Goal: Complete application form: Complete application form

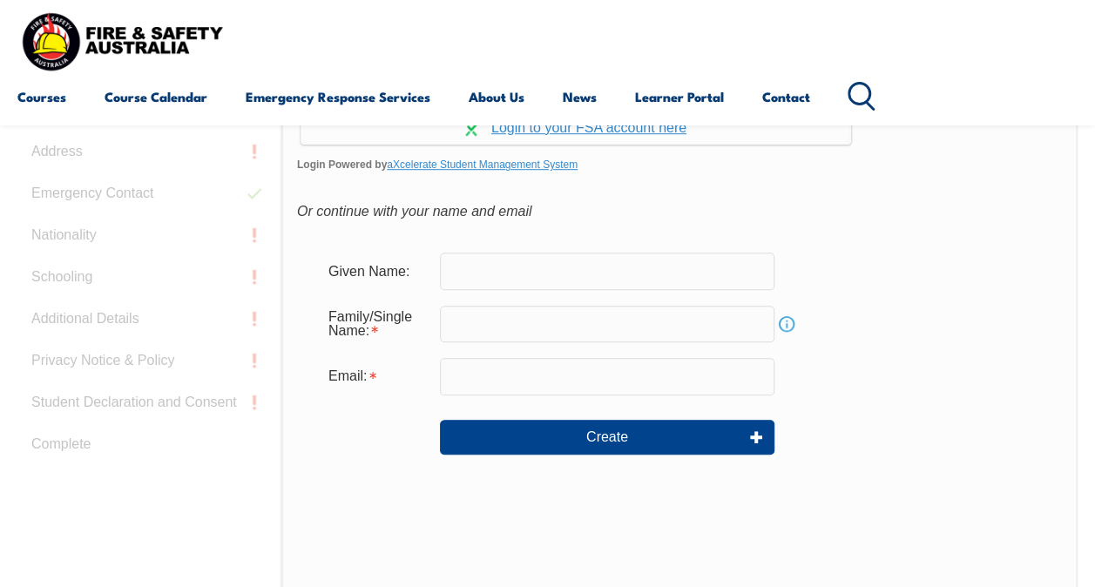
scroll to position [586, 0]
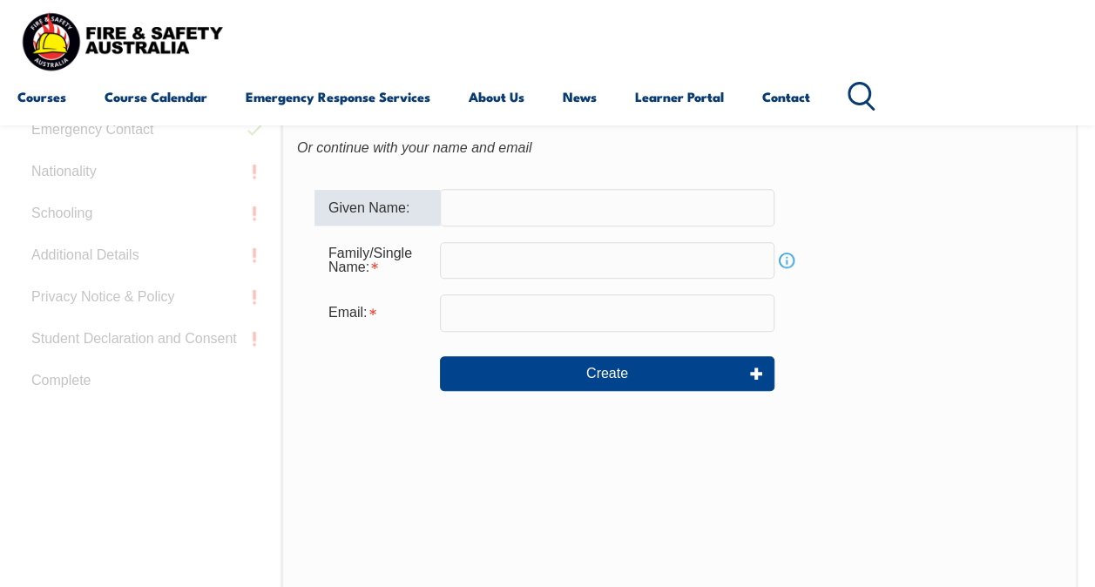
click at [511, 207] on input "text" at bounding box center [607, 207] width 334 height 37
type input "Cilena"
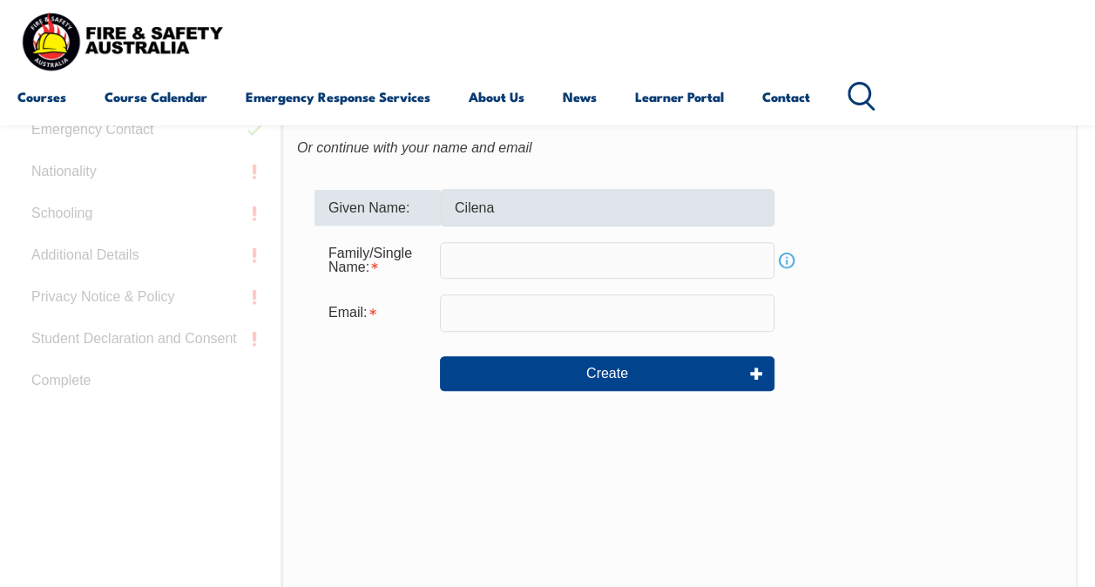
type input "[EMAIL_ADDRESS][DOMAIN_NAME]"
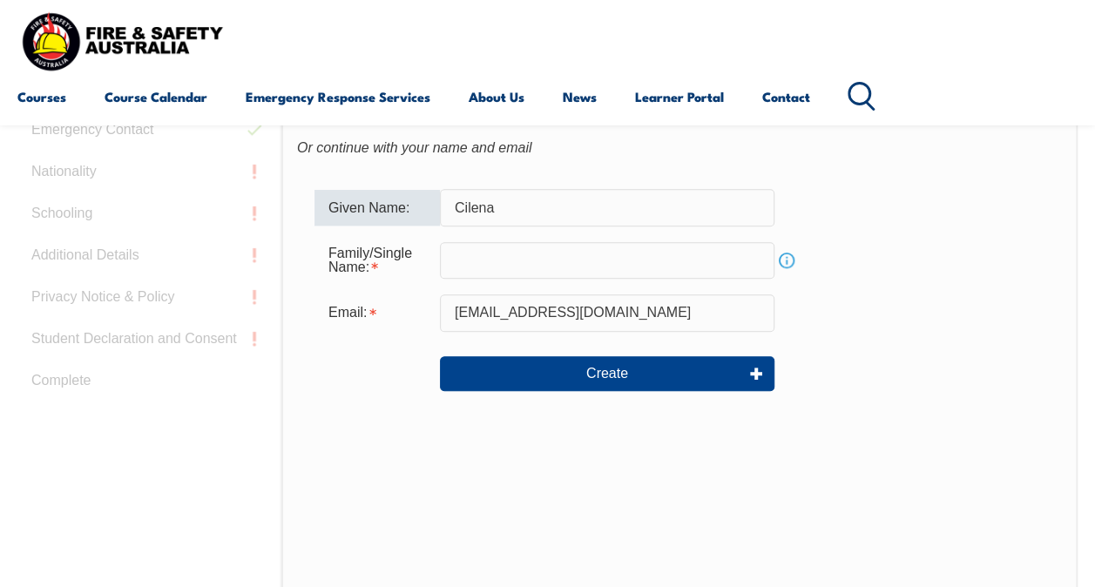
click at [486, 266] on input "text" at bounding box center [607, 260] width 334 height 37
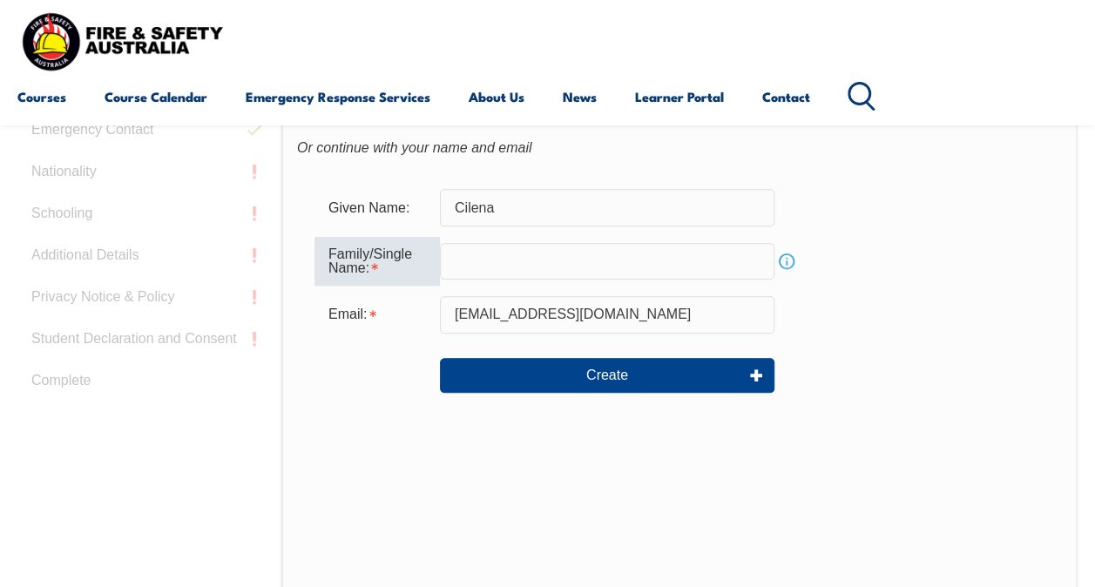
type input "simao"
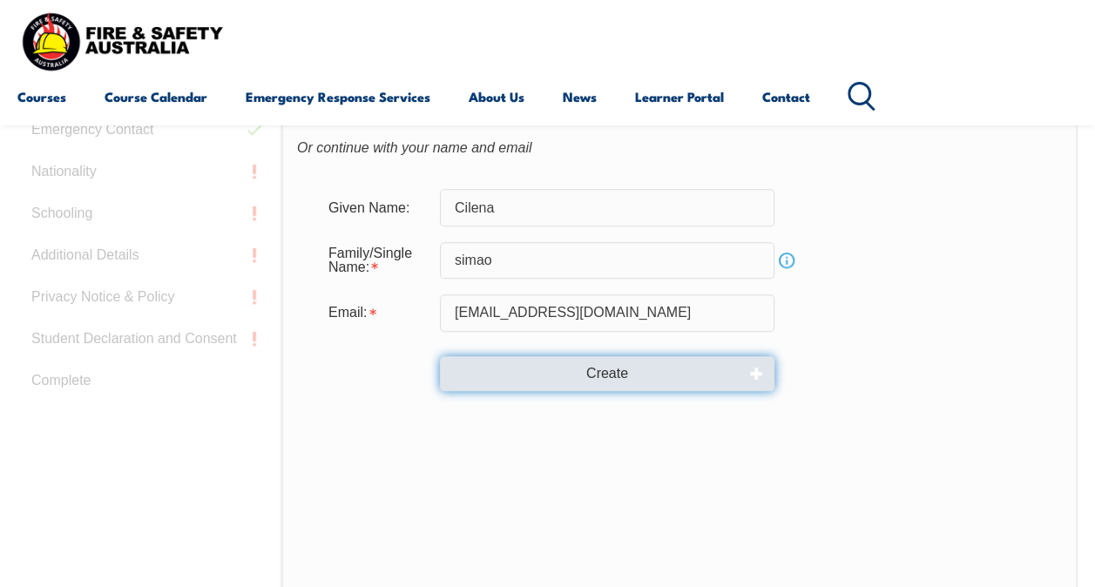
click at [601, 373] on button "Create" at bounding box center [607, 373] width 334 height 35
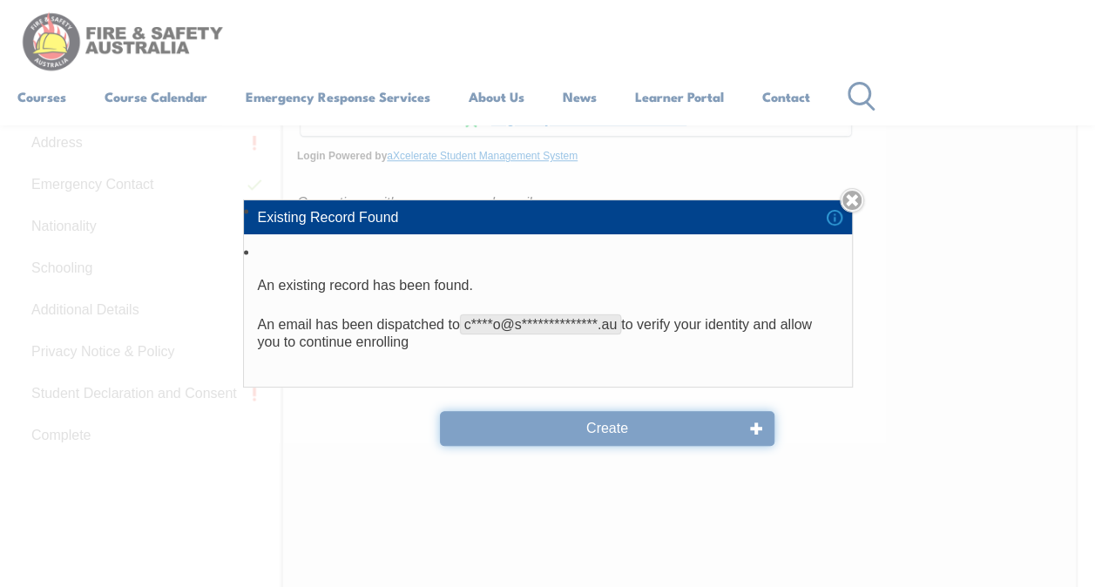
scroll to position [499, 0]
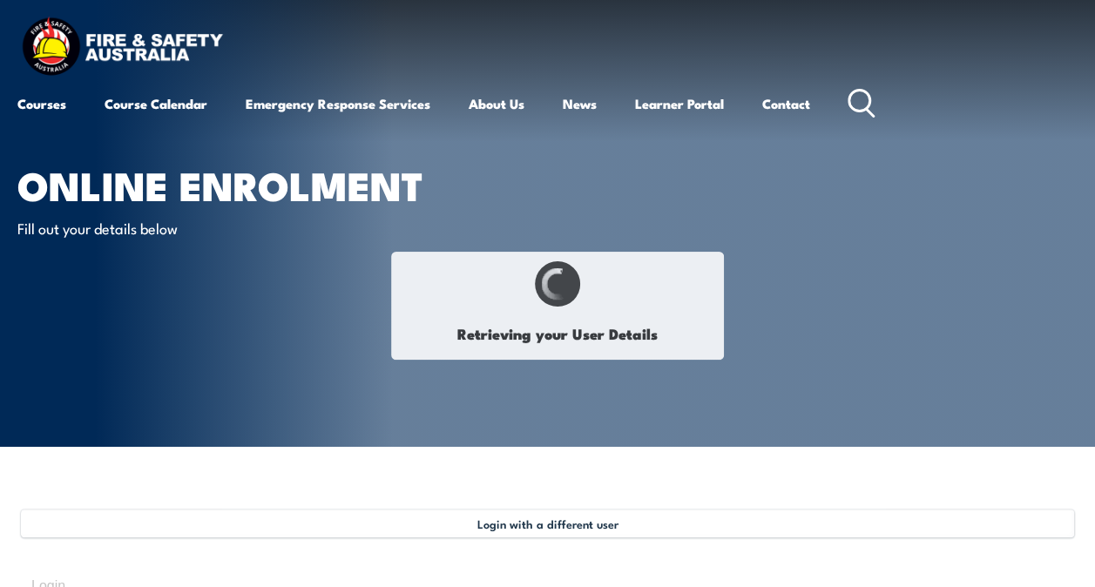
type input "Cilena"
type input "Simao"
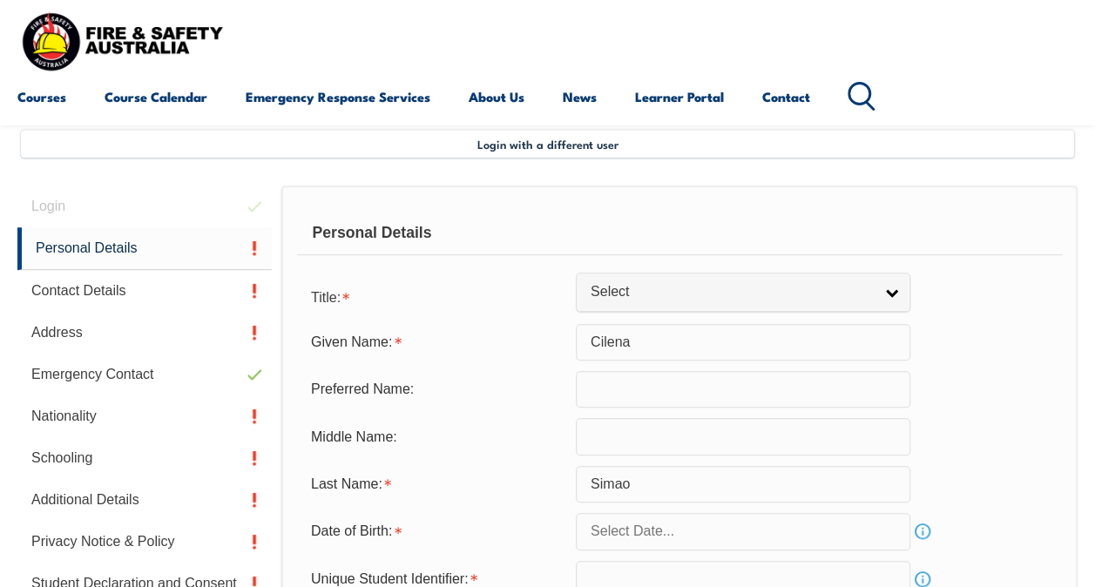
scroll to position [422, 0]
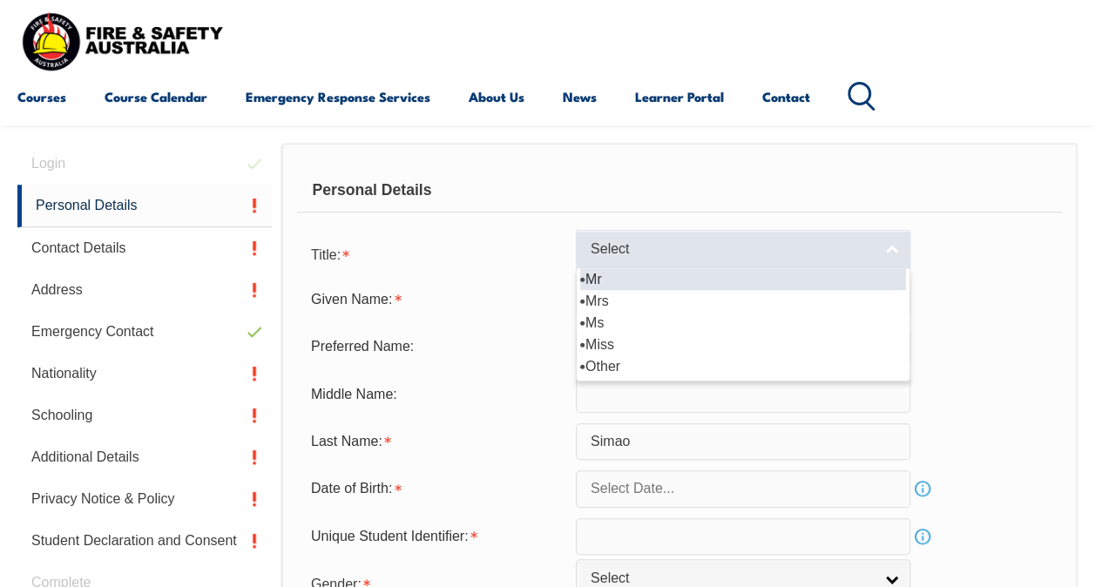
click at [779, 252] on span "Select" at bounding box center [731, 249] width 282 height 18
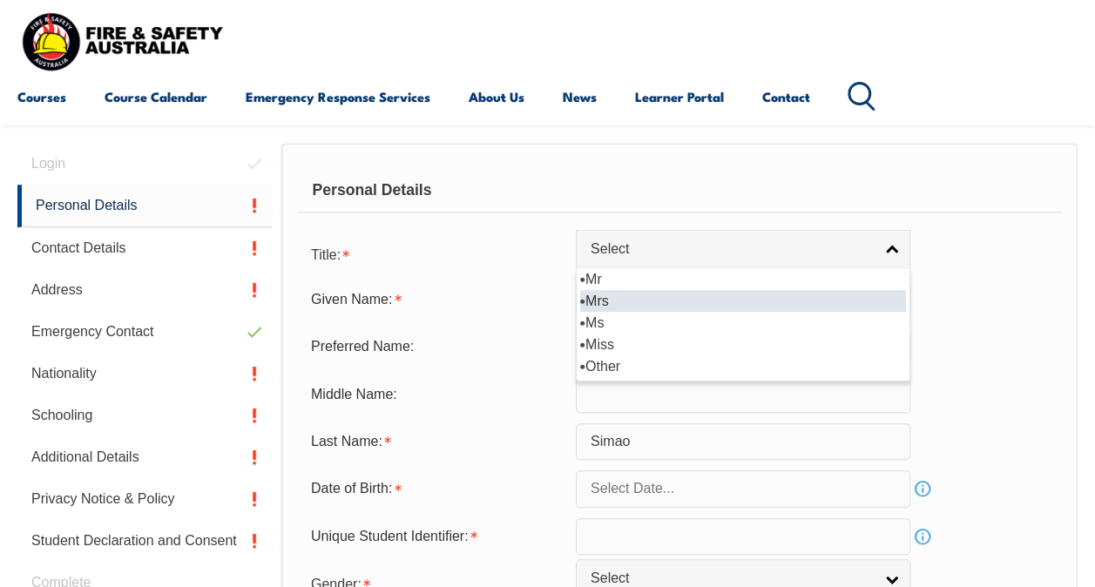
click at [719, 307] on li "Mrs" at bounding box center [743, 301] width 326 height 22
select select "Mrs"
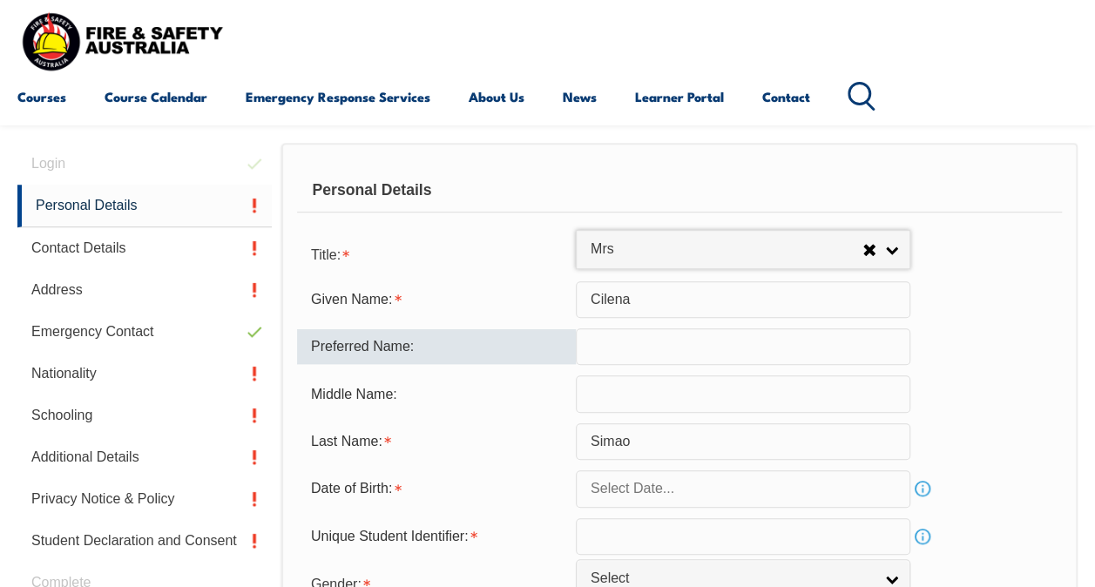
click at [674, 347] on input "text" at bounding box center [743, 346] width 334 height 37
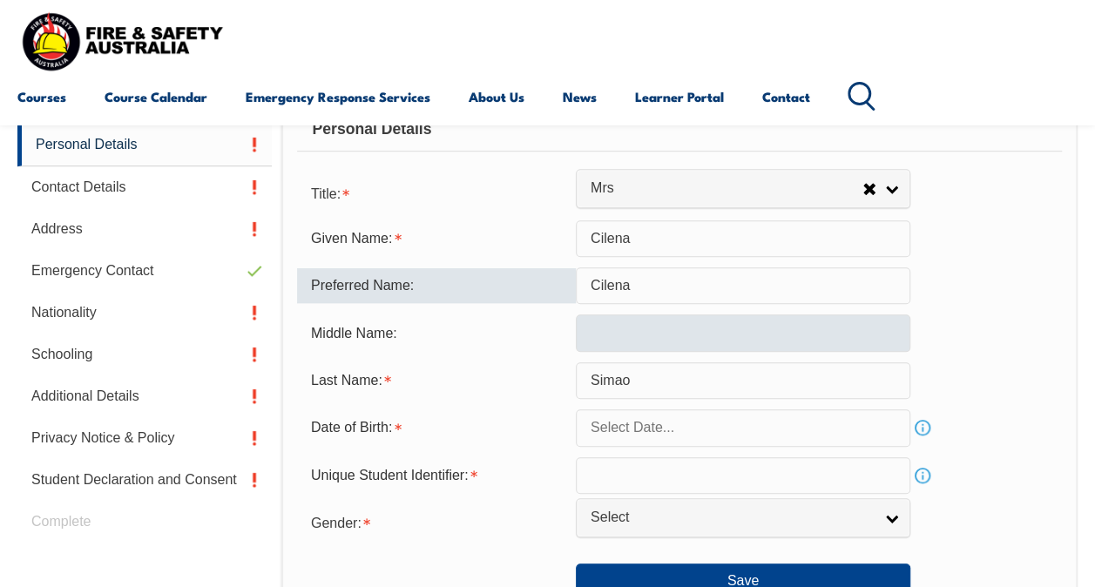
scroll to position [509, 0]
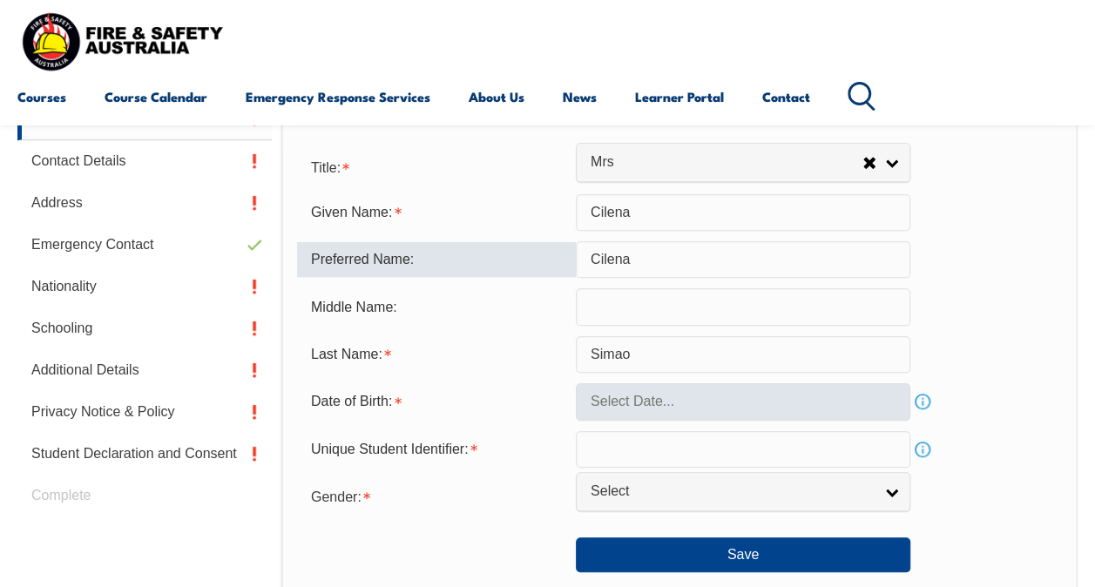
type input "Cilena"
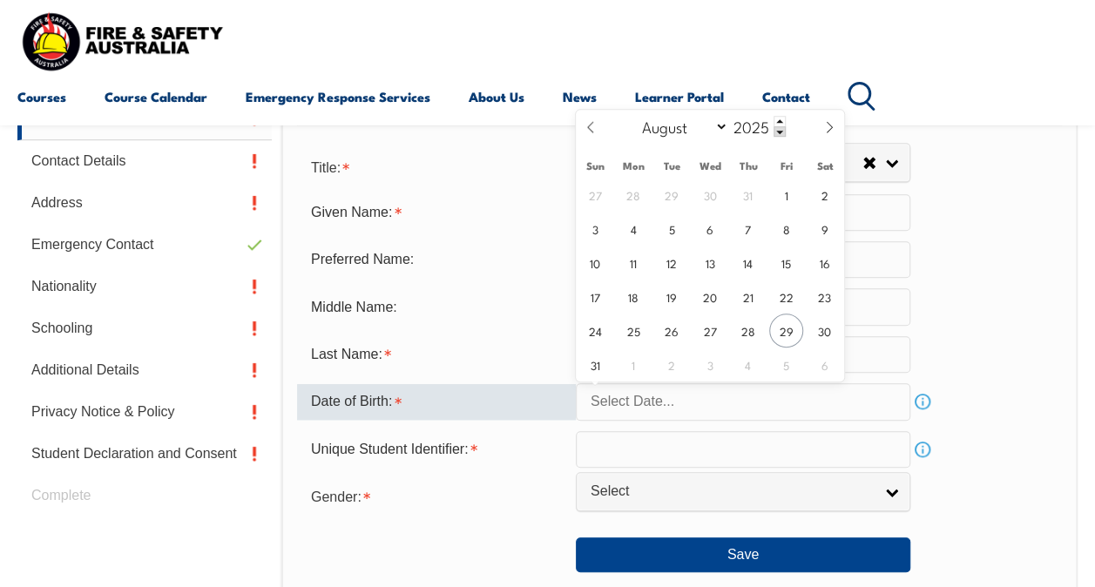
click at [657, 400] on input "text" at bounding box center [743, 401] width 334 height 37
click at [826, 125] on icon at bounding box center [829, 127] width 12 height 12
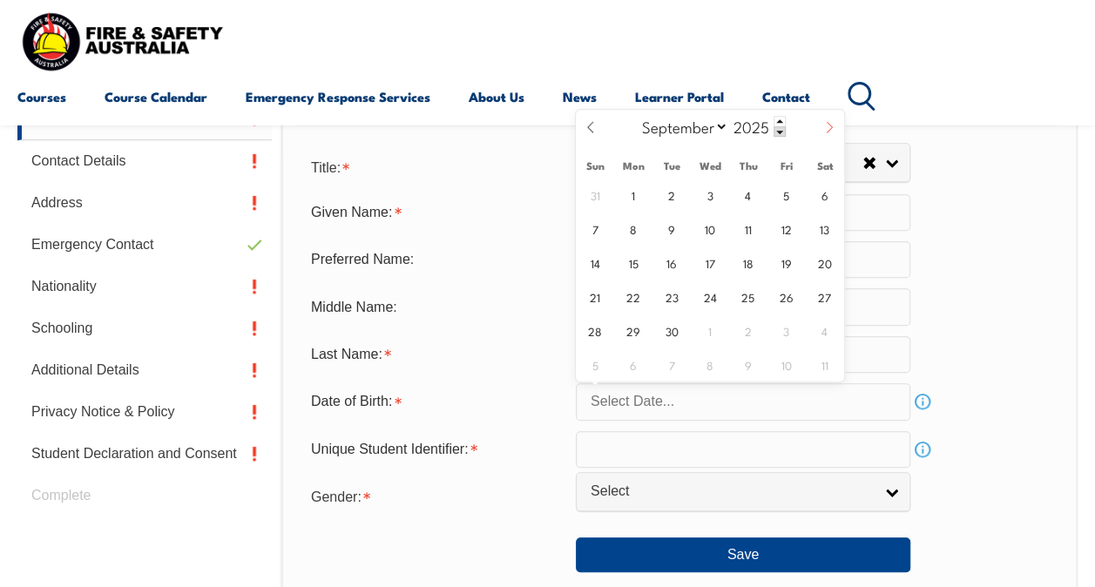
click at [826, 125] on icon at bounding box center [829, 127] width 12 height 12
select select "9"
click at [749, 297] on span "23" at bounding box center [748, 297] width 34 height 34
type input "[DATE]"
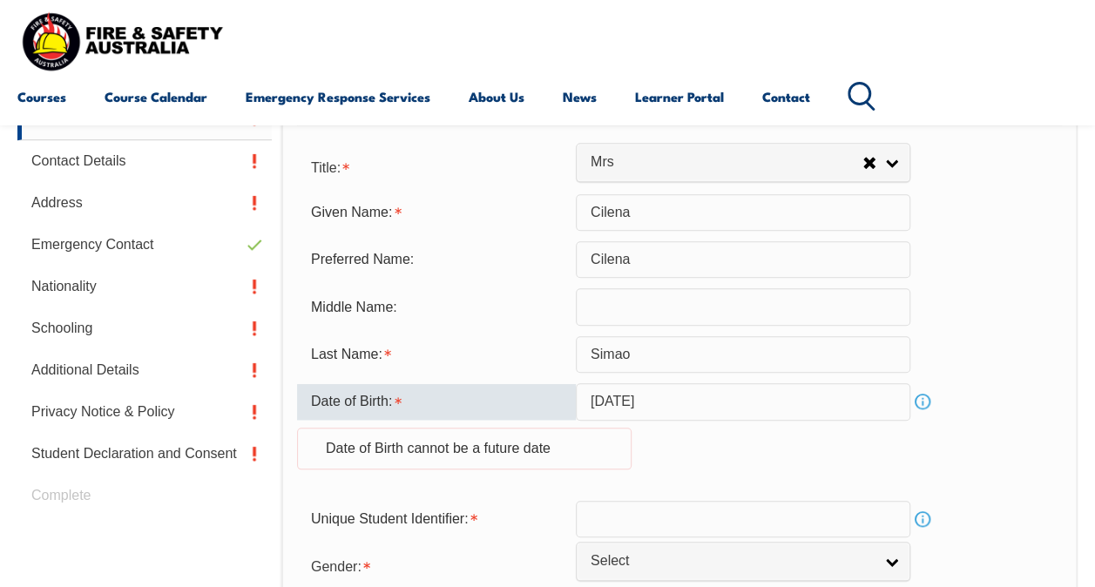
click at [725, 401] on input "[DATE]" at bounding box center [743, 401] width 334 height 37
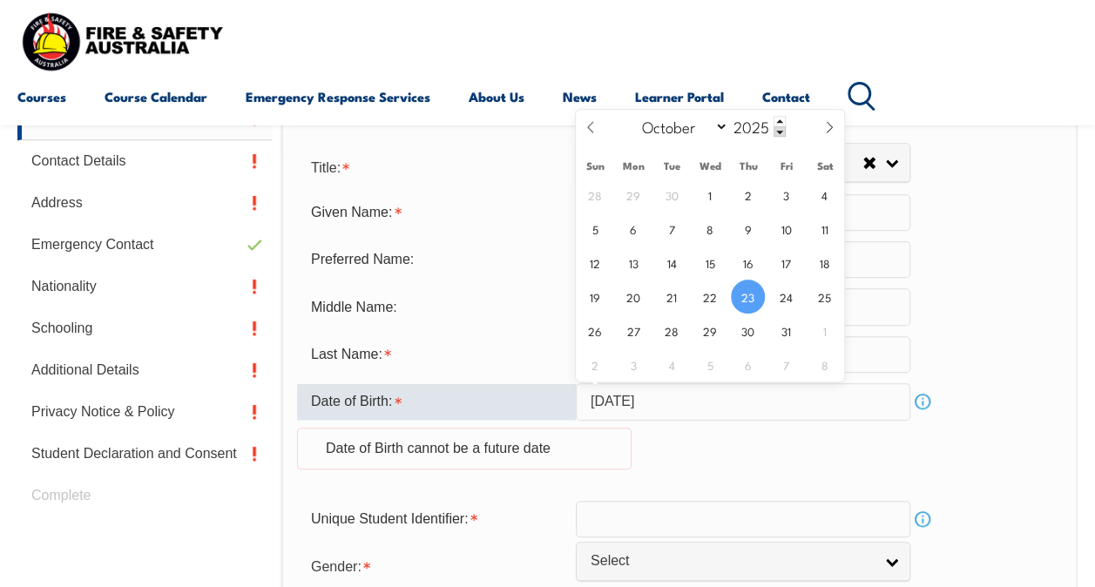
click at [725, 397] on input "[DATE]" at bounding box center [743, 401] width 334 height 37
select select "7"
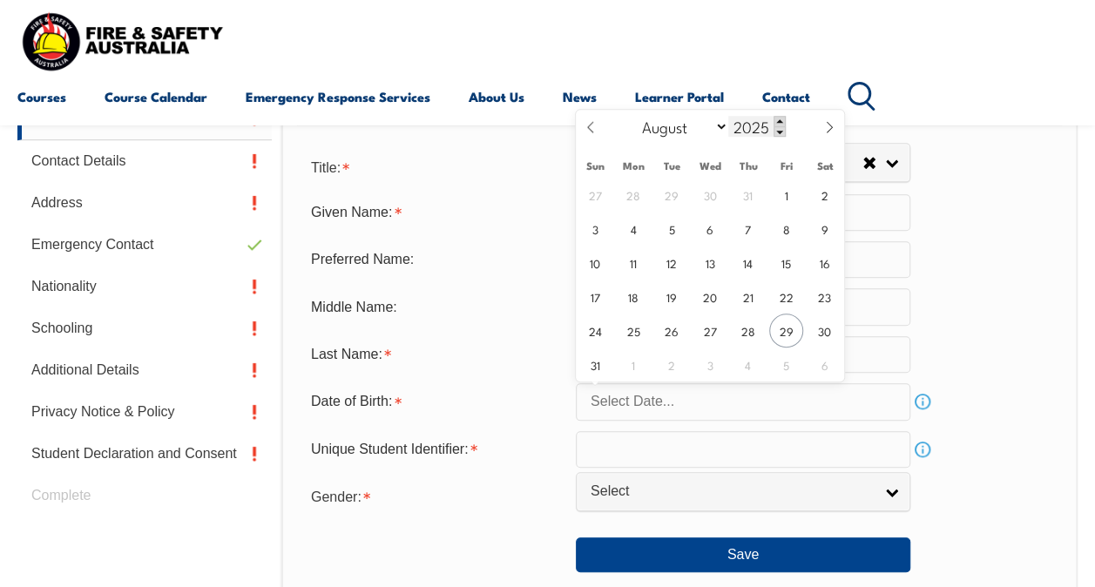
click at [777, 118] on span at bounding box center [779, 121] width 12 height 10
click at [775, 128] on span at bounding box center [779, 131] width 12 height 10
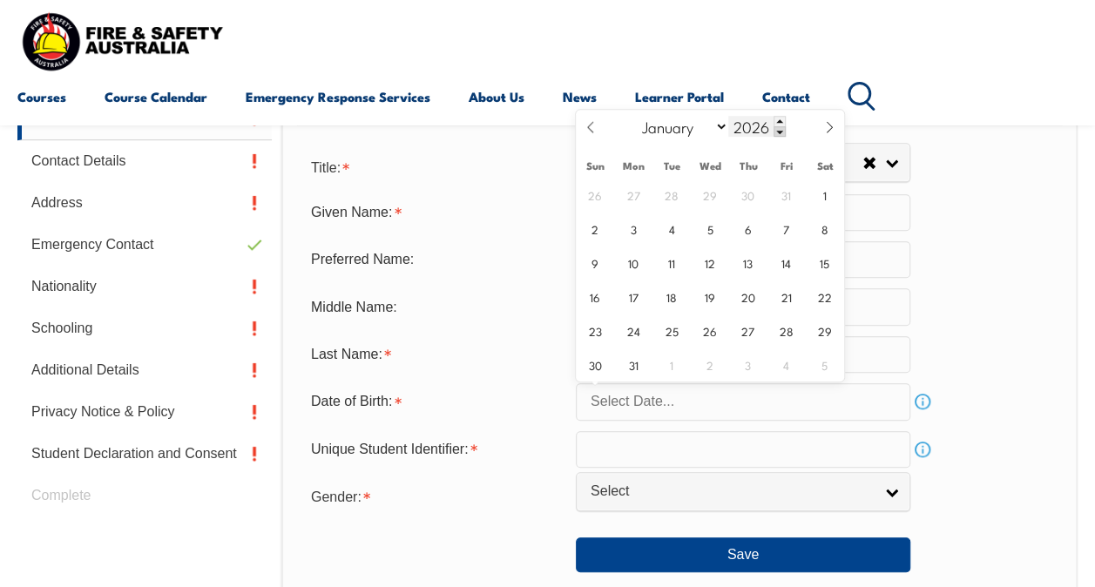
click at [775, 128] on span at bounding box center [779, 131] width 12 height 10
click at [775, 129] on span at bounding box center [779, 131] width 12 height 10
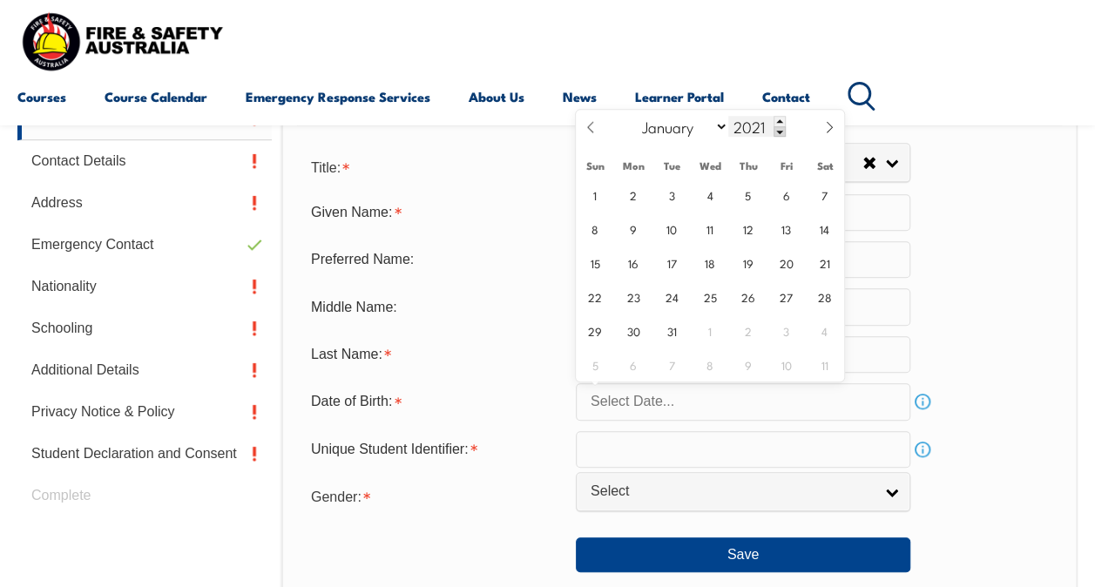
click at [775, 129] on span at bounding box center [779, 131] width 12 height 10
click at [775, 130] on span at bounding box center [779, 131] width 12 height 10
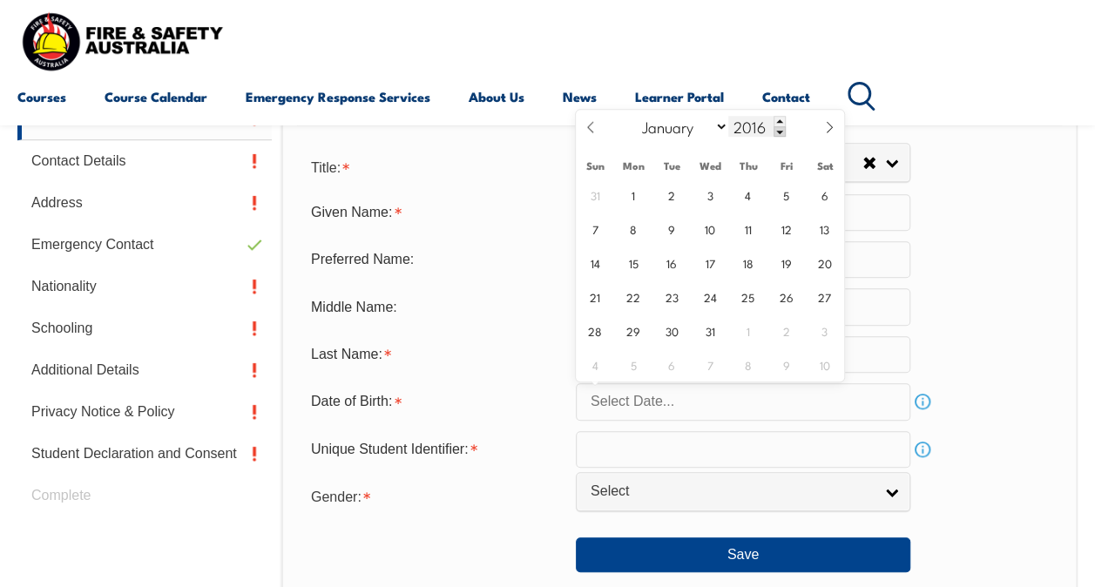
click at [775, 130] on span at bounding box center [779, 131] width 12 height 10
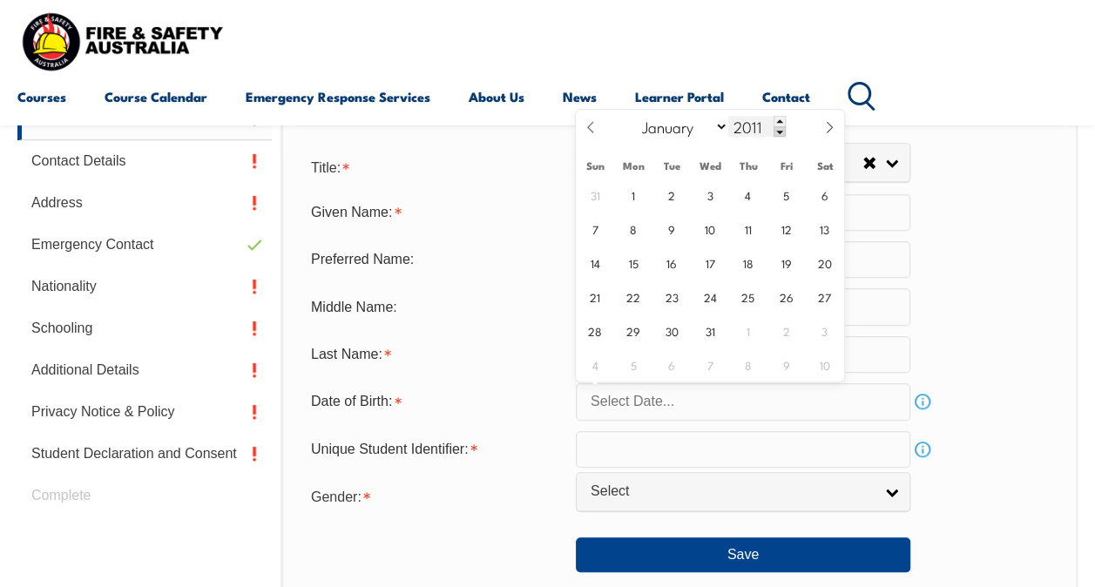
click at [775, 130] on span at bounding box center [779, 131] width 12 height 10
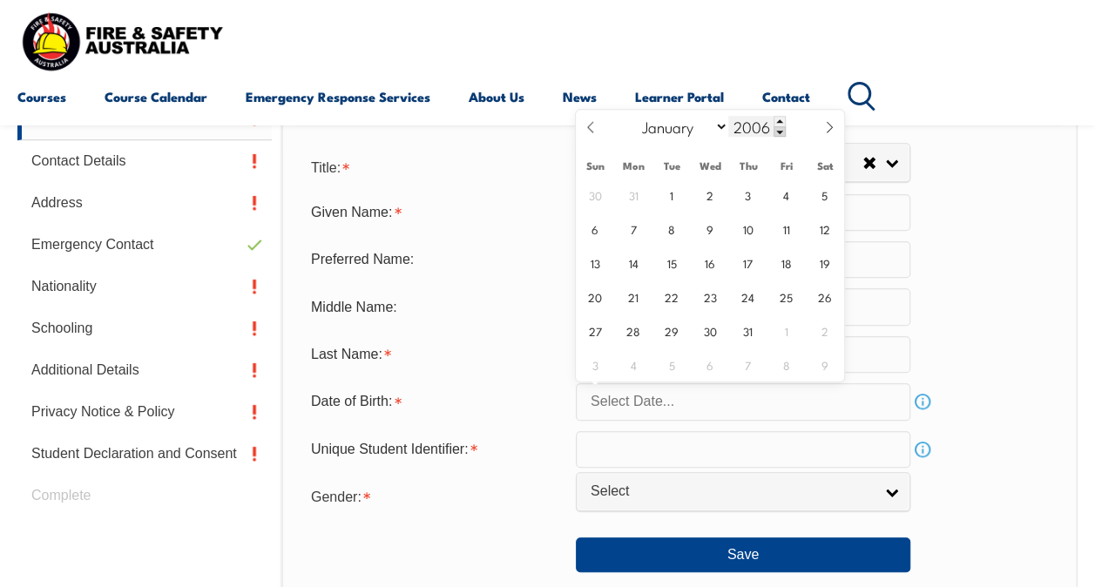
click at [775, 130] on span at bounding box center [779, 131] width 12 height 10
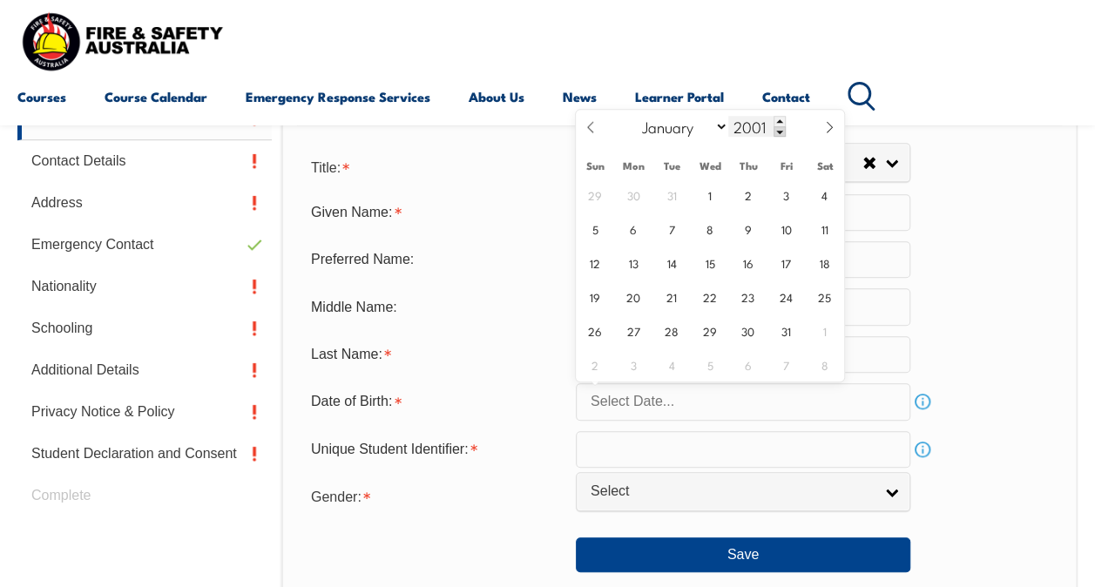
click at [775, 130] on span at bounding box center [779, 131] width 12 height 10
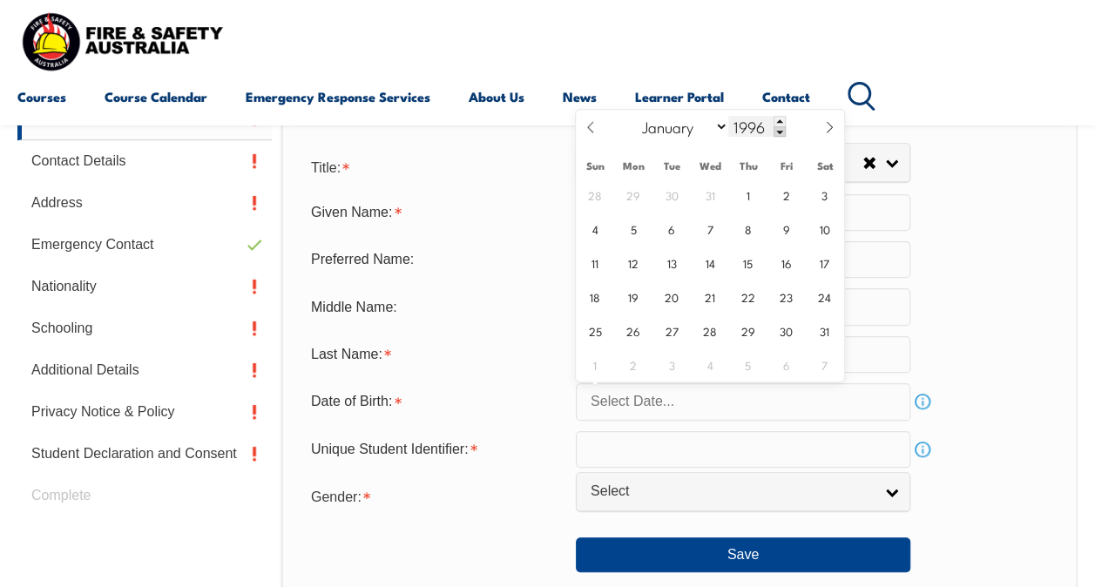
click at [775, 130] on span at bounding box center [779, 131] width 12 height 10
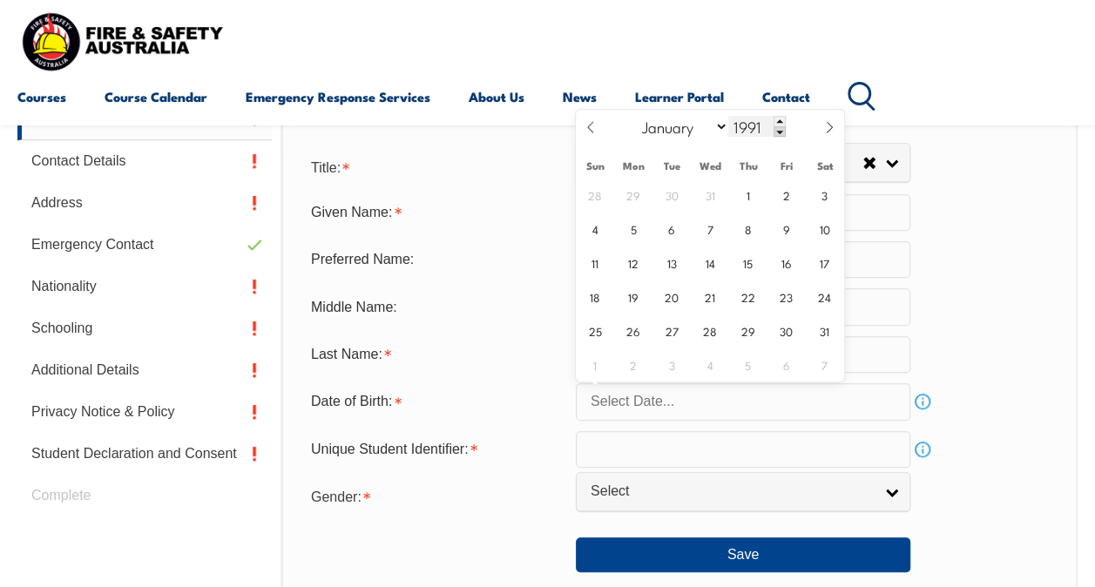
click at [775, 130] on span at bounding box center [779, 131] width 12 height 10
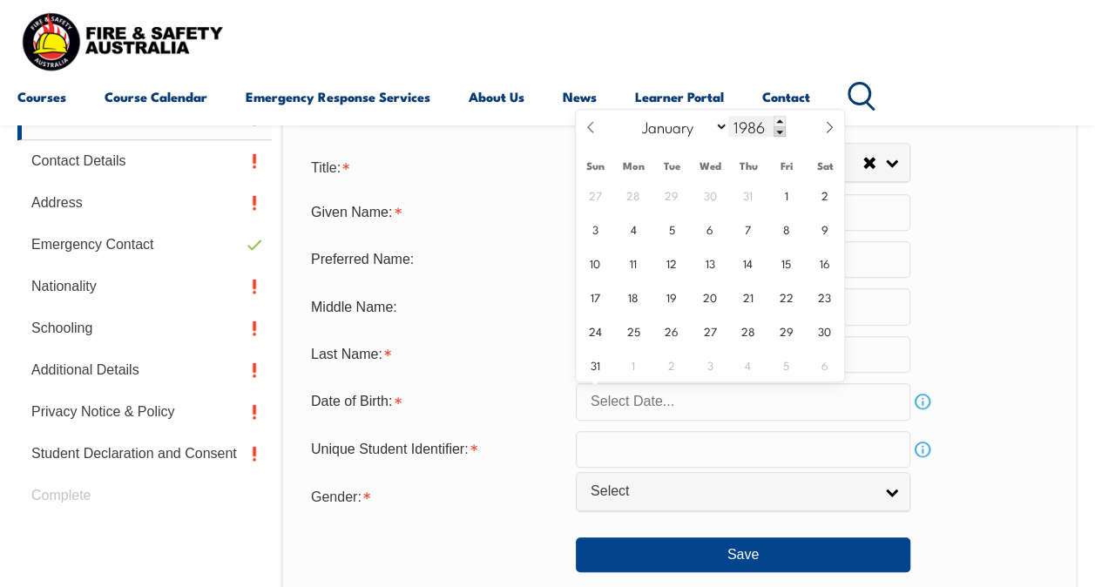
click at [775, 130] on span at bounding box center [779, 131] width 12 height 10
type input "1982"
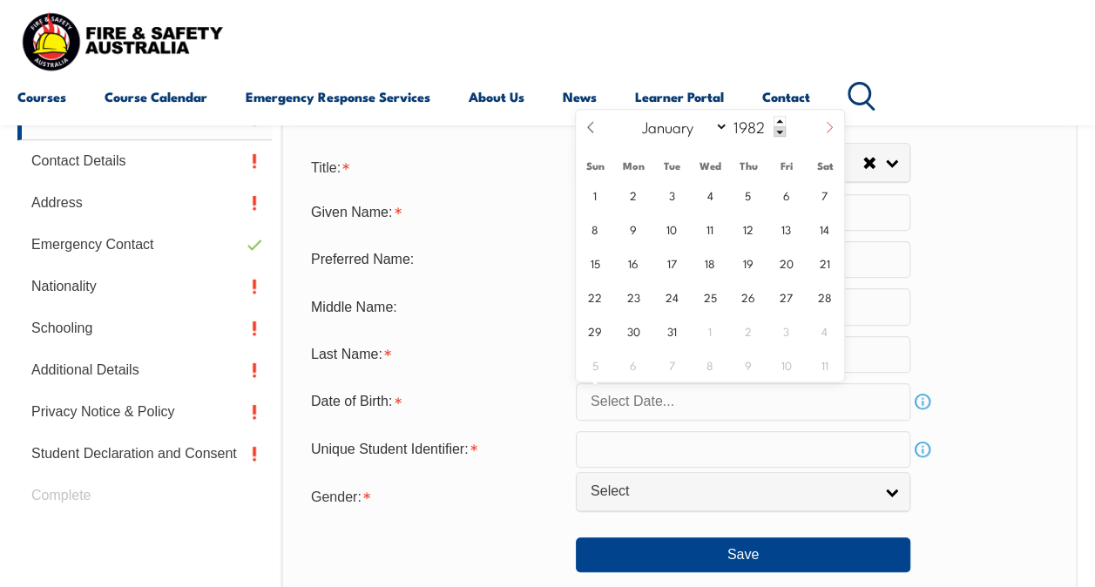
click at [826, 127] on icon at bounding box center [829, 127] width 12 height 12
select select "9"
click at [822, 296] on span "23" at bounding box center [824, 297] width 34 height 34
type input "[DATE]"
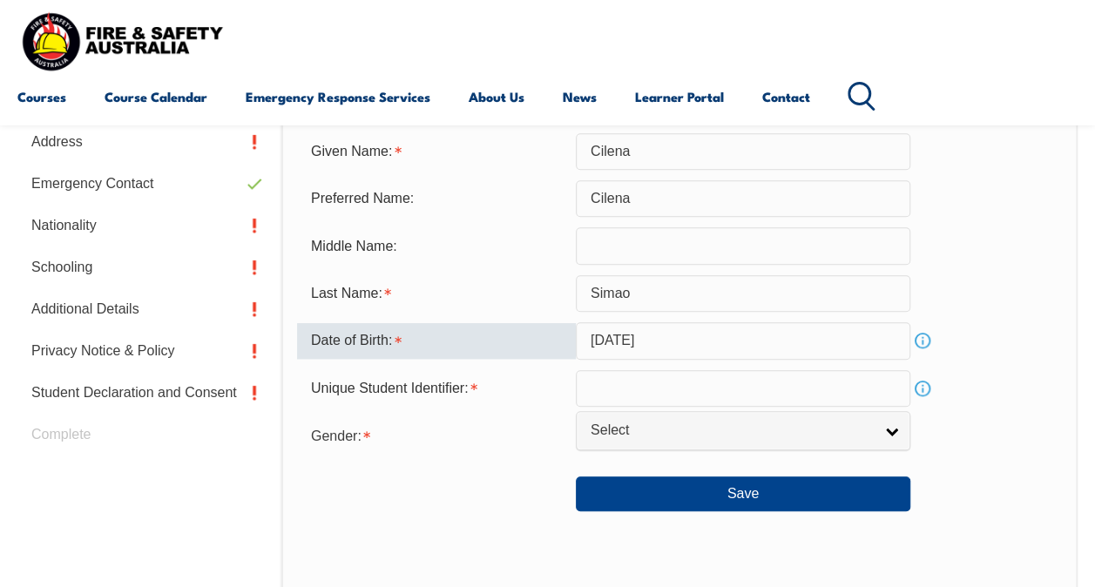
scroll to position [597, 0]
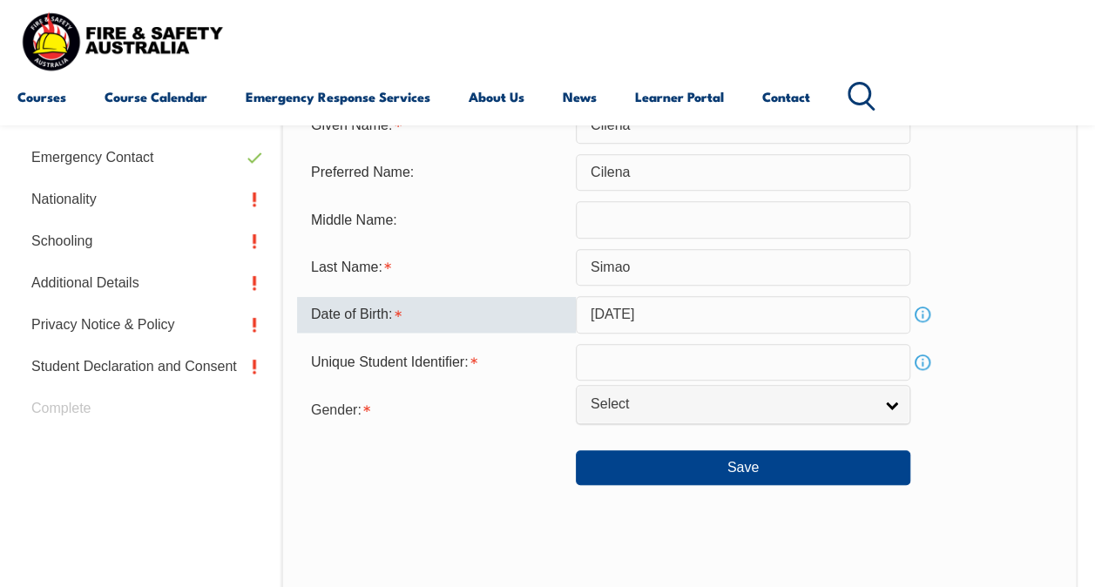
click at [648, 369] on input "text" at bounding box center [743, 362] width 334 height 37
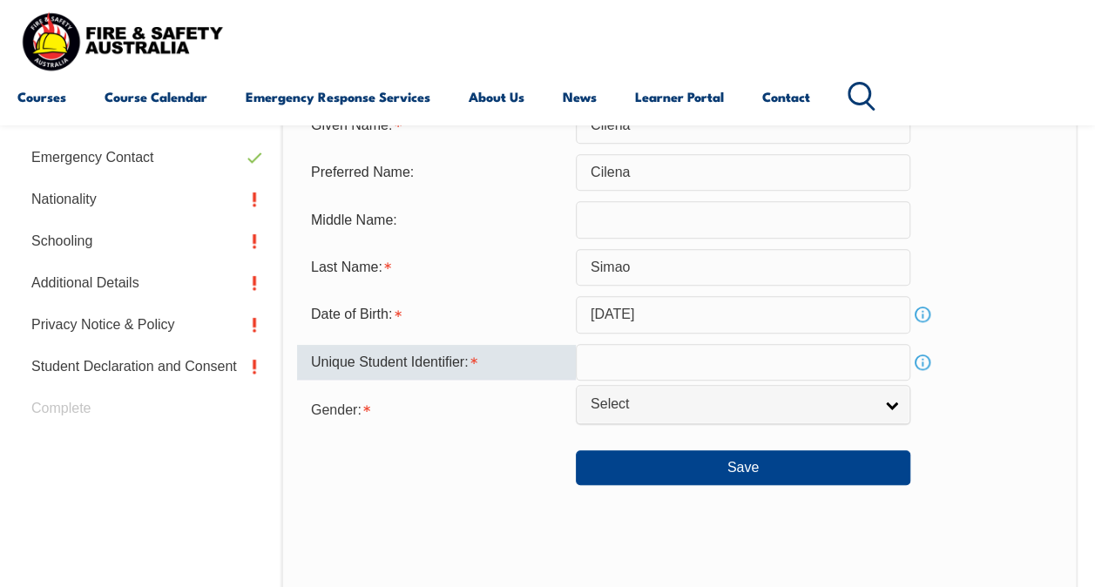
type input "p"
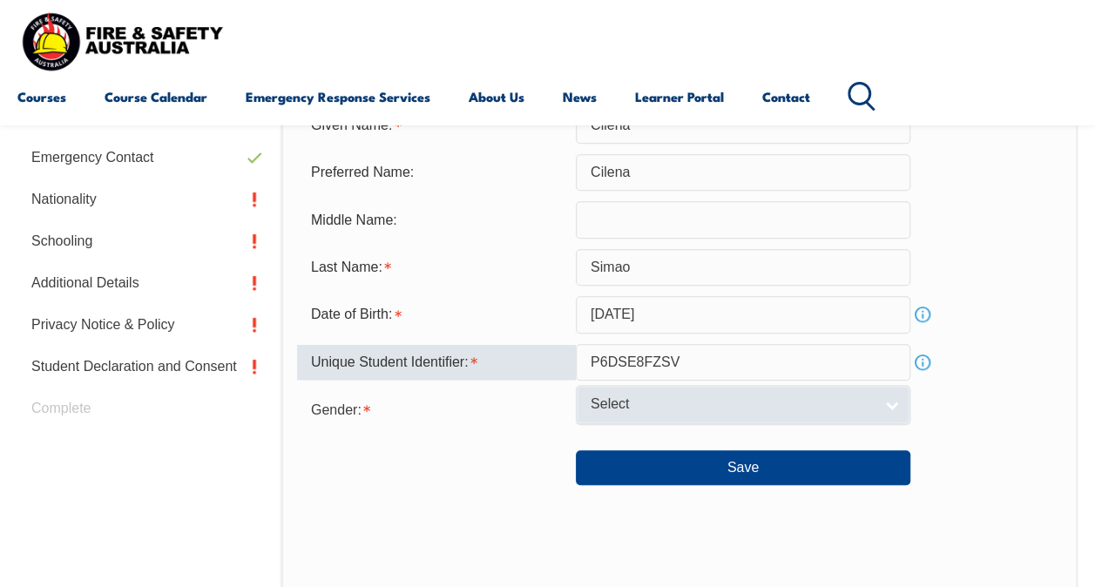
type input "P6DSE8FZSV"
click at [646, 394] on link "Select" at bounding box center [743, 404] width 334 height 39
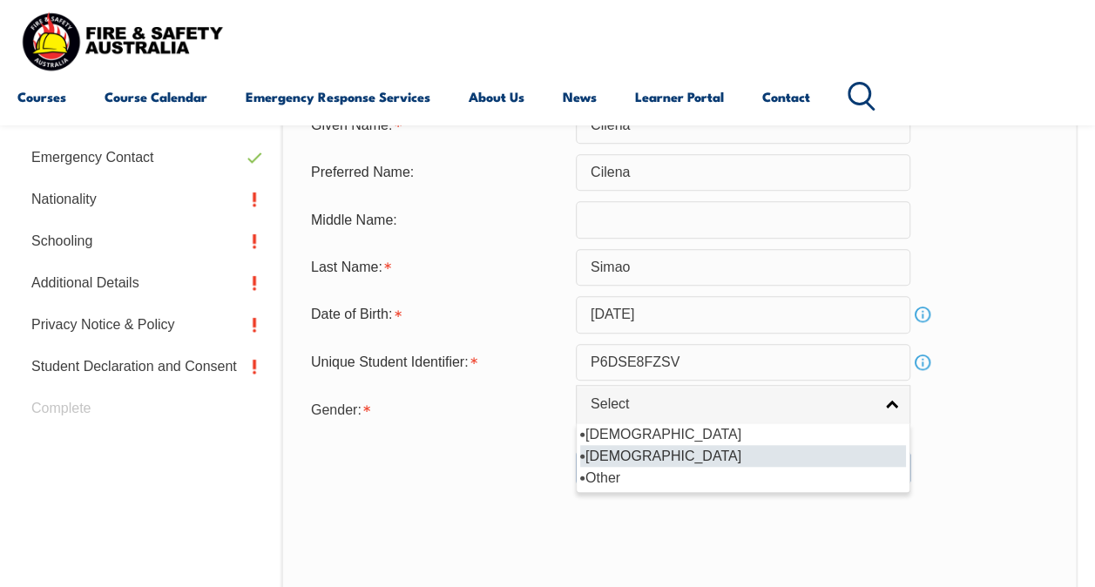
click at [655, 454] on li "[DEMOGRAPHIC_DATA]" at bounding box center [743, 456] width 326 height 22
select select "F"
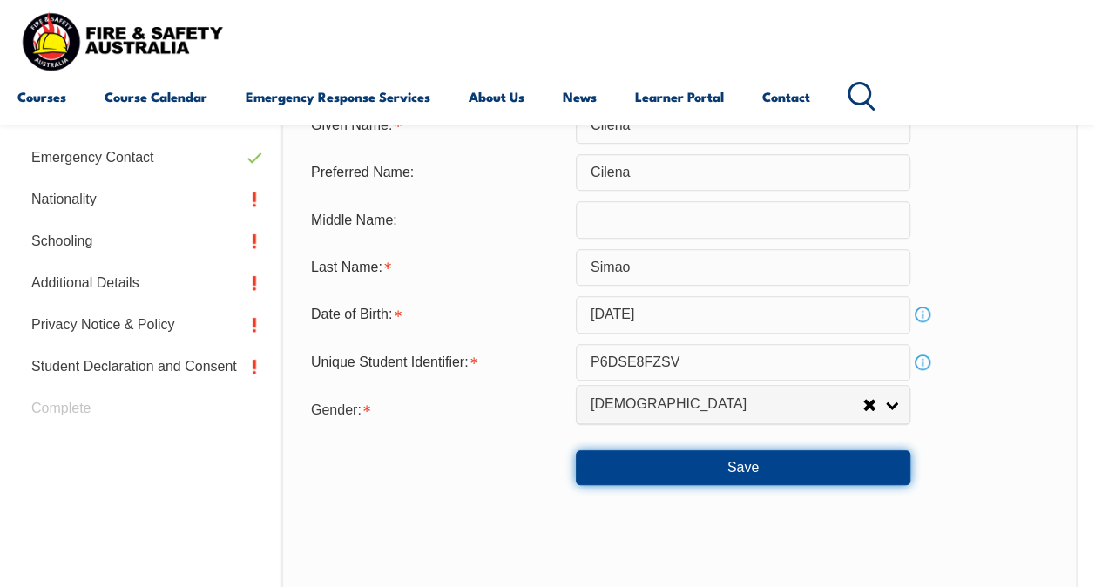
click at [772, 466] on button "Save" at bounding box center [743, 467] width 334 height 35
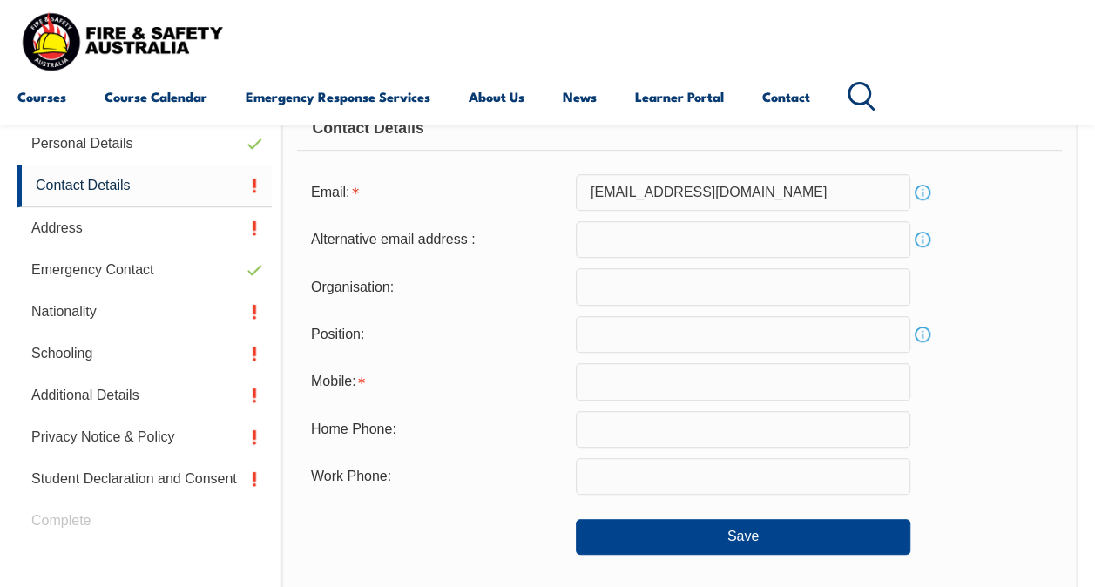
scroll to position [421, 0]
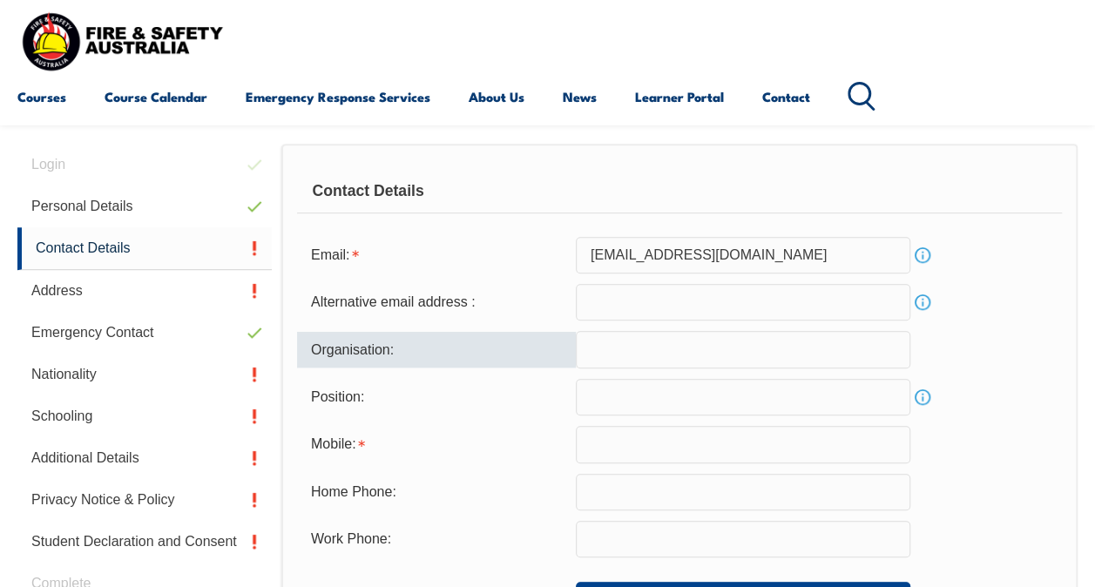
click at [650, 354] on input "text" at bounding box center [743, 349] width 334 height 37
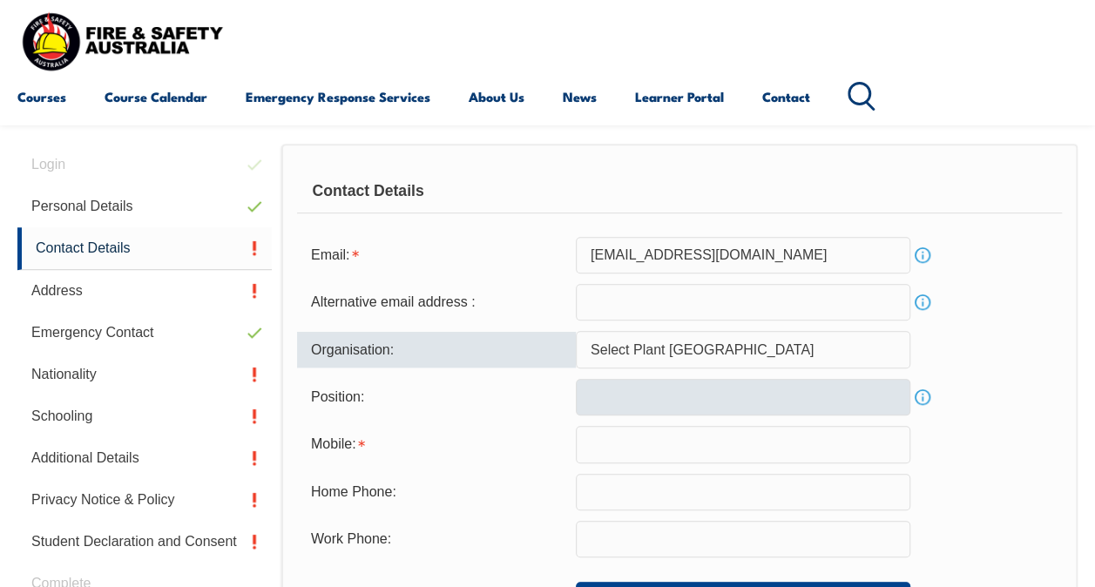
type input "Select Plant [GEOGRAPHIC_DATA]"
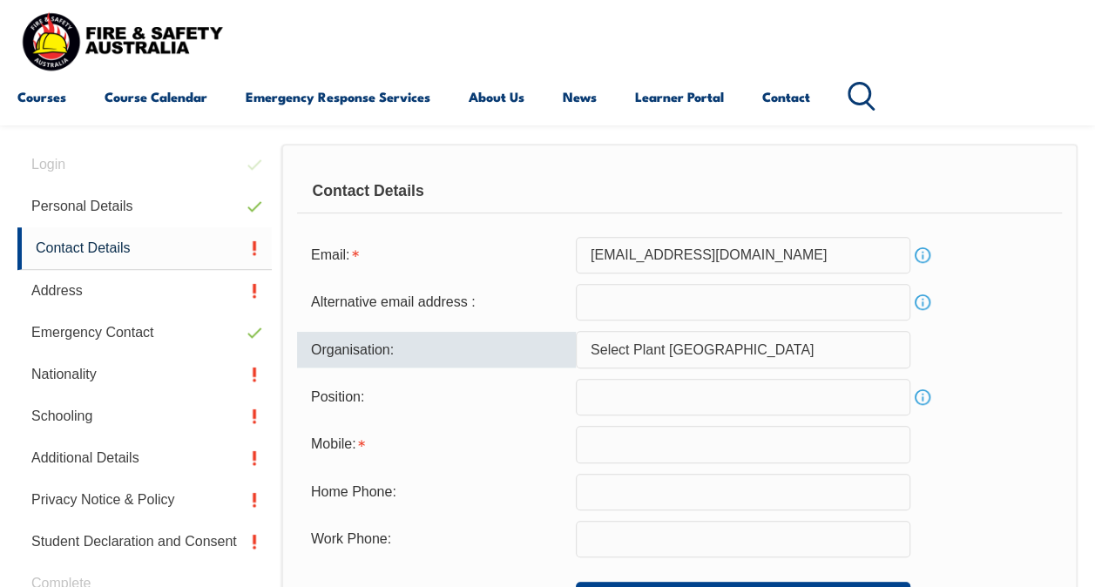
click at [610, 397] on input "text" at bounding box center [743, 397] width 334 height 37
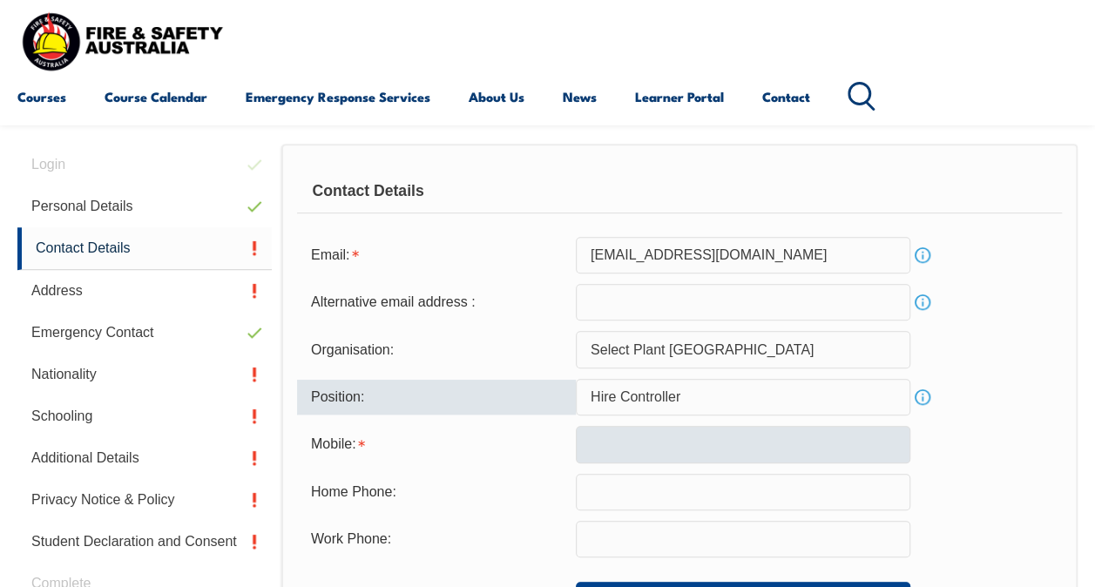
type input "Hire Controller"
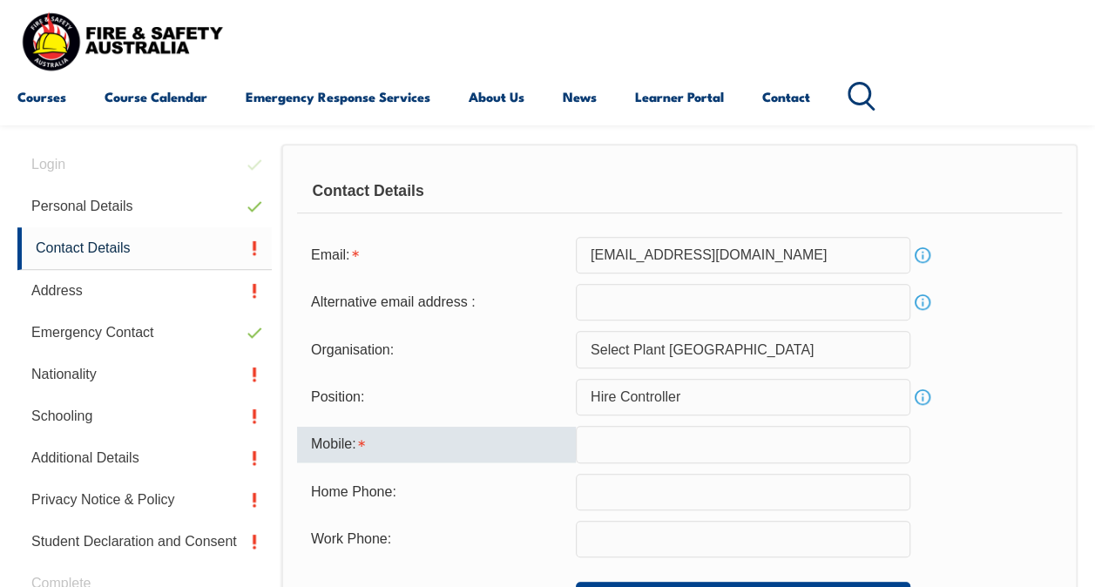
click at [626, 451] on input "text" at bounding box center [743, 444] width 334 height 37
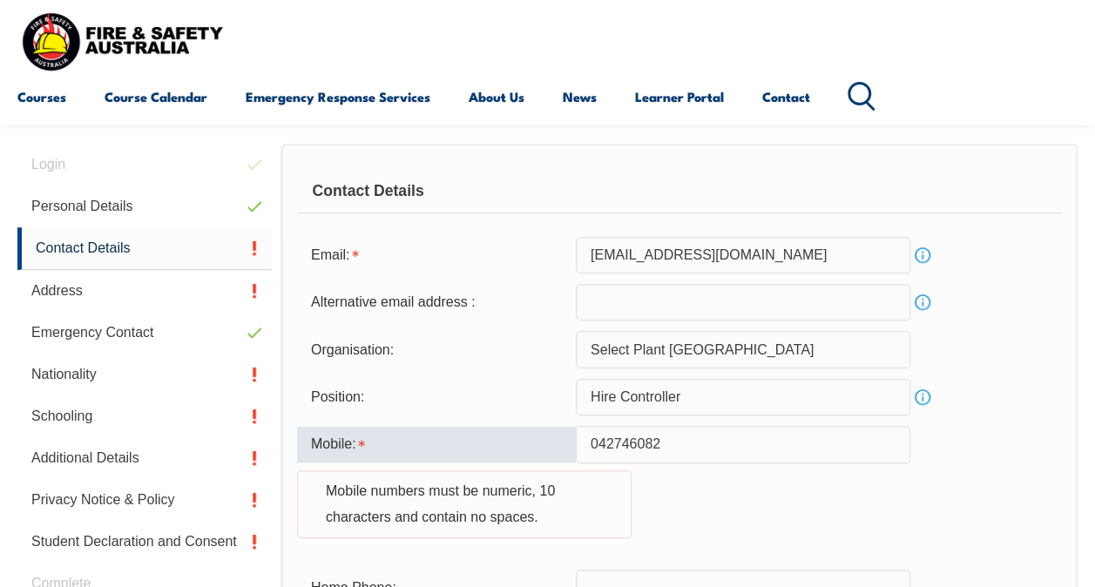
type input "0427460823"
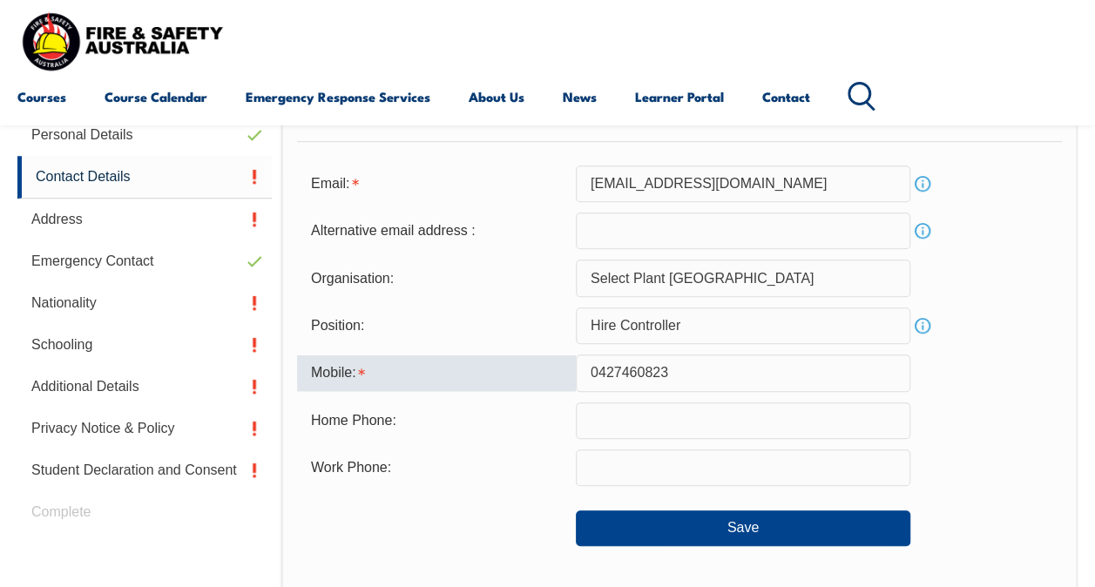
scroll to position [509, 0]
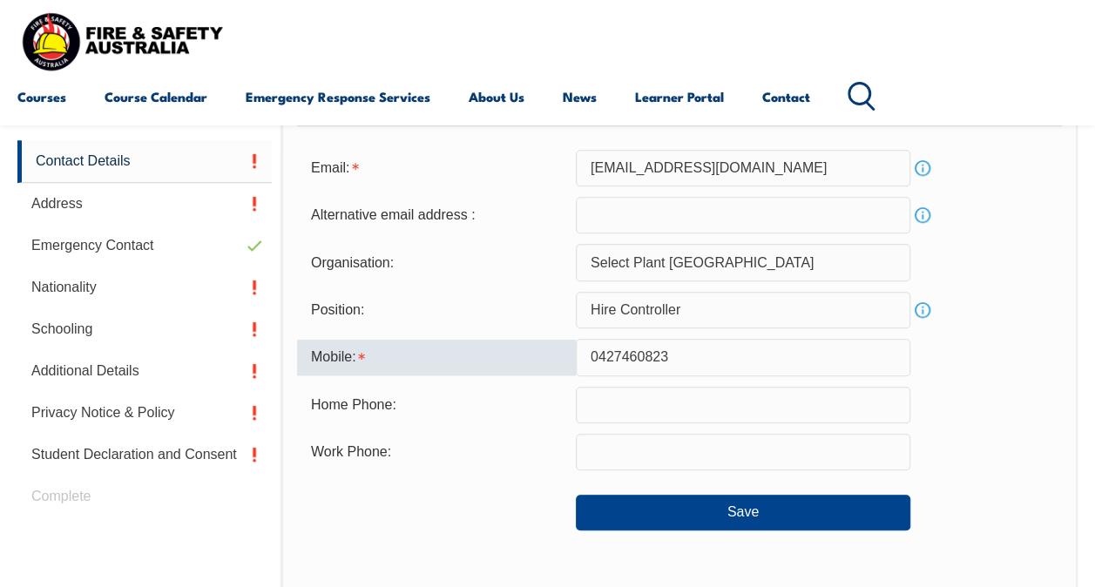
drag, startPoint x: 698, startPoint y: 353, endPoint x: 570, endPoint y: 359, distance: 128.2
click at [570, 359] on div "Mobile: [PHONE_NUMBER]" at bounding box center [679, 357] width 765 height 37
click at [603, 453] on input "text" at bounding box center [743, 452] width 334 height 37
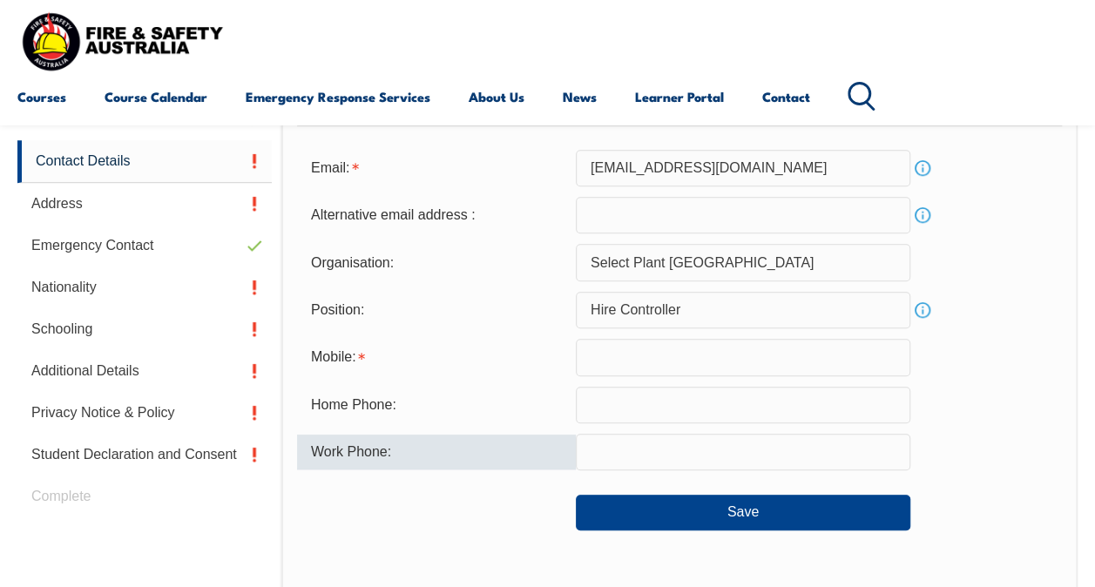
paste input "0427460823"
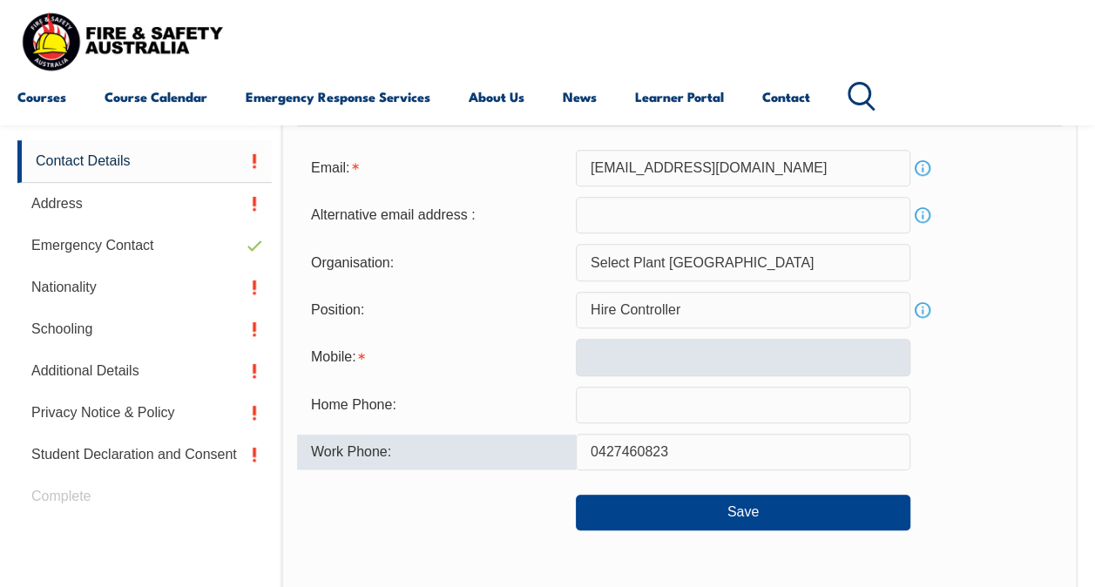
type input "0427460823"
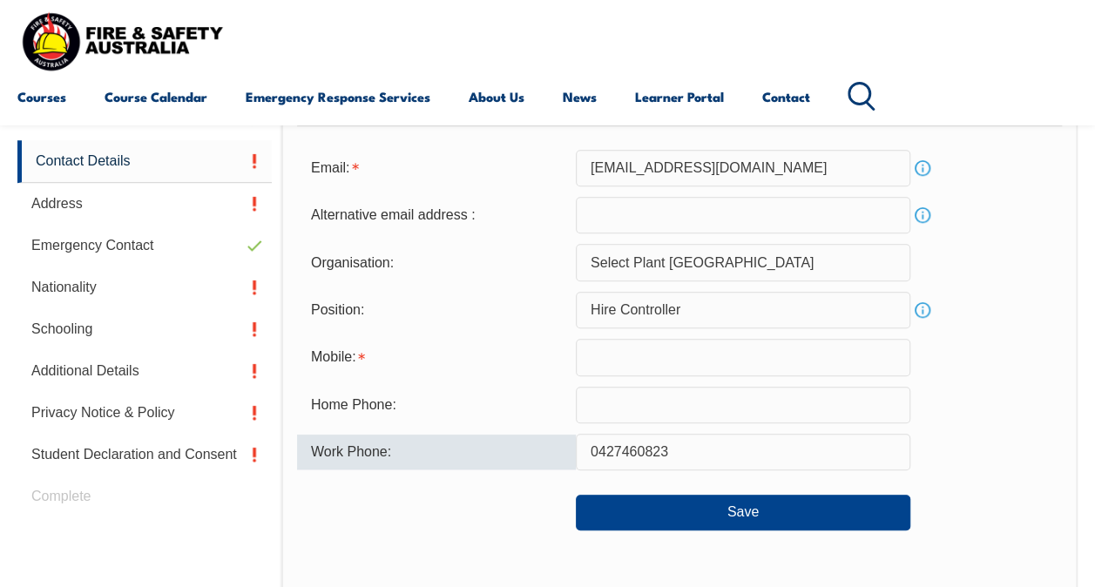
click at [597, 357] on input "text" at bounding box center [743, 357] width 334 height 37
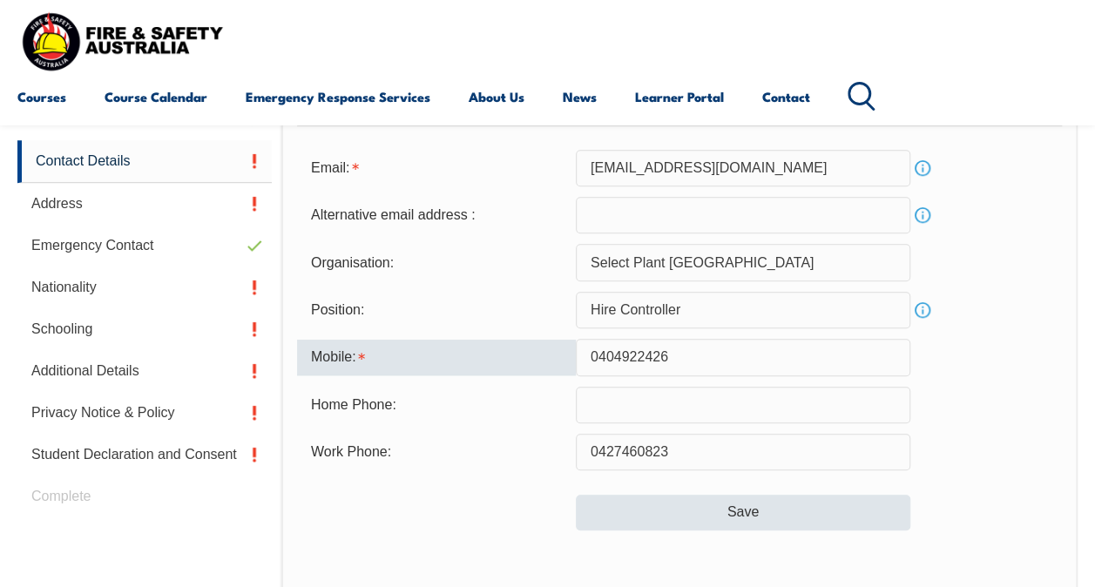
type input "0404922426"
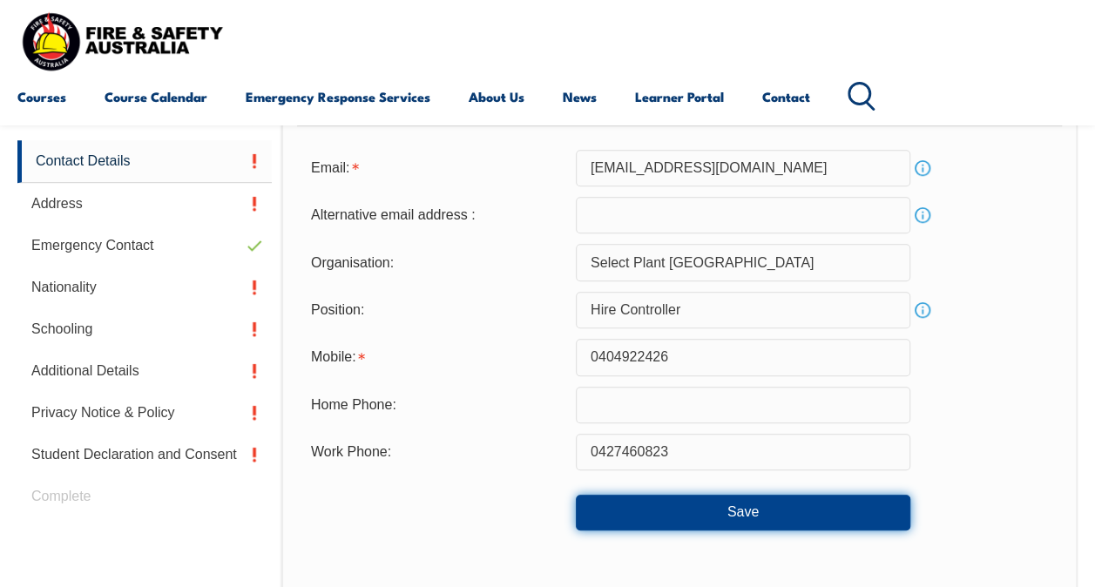
click at [707, 507] on button "Save" at bounding box center [743, 512] width 334 height 35
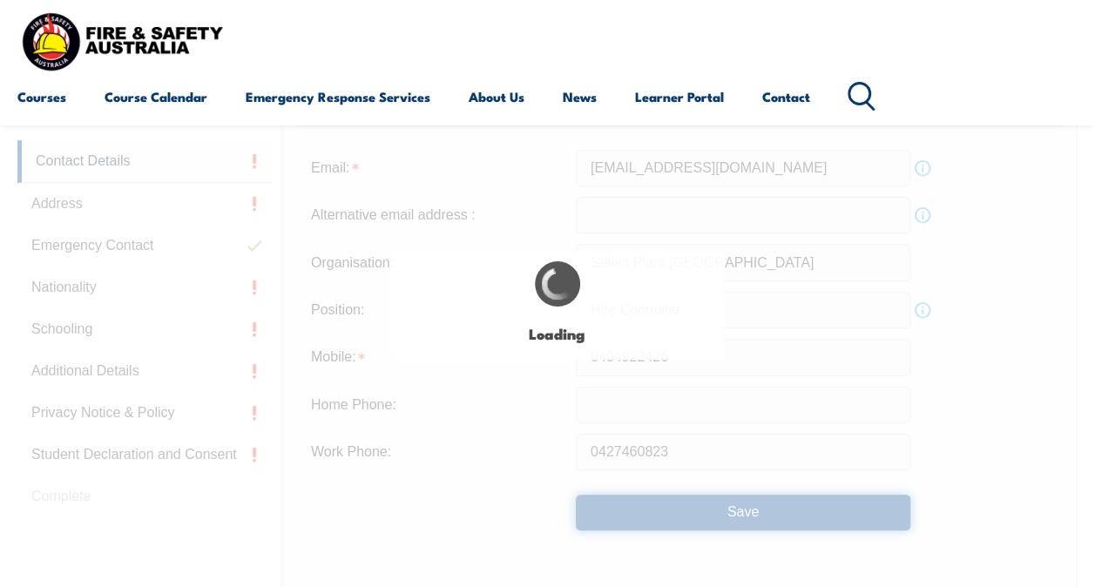
type input "Hire Controller"
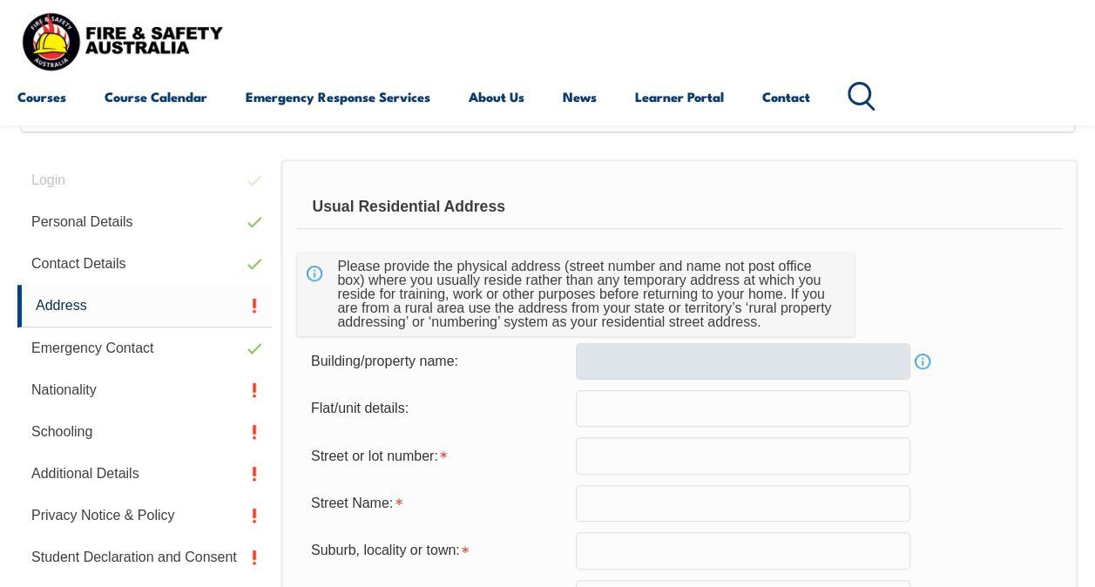
scroll to position [422, 0]
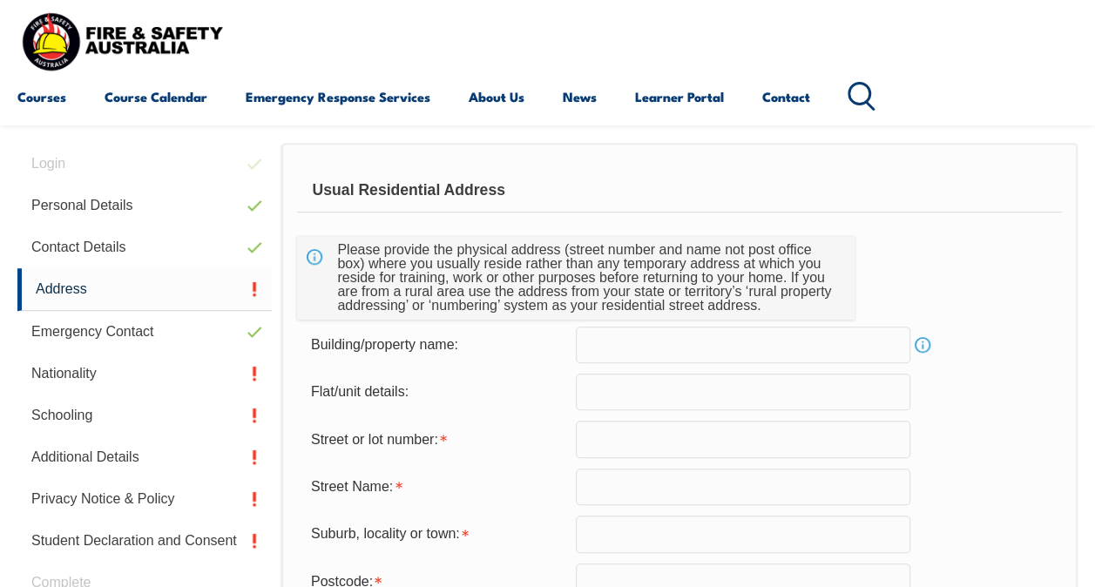
click at [695, 399] on input "text" at bounding box center [743, 392] width 334 height 37
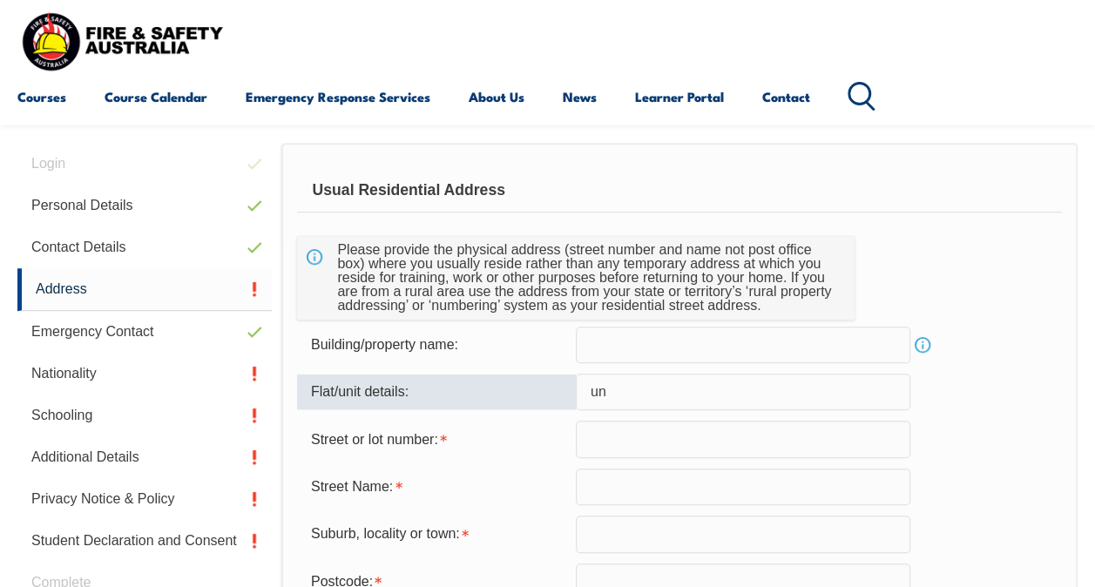
type input "u"
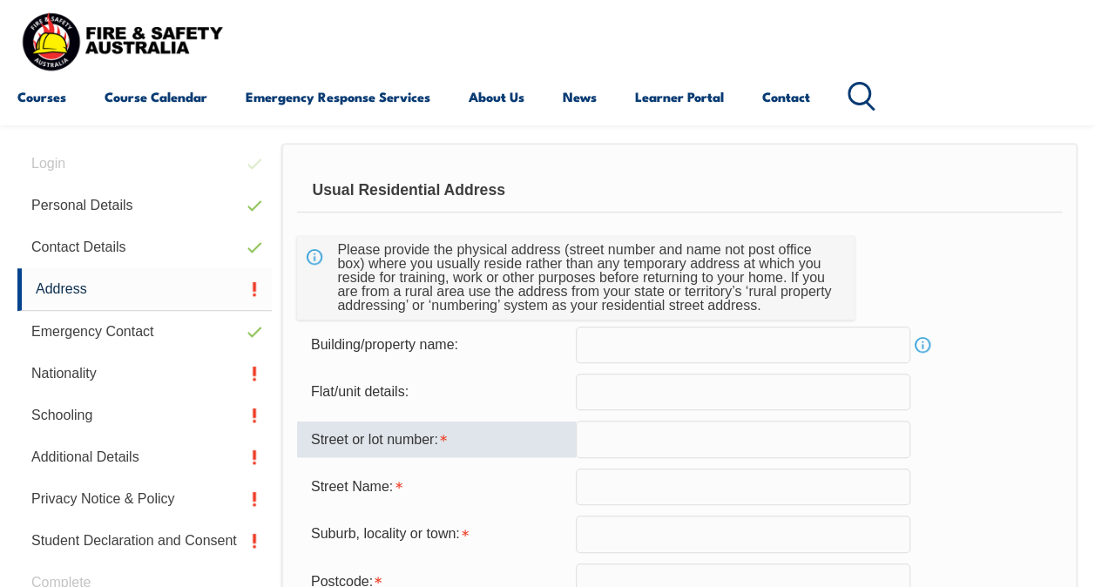
click at [642, 430] on input "text" at bounding box center [743, 439] width 334 height 37
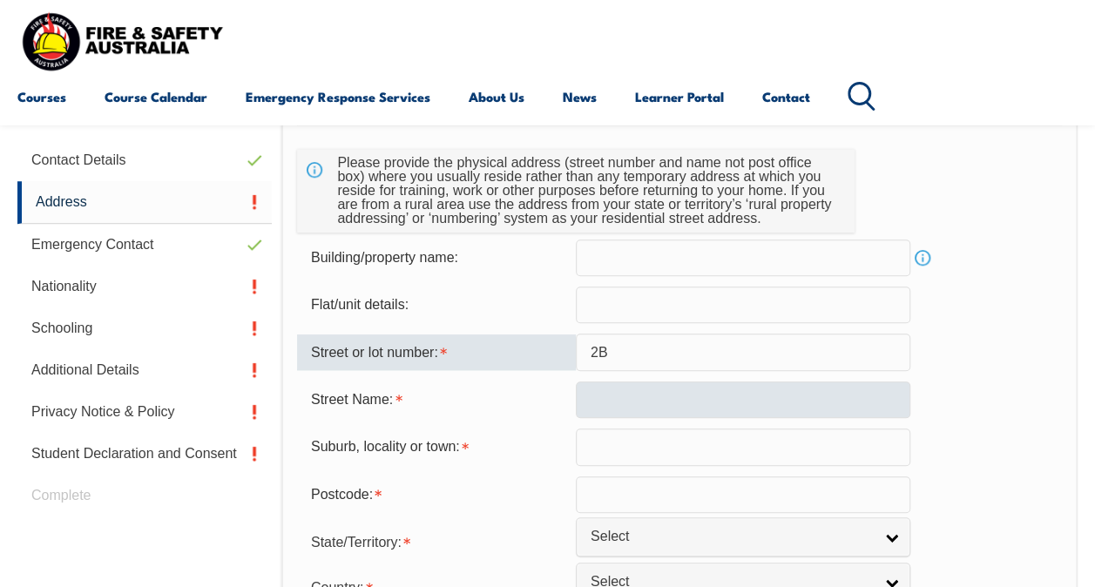
type input "2B"
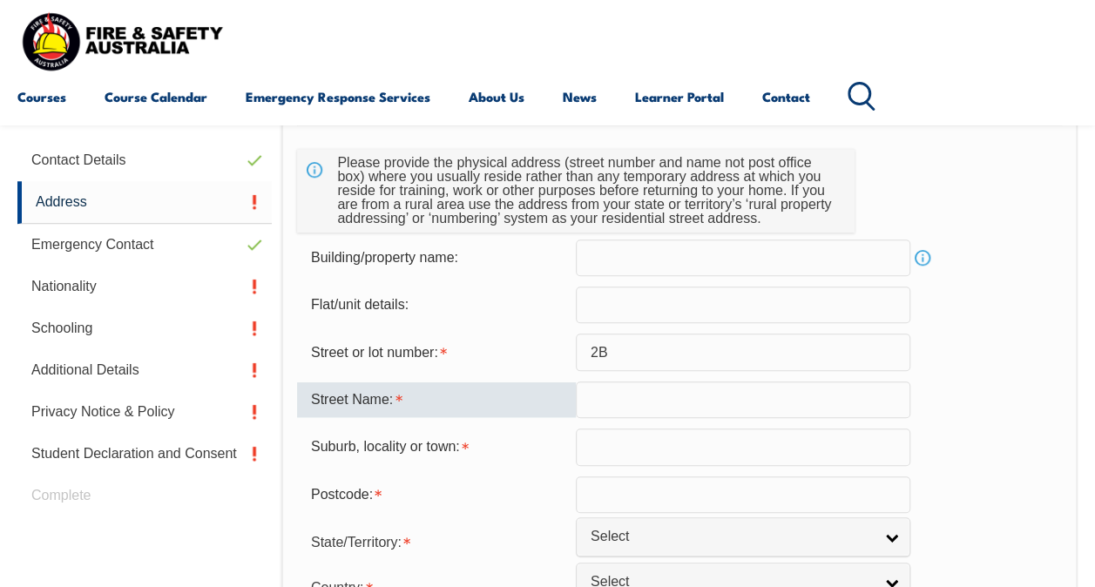
click at [640, 394] on input "text" at bounding box center [743, 399] width 334 height 37
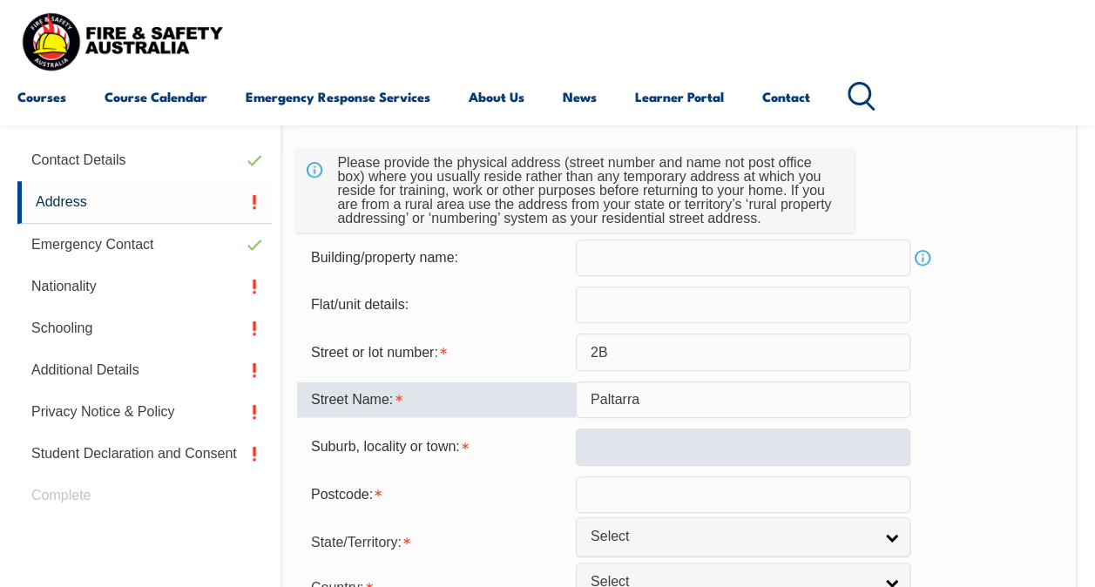
type input "Paltarra"
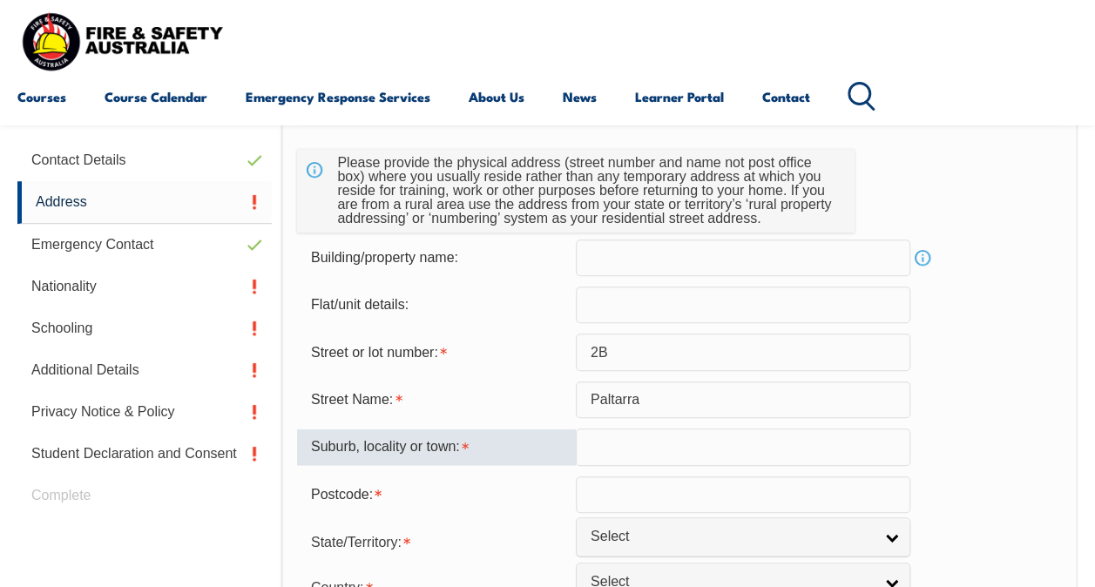
click at [618, 438] on input "text" at bounding box center [743, 446] width 334 height 37
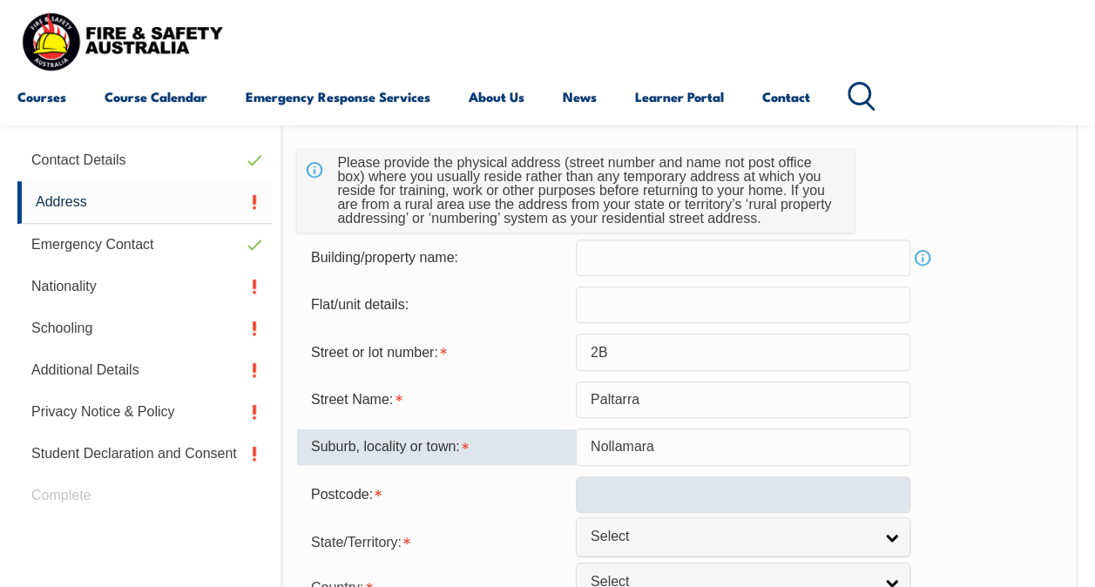
type input "Nollamara"
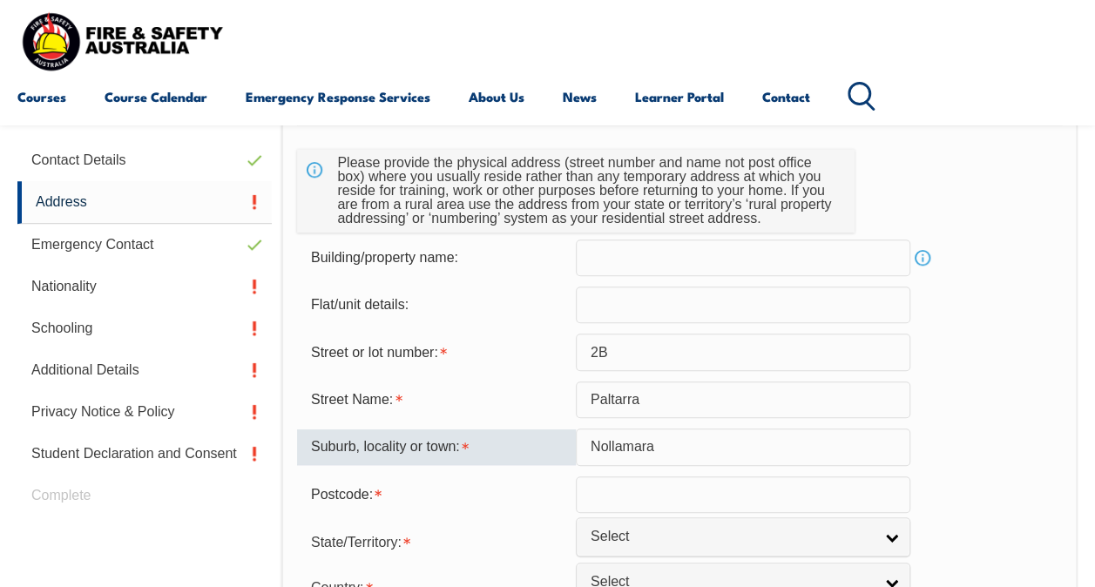
click at [606, 493] on input "text" at bounding box center [743, 494] width 334 height 37
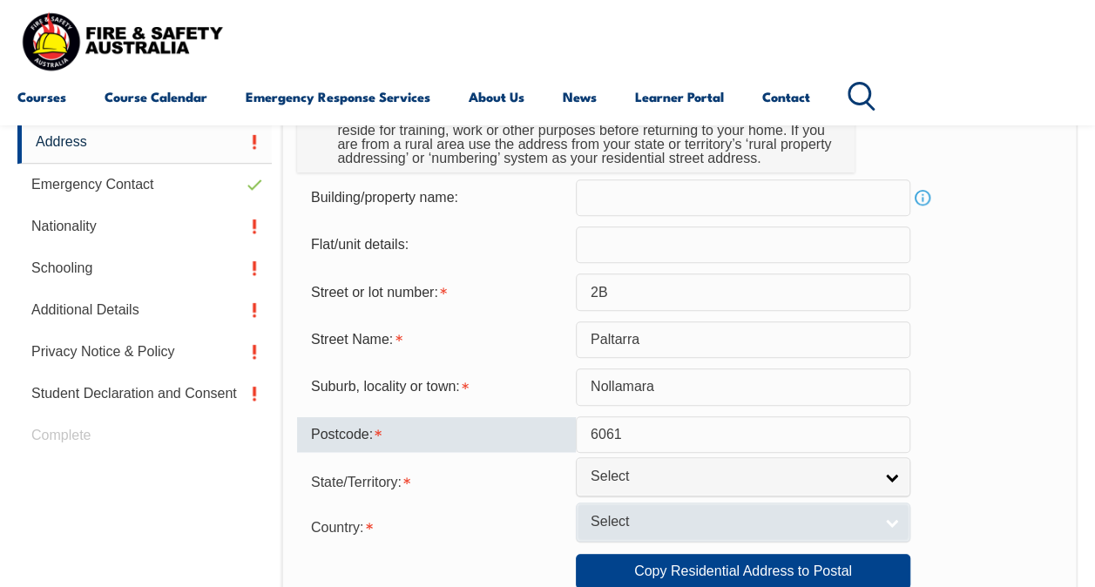
scroll to position [597, 0]
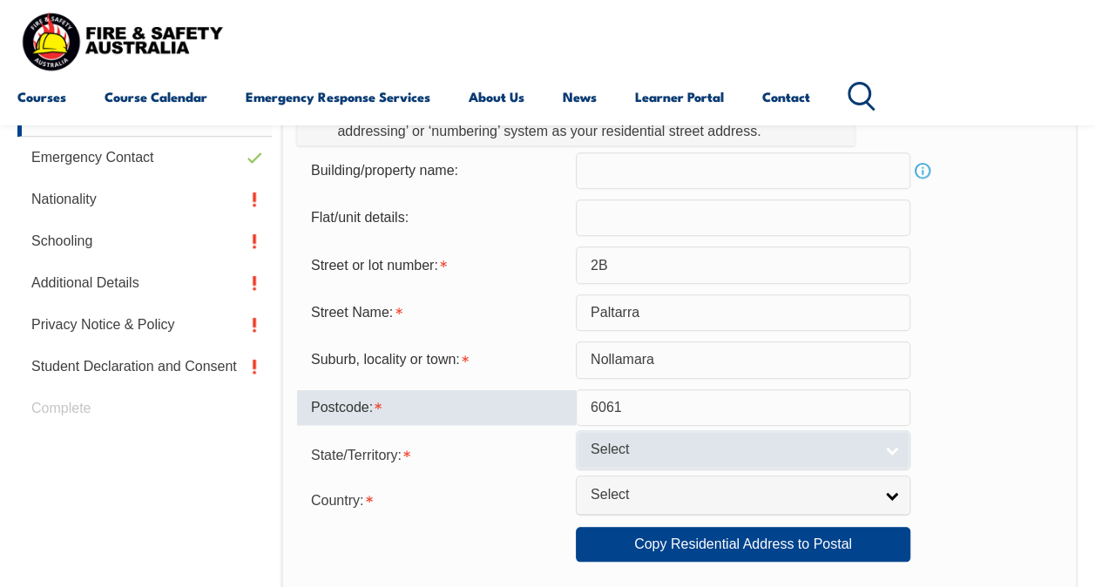
type input "6061"
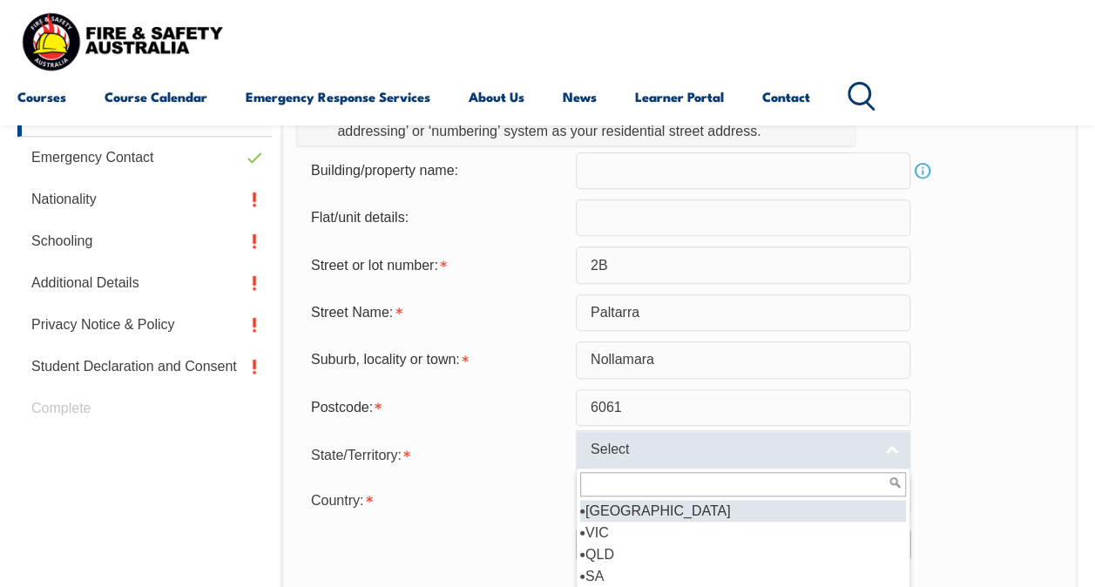
click at [665, 449] on span "Select" at bounding box center [731, 450] width 282 height 18
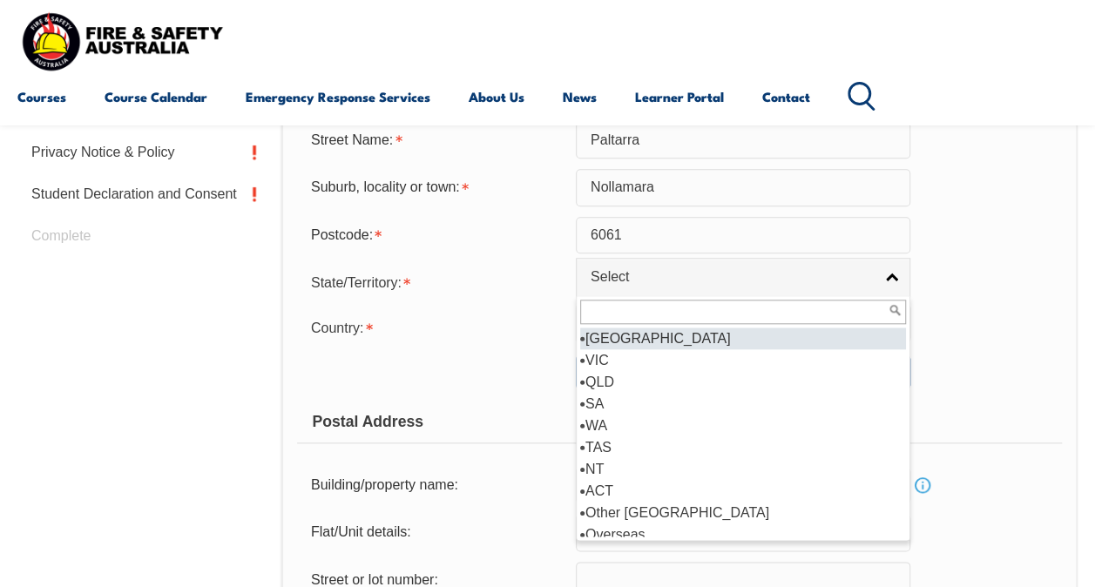
scroll to position [771, 0]
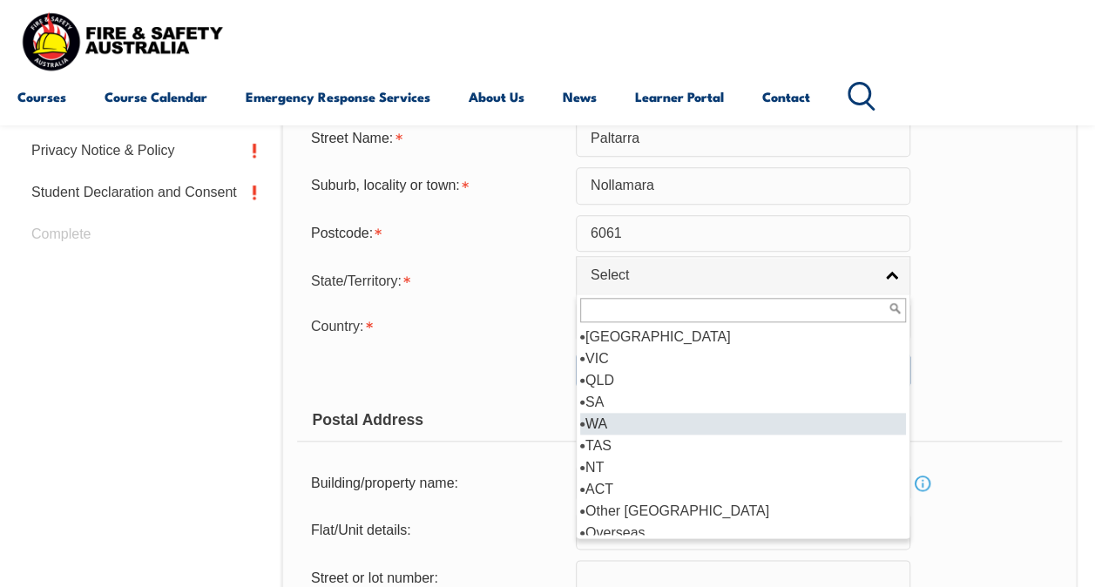
click at [648, 420] on li "WA" at bounding box center [743, 424] width 326 height 22
select select "WA"
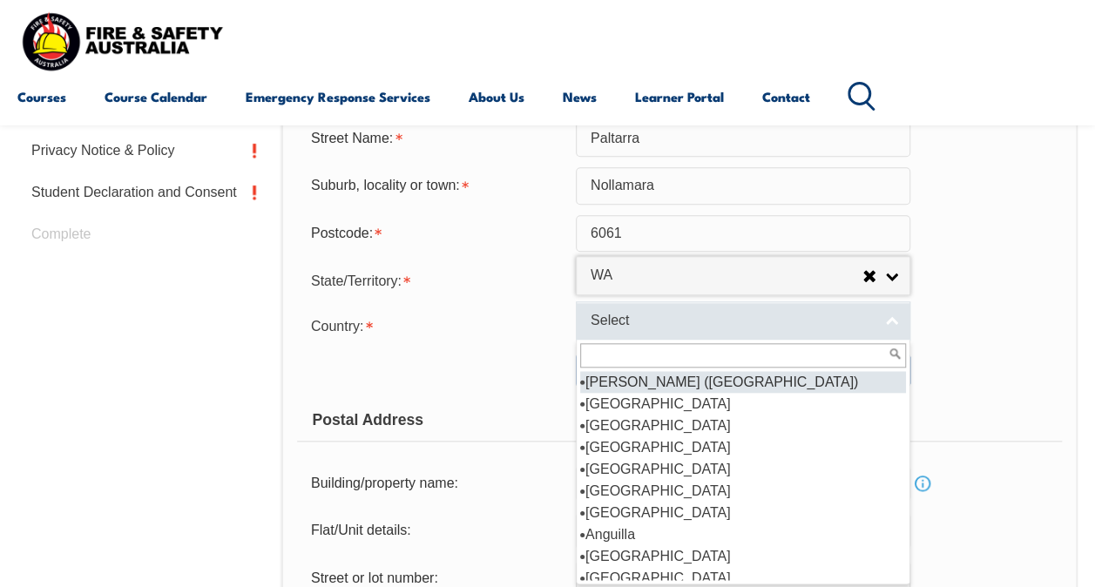
click at [607, 314] on span "Select" at bounding box center [731, 321] width 282 height 18
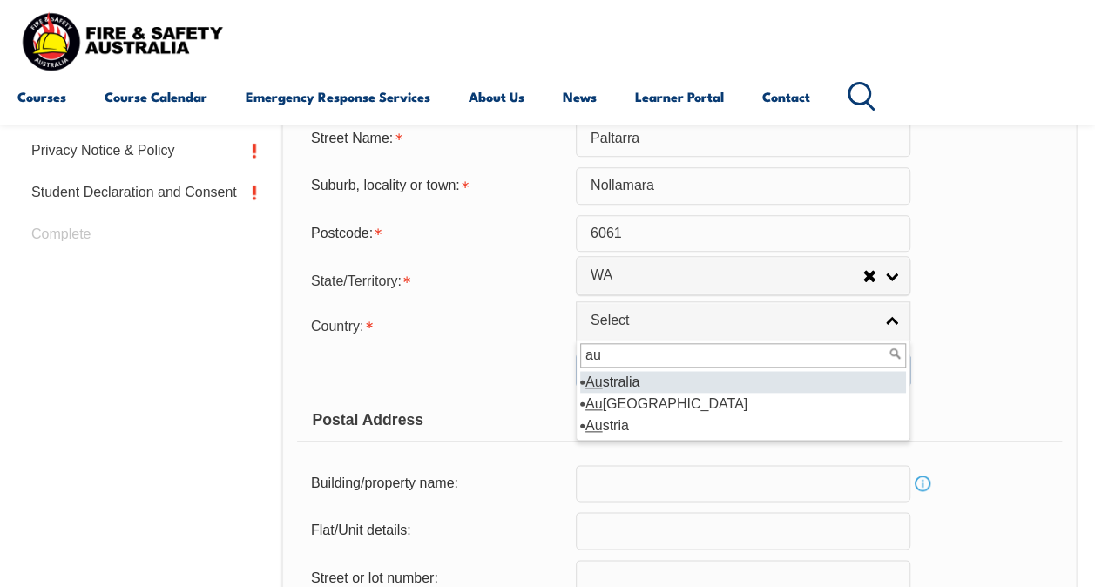
type input "[GEOGRAPHIC_DATA]"
select select "1101"
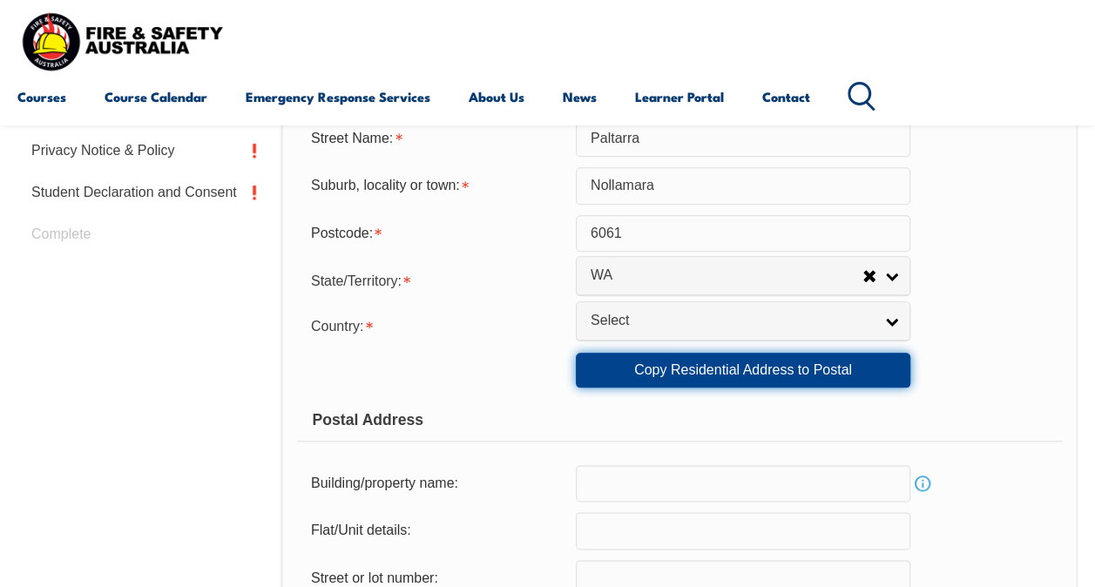
click at [705, 370] on link "Copy Residential Address to Postal" at bounding box center [743, 370] width 334 height 35
type input "2B"
type input "Paltarra"
type input "Nollamara"
select select "WA"
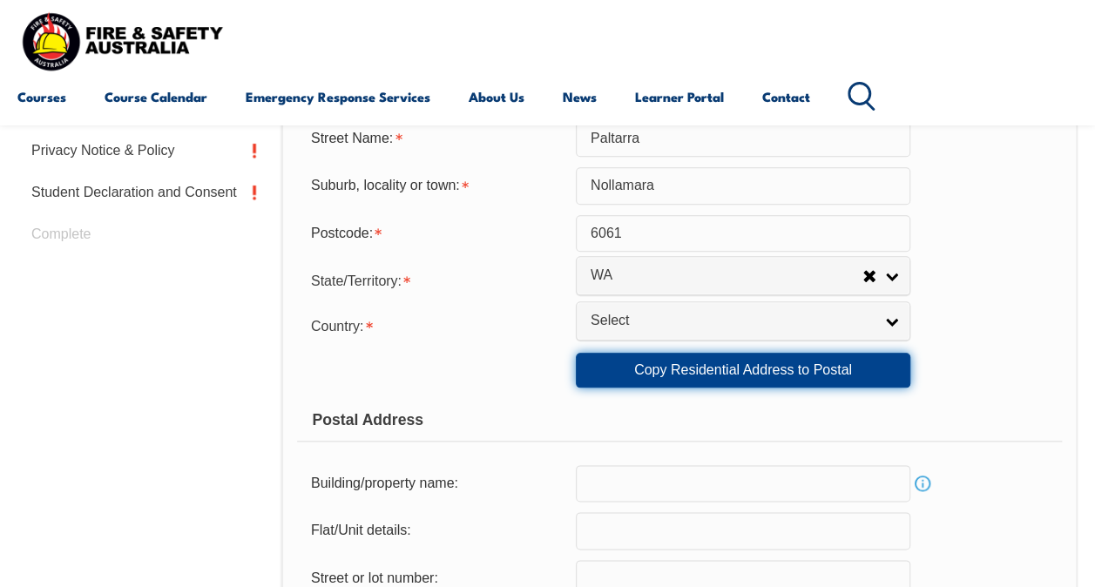
type input "6061"
select select "1101"
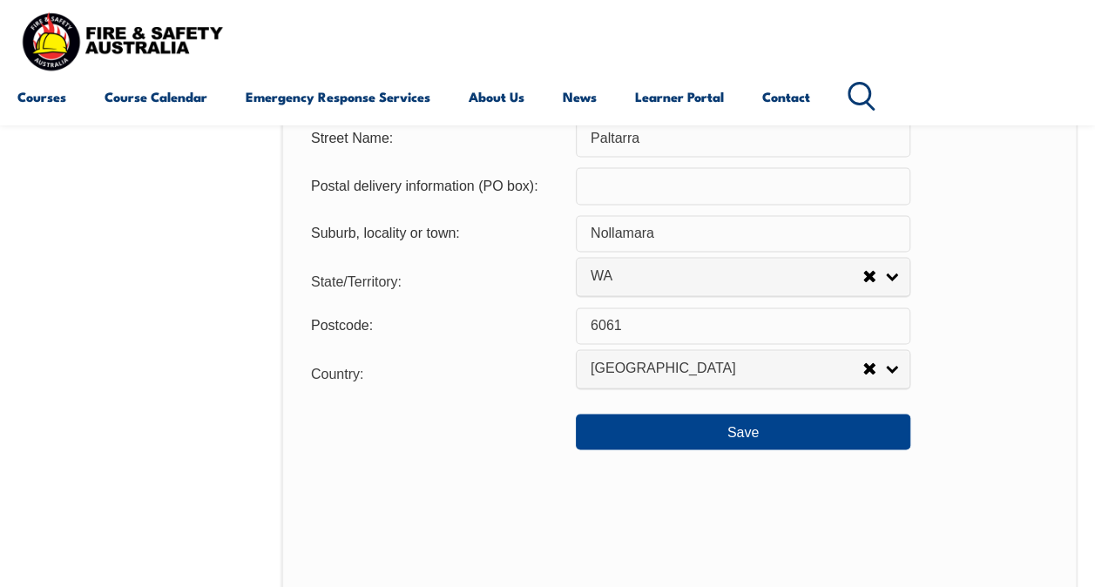
scroll to position [1293, 0]
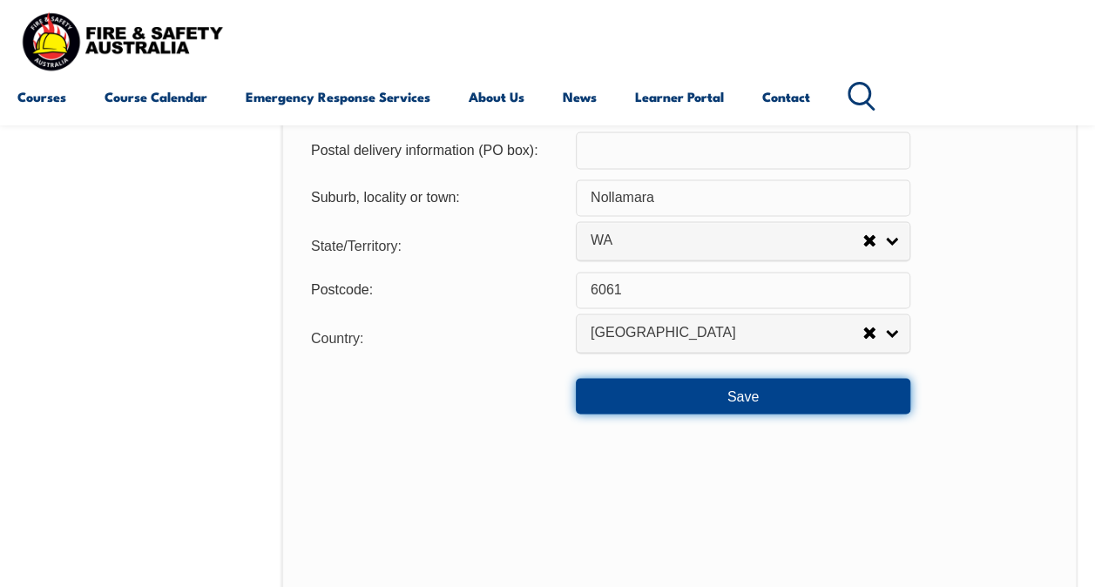
click at [731, 400] on button "Save" at bounding box center [743, 395] width 334 height 35
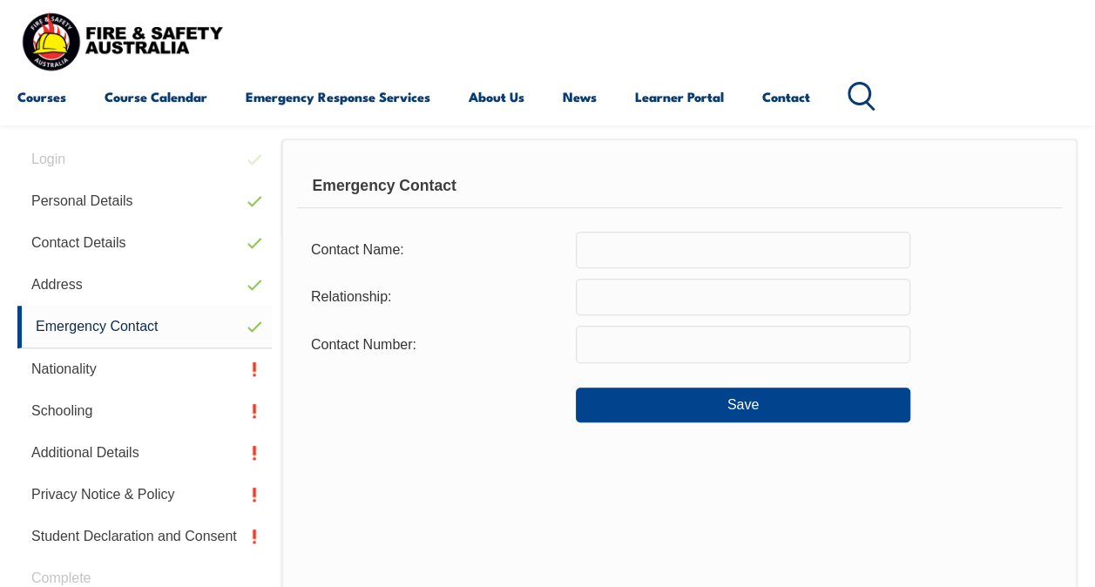
scroll to position [422, 0]
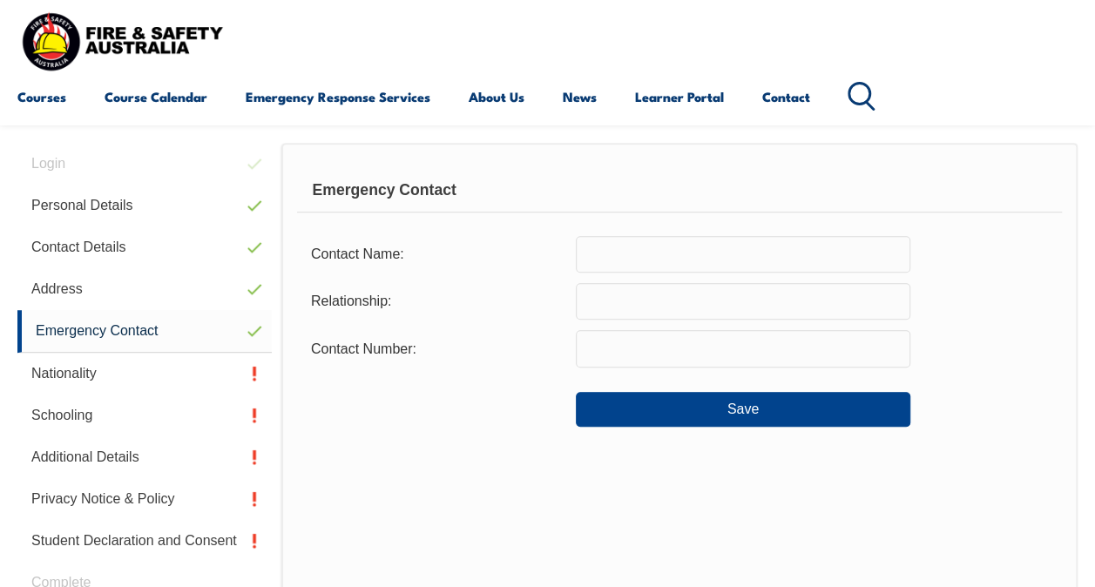
click at [638, 264] on input "text" at bounding box center [743, 254] width 334 height 37
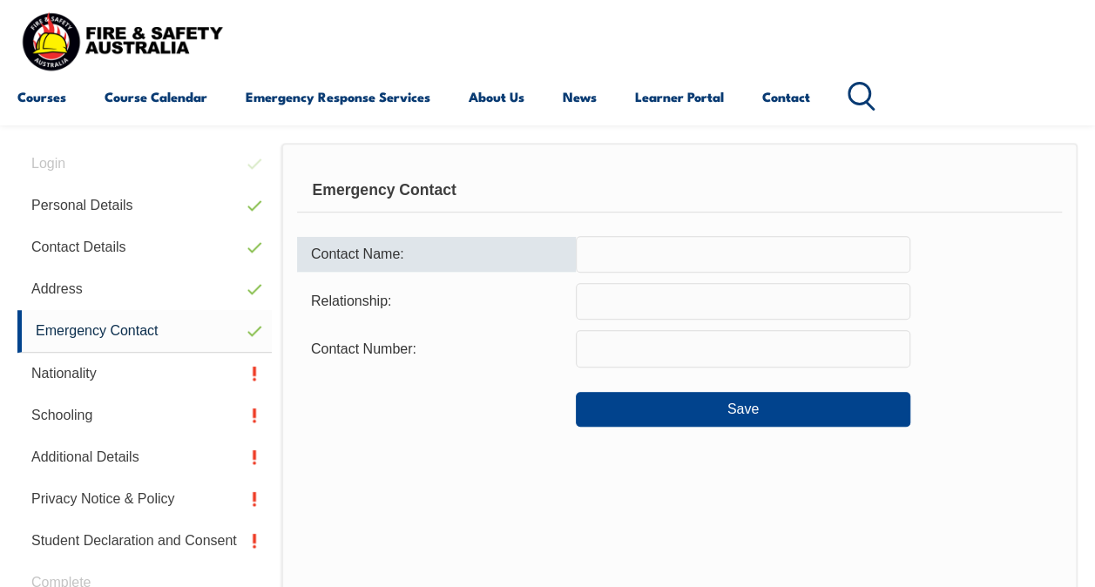
type input "p"
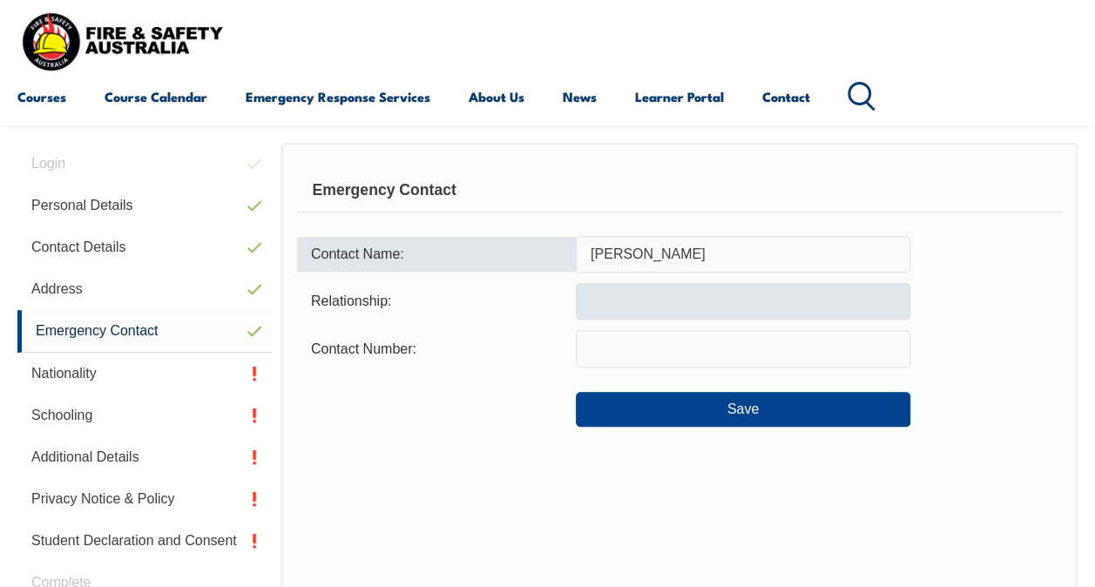
type input "[PERSON_NAME]"
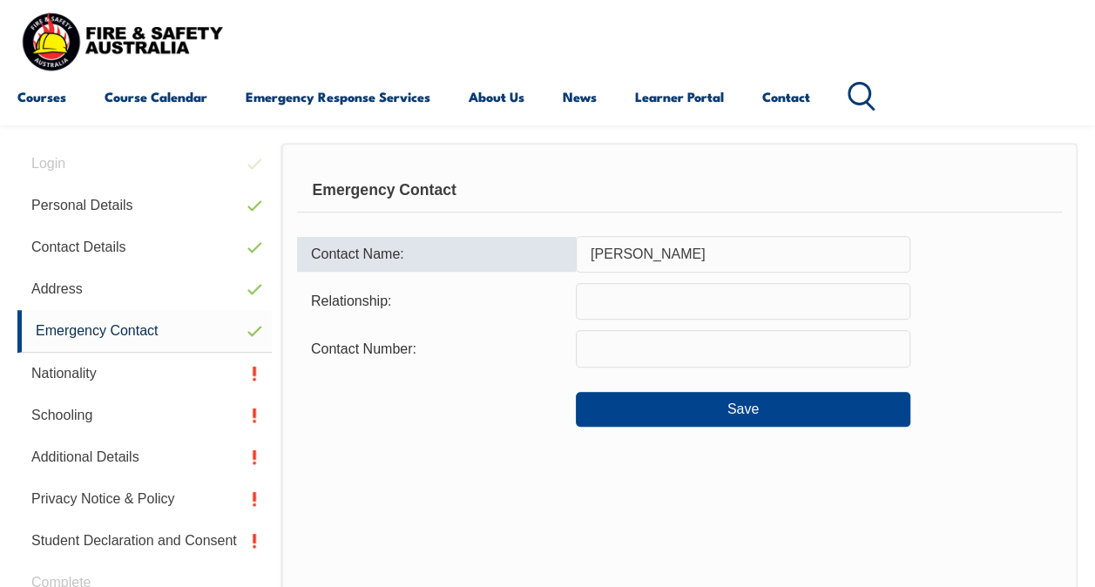
click at [620, 303] on input "text" at bounding box center [743, 301] width 334 height 37
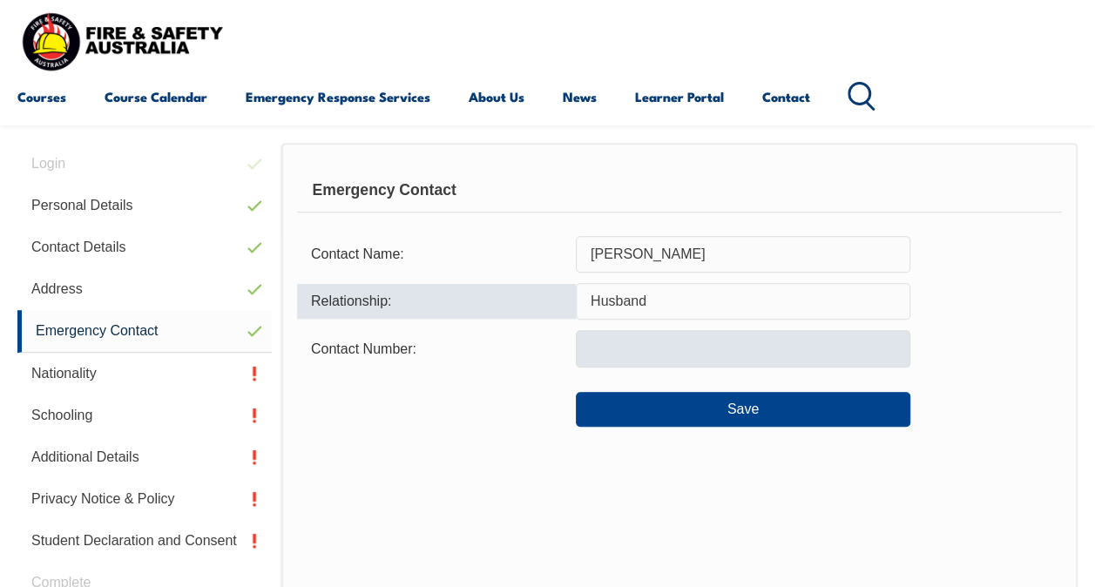
type input "Husband"
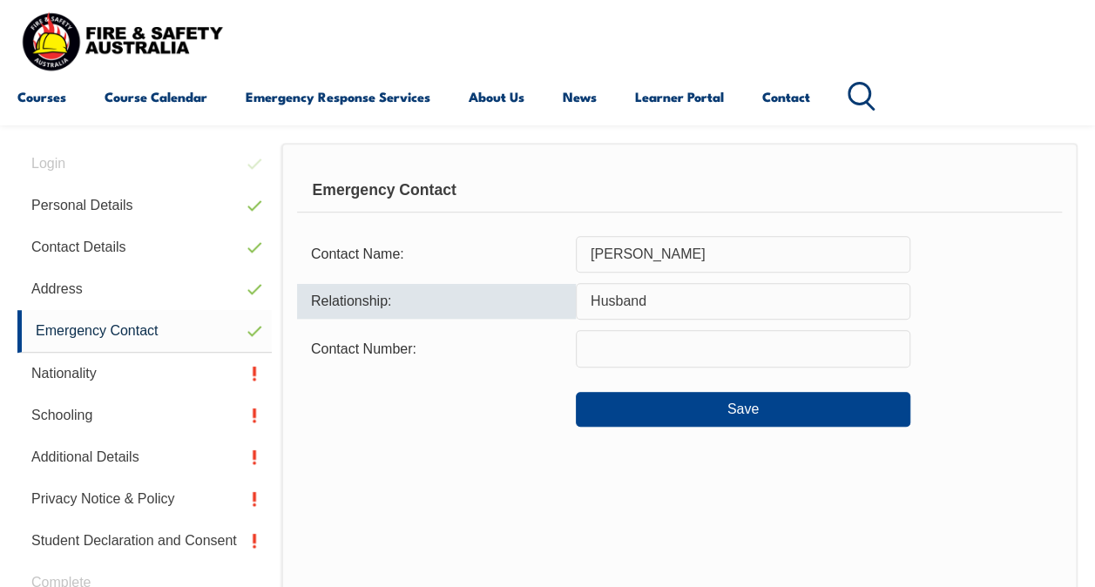
click at [608, 353] on input "text" at bounding box center [743, 348] width 334 height 37
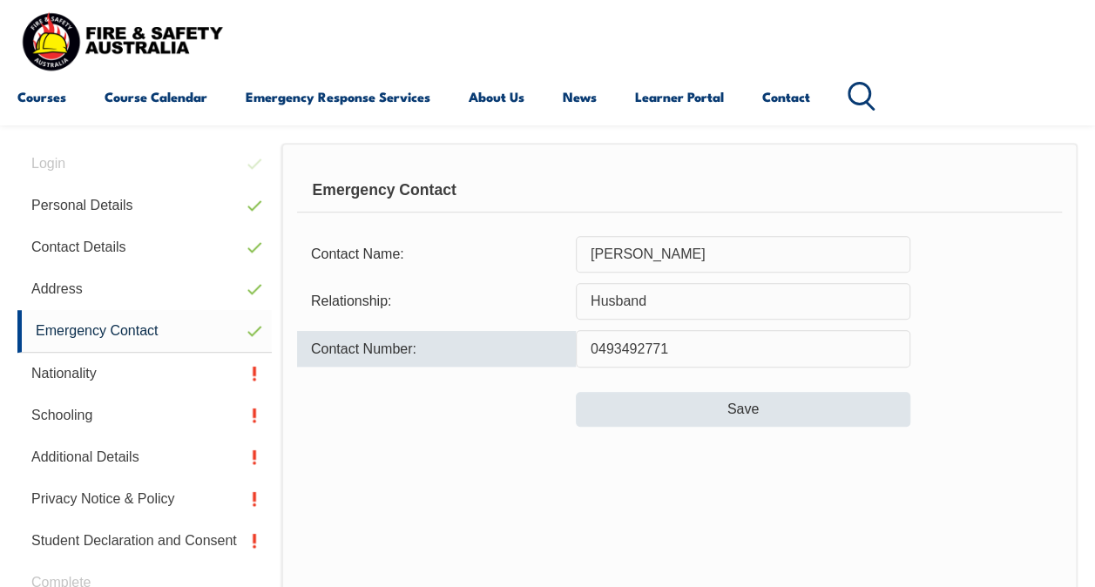
type input "0493492771"
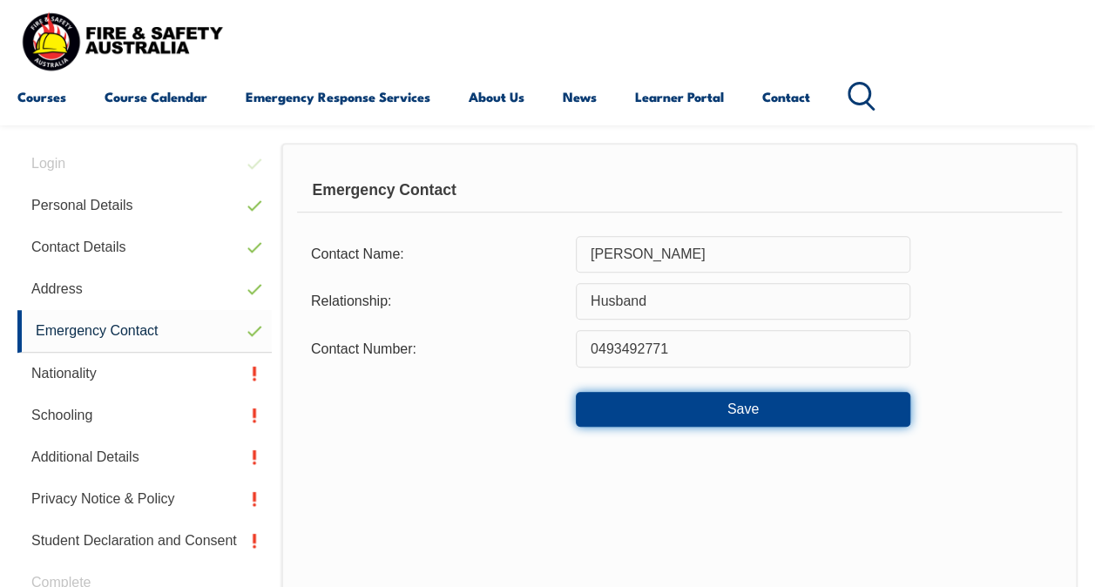
click at [764, 413] on button "Save" at bounding box center [743, 409] width 334 height 35
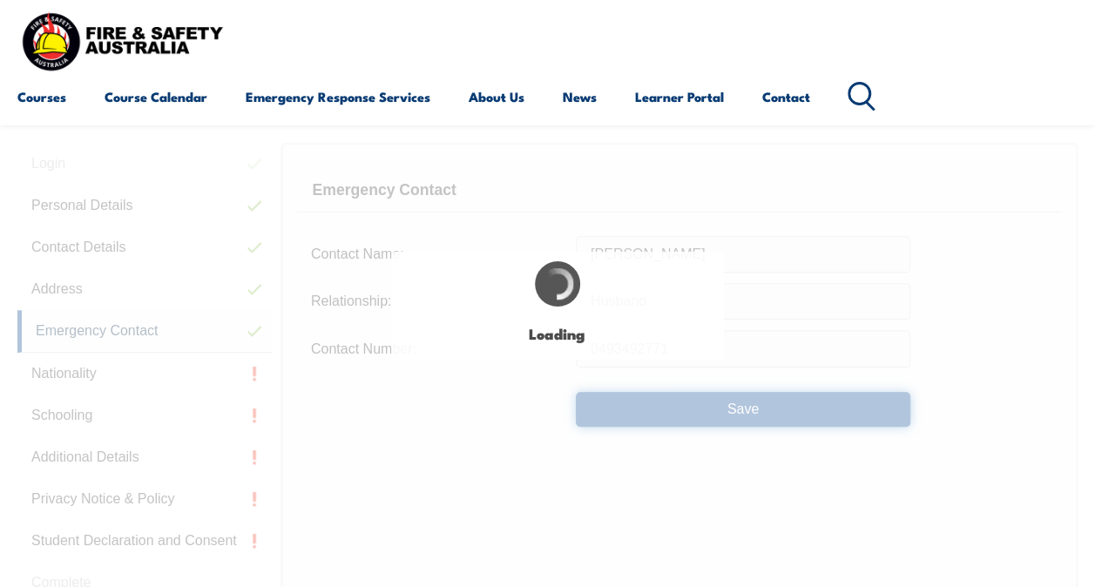
type input "Husband"
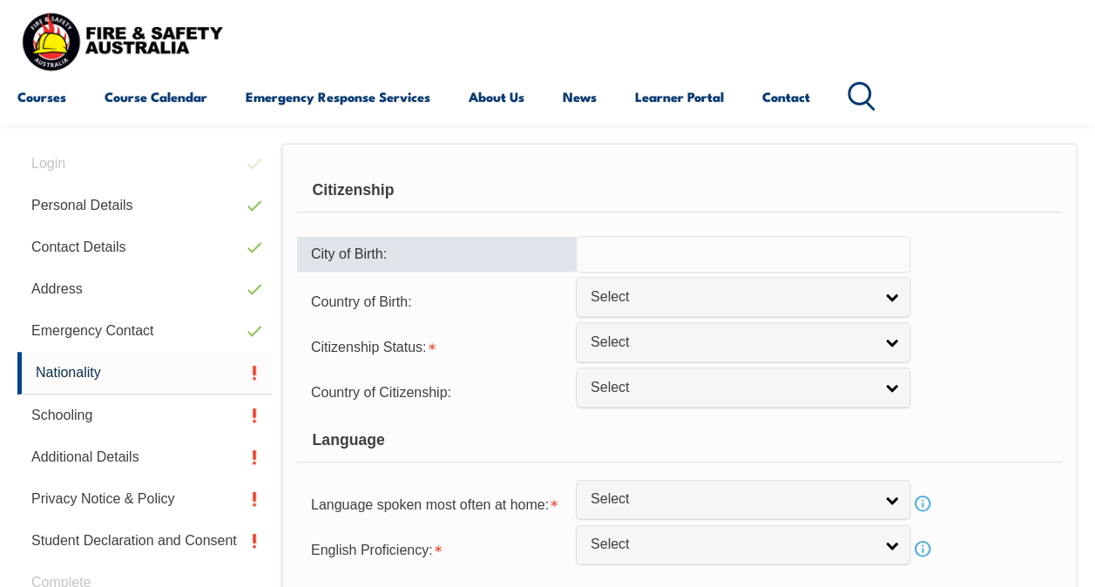
click at [652, 258] on input "text" at bounding box center [743, 254] width 334 height 37
type input "t"
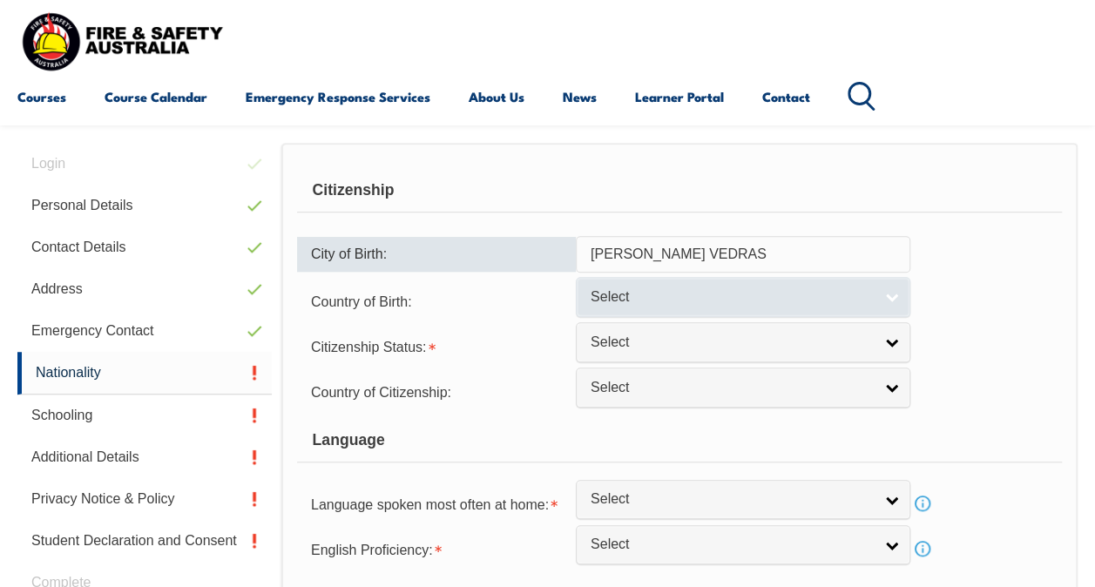
type input "[PERSON_NAME] VEDRAS"
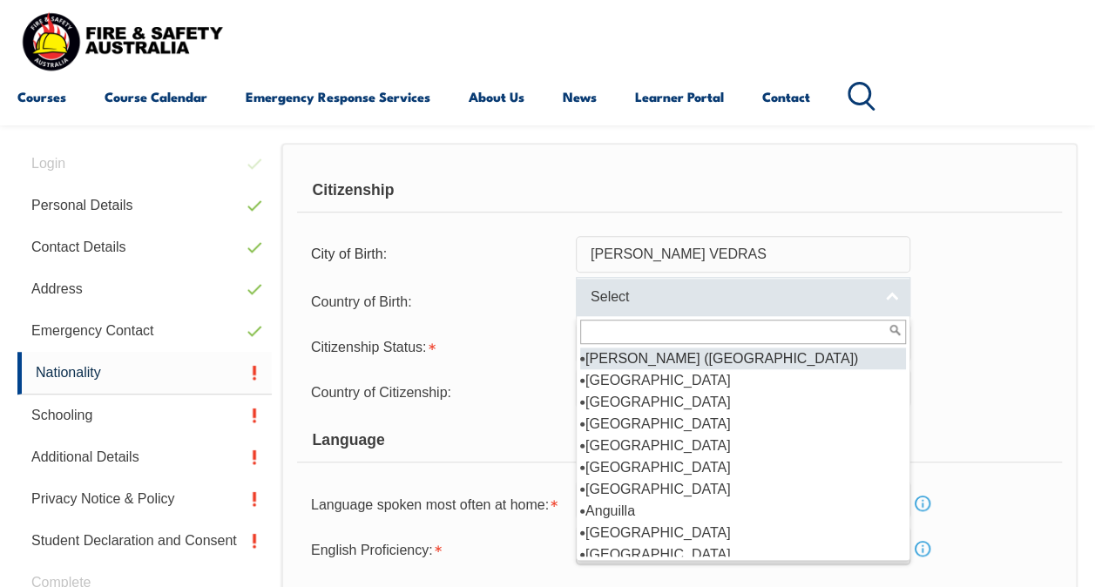
click at [627, 293] on span "Select" at bounding box center [731, 297] width 282 height 18
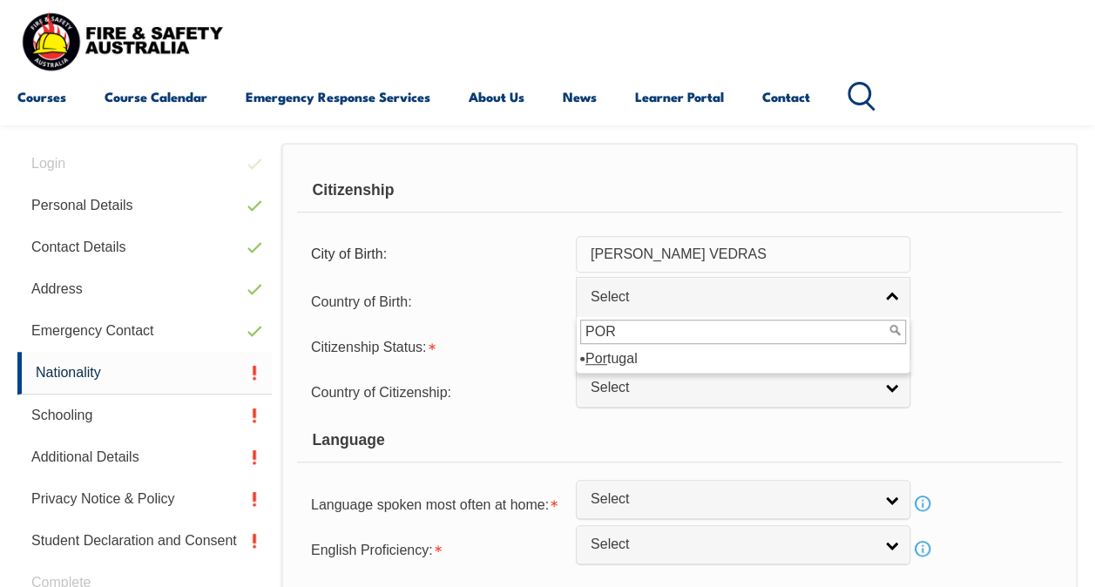
type input "POR"
click at [625, 361] on li "Por tugal" at bounding box center [743, 358] width 326 height 22
select select "3106"
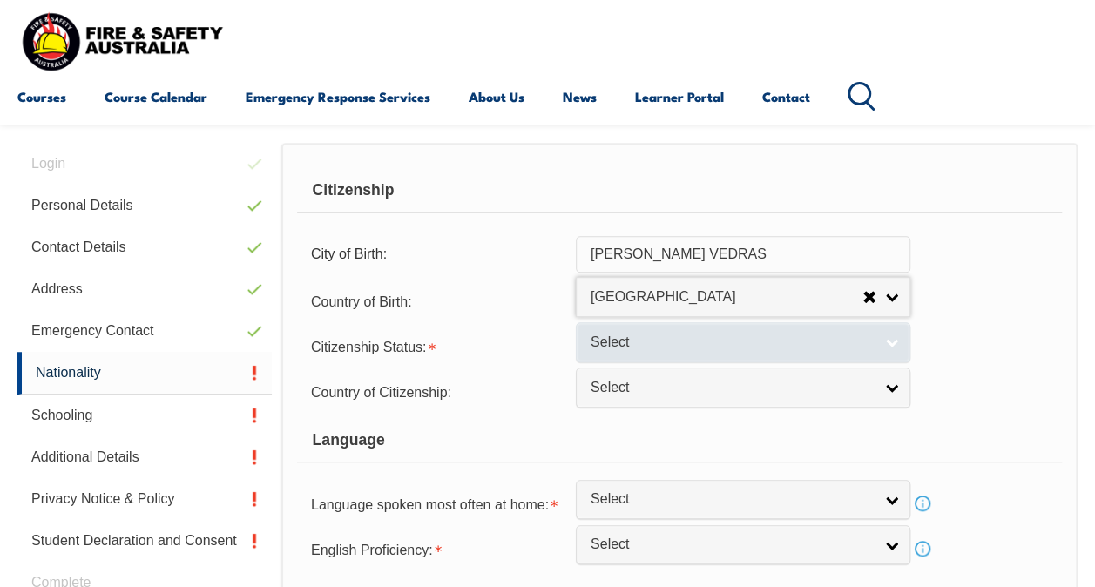
click at [615, 334] on span "Select" at bounding box center [731, 343] width 282 height 18
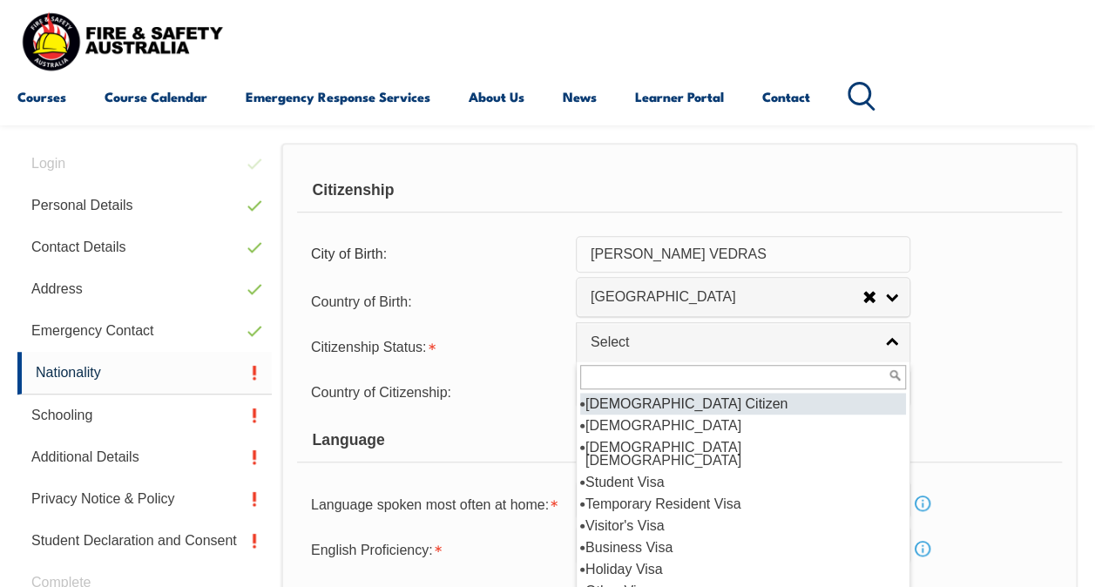
click at [637, 401] on li "[DEMOGRAPHIC_DATA] Citizen" at bounding box center [743, 404] width 326 height 22
select select "1"
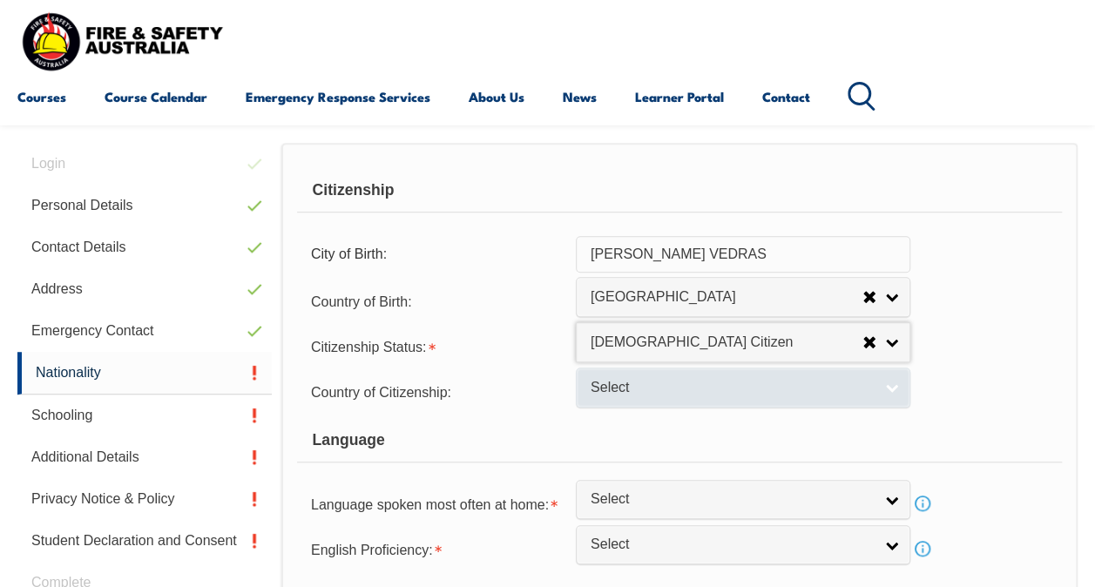
click at [628, 385] on span "Select" at bounding box center [731, 388] width 282 height 18
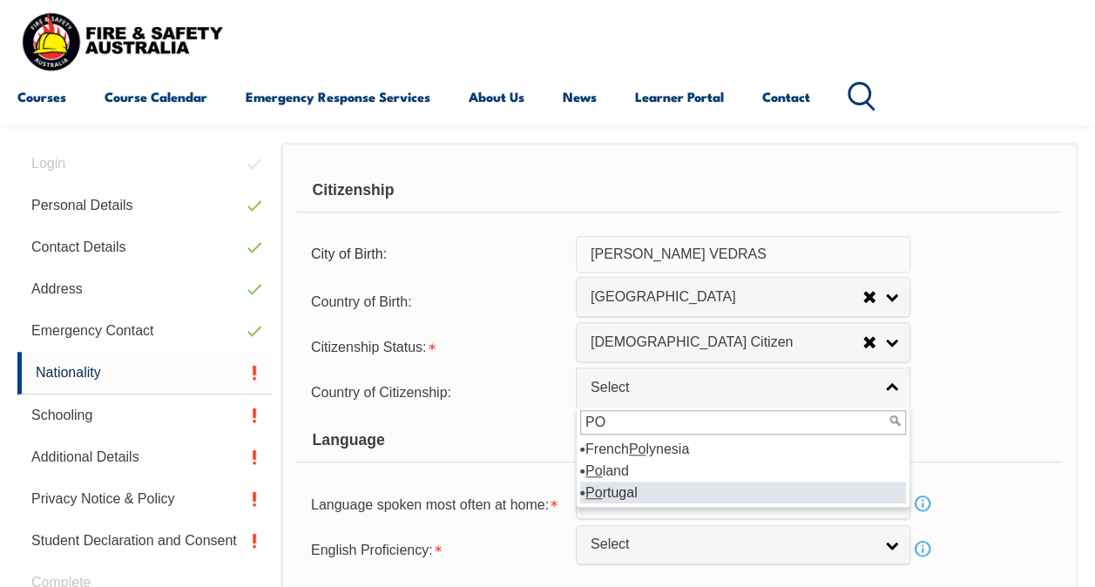
type input "PO"
click at [634, 493] on li "Po rtugal" at bounding box center [743, 493] width 326 height 22
select select "3106"
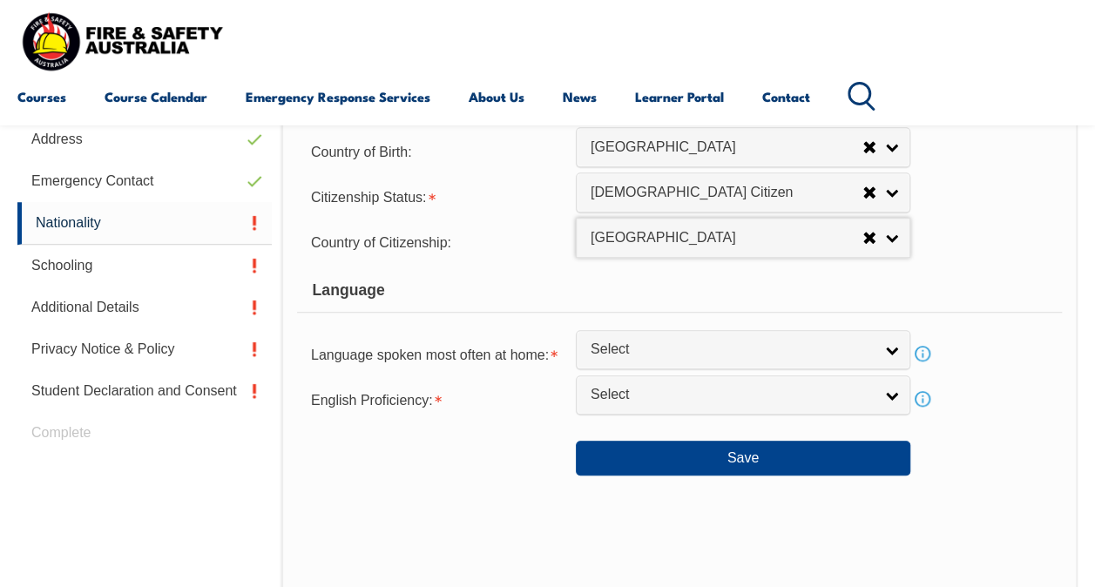
scroll to position [597, 0]
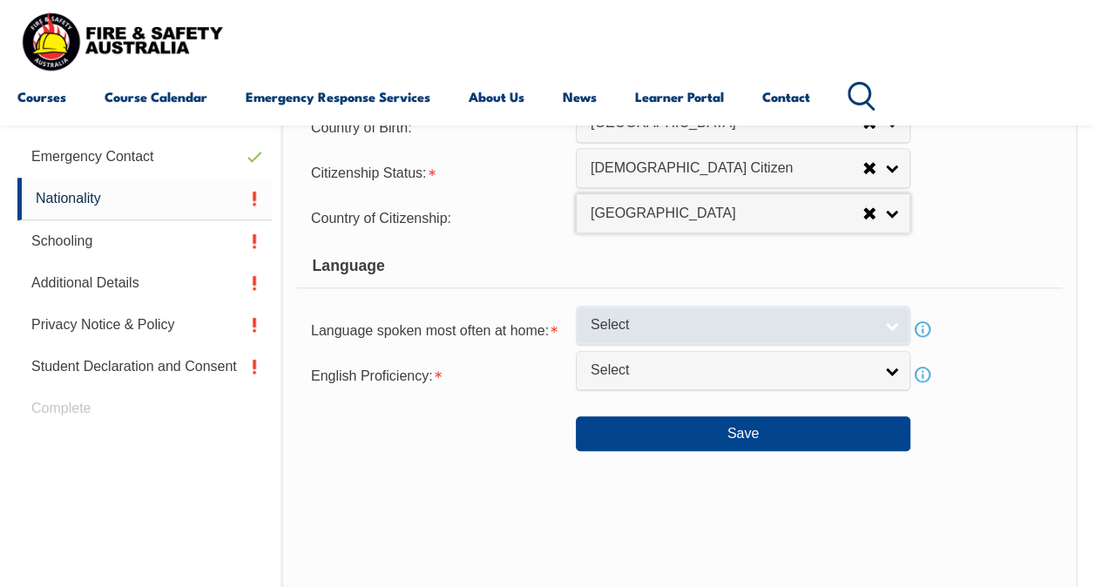
click at [624, 324] on span "Select" at bounding box center [731, 325] width 282 height 18
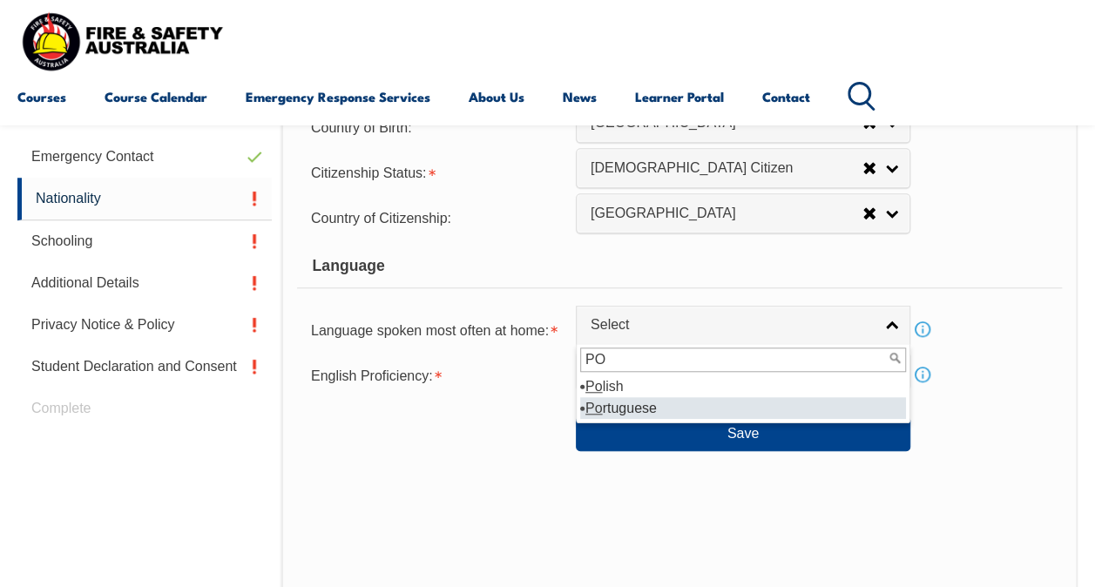
type input "PO"
click at [634, 408] on li "Po rtuguese" at bounding box center [743, 408] width 326 height 22
select select "2302"
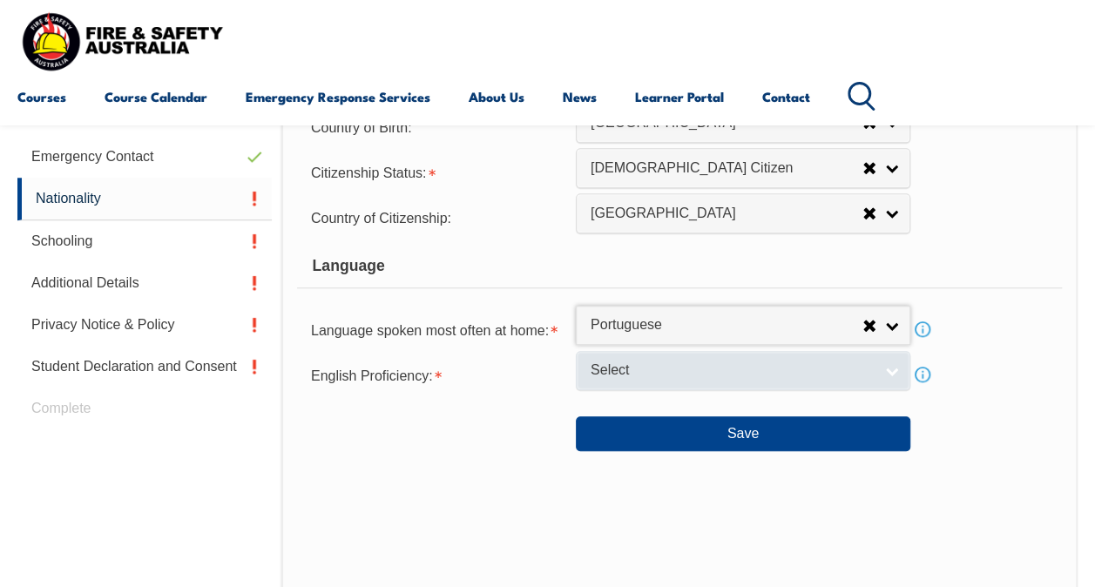
click at [637, 364] on span "Select" at bounding box center [731, 370] width 282 height 18
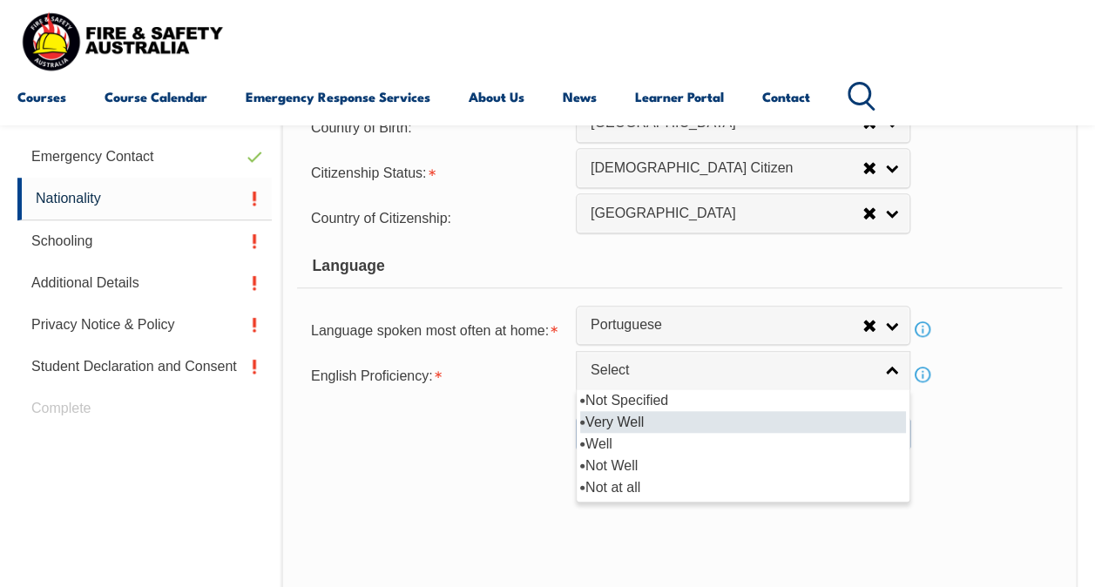
click at [665, 415] on li "Very Well" at bounding box center [743, 422] width 326 height 22
select select "1"
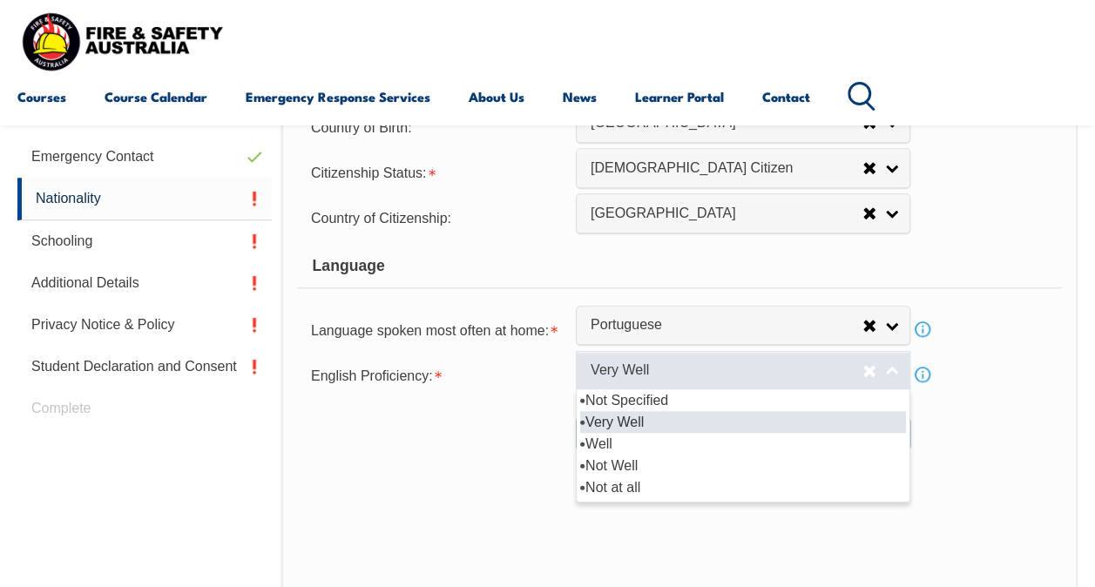
click at [674, 366] on span "Very Well" at bounding box center [726, 370] width 272 height 18
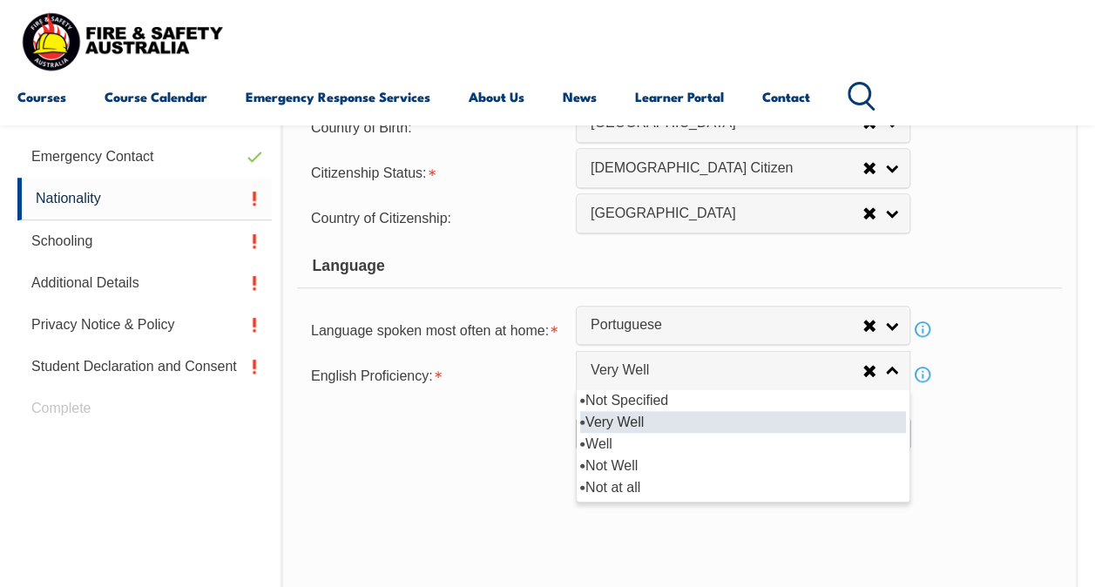
click at [661, 412] on li "Very Well" at bounding box center [743, 422] width 326 height 22
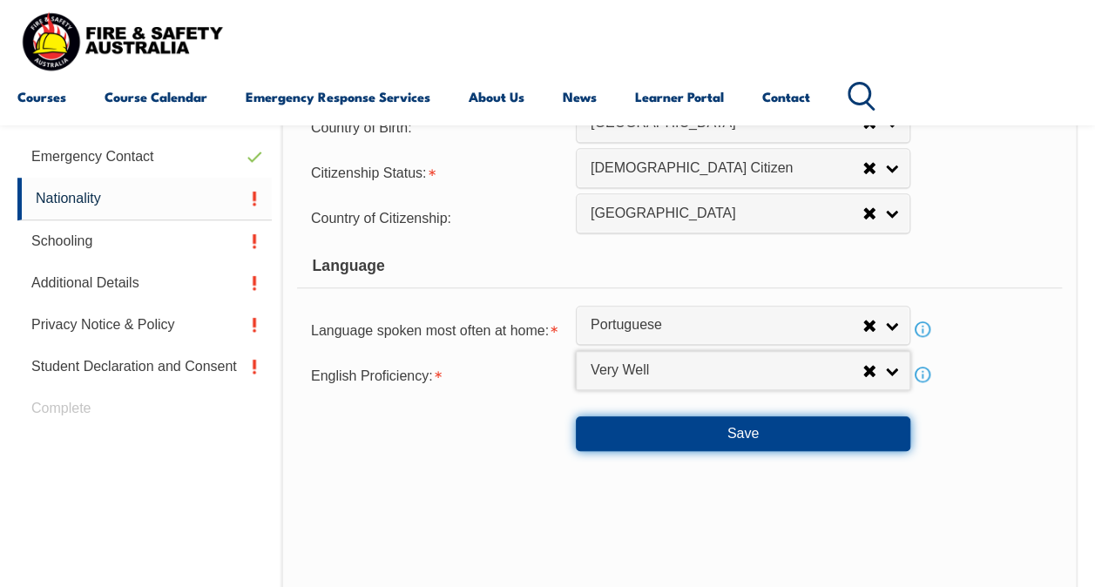
click at [696, 435] on button "Save" at bounding box center [743, 433] width 334 height 35
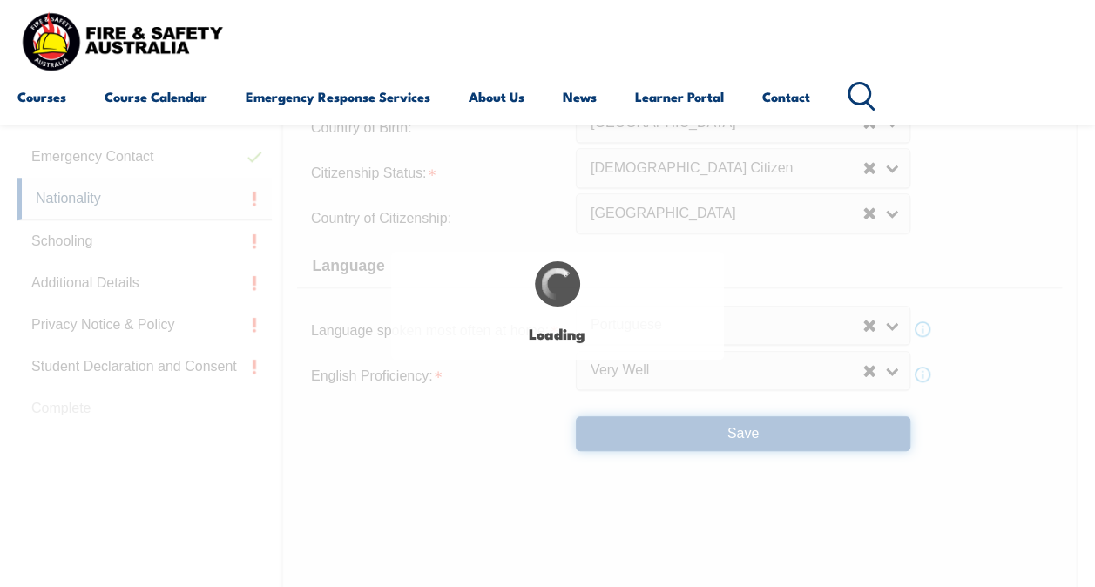
select select "false"
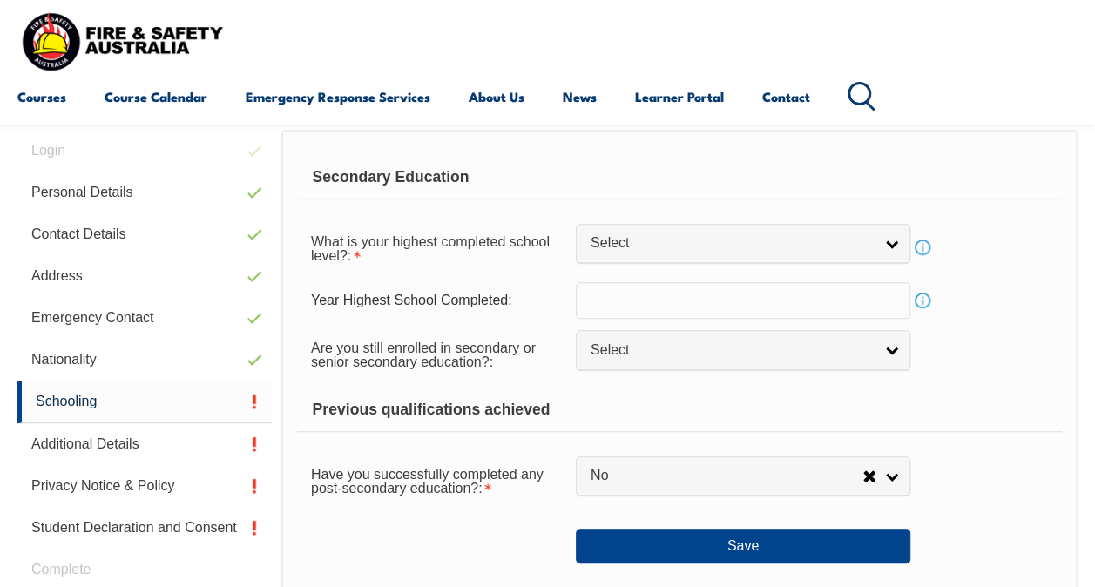
scroll to position [421, 0]
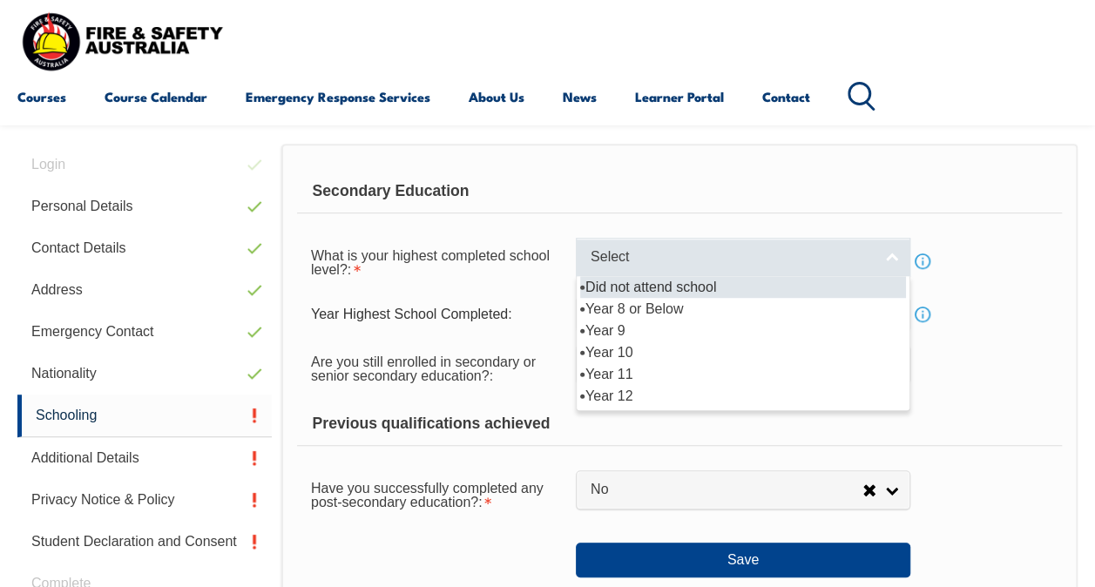
click at [639, 256] on span "Select" at bounding box center [731, 257] width 282 height 18
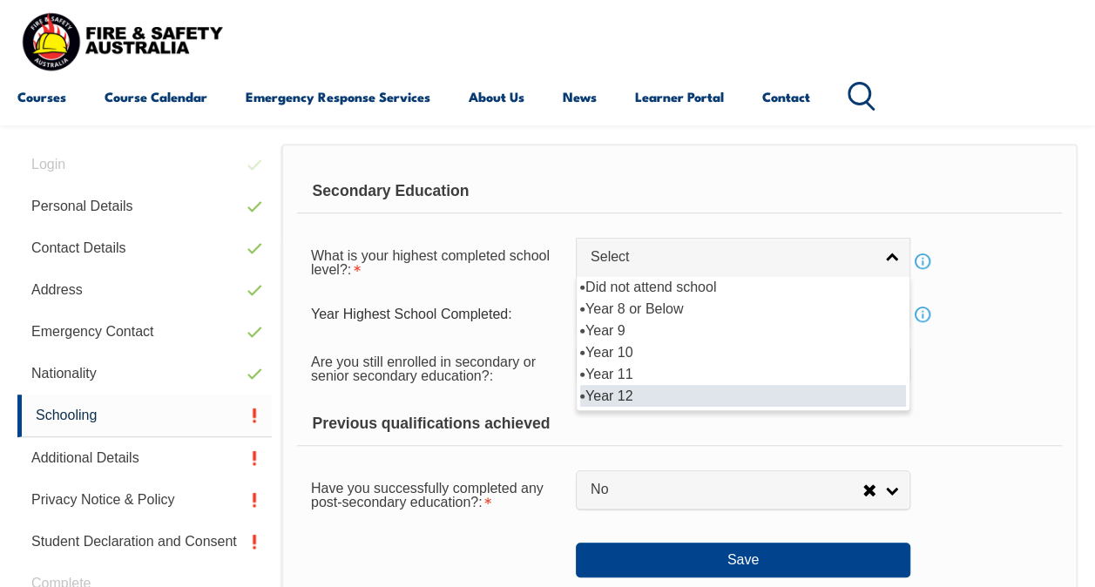
click at [649, 397] on li "Year 12" at bounding box center [743, 396] width 326 height 22
select select "12"
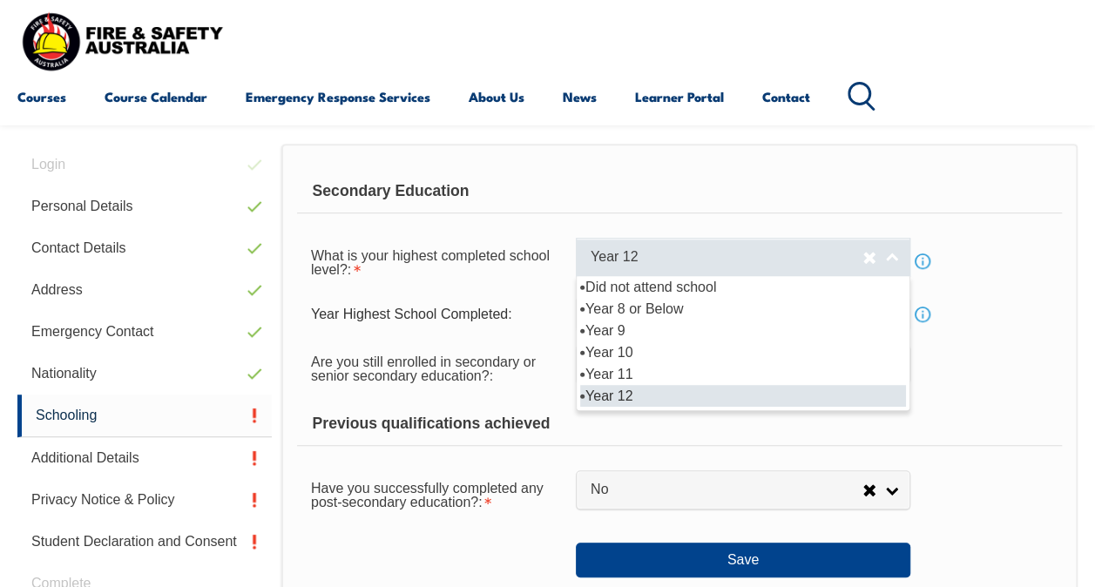
click at [660, 258] on span "Year 12" at bounding box center [726, 257] width 272 height 18
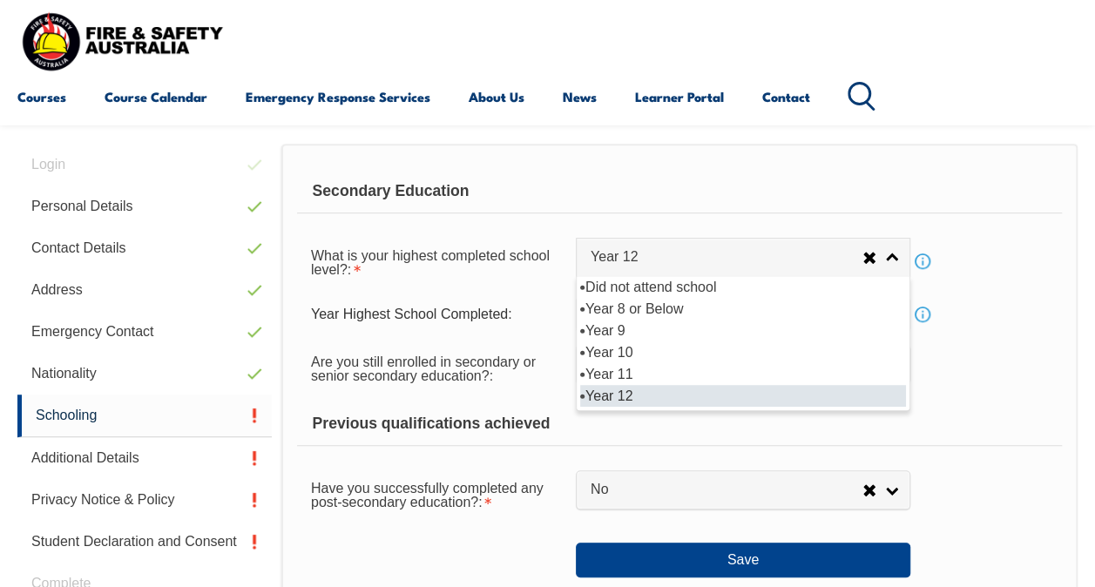
click at [647, 392] on li "Year 12" at bounding box center [743, 396] width 326 height 22
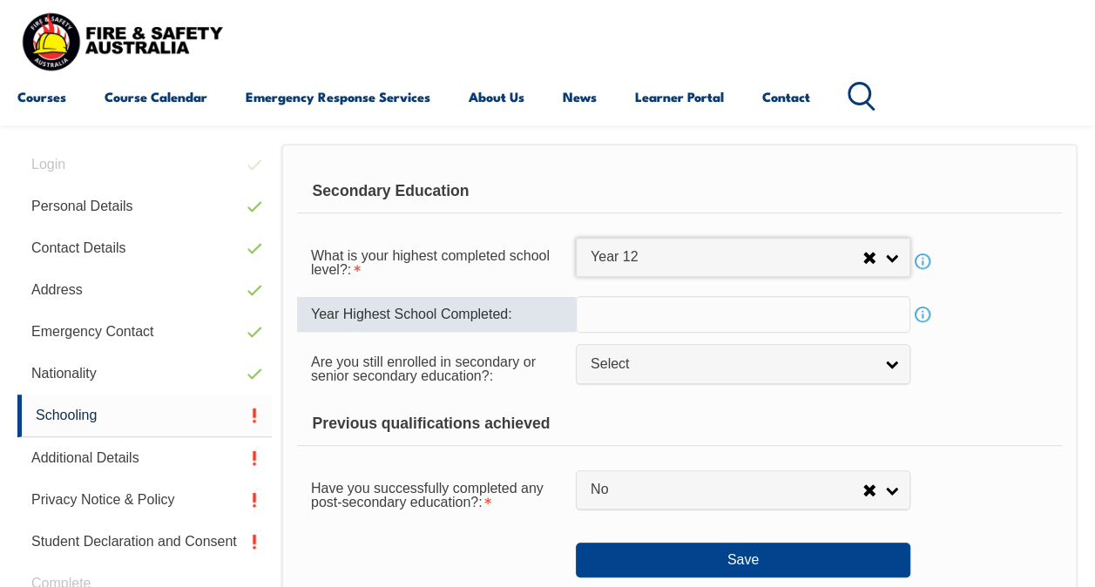
click at [617, 316] on input "text" at bounding box center [743, 314] width 334 height 37
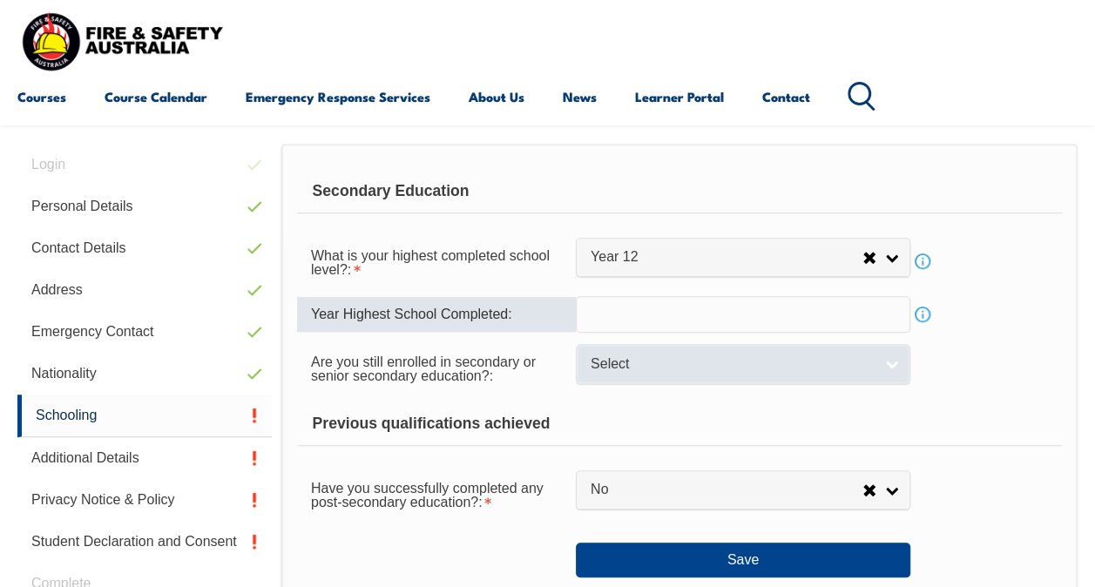
click at [637, 355] on span "Select" at bounding box center [731, 364] width 282 height 18
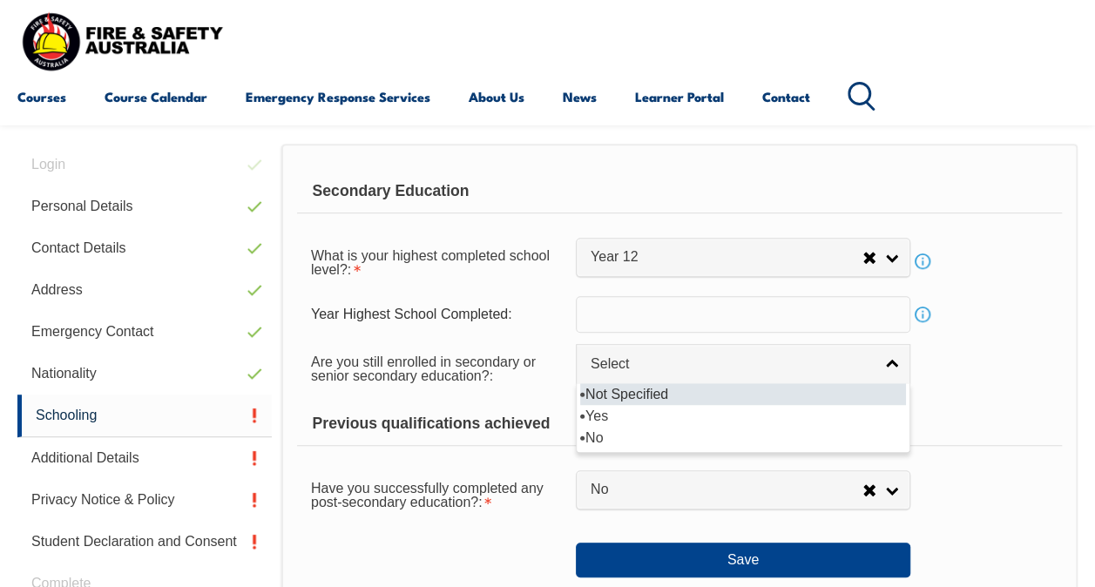
click at [620, 316] on input "text" at bounding box center [743, 314] width 334 height 37
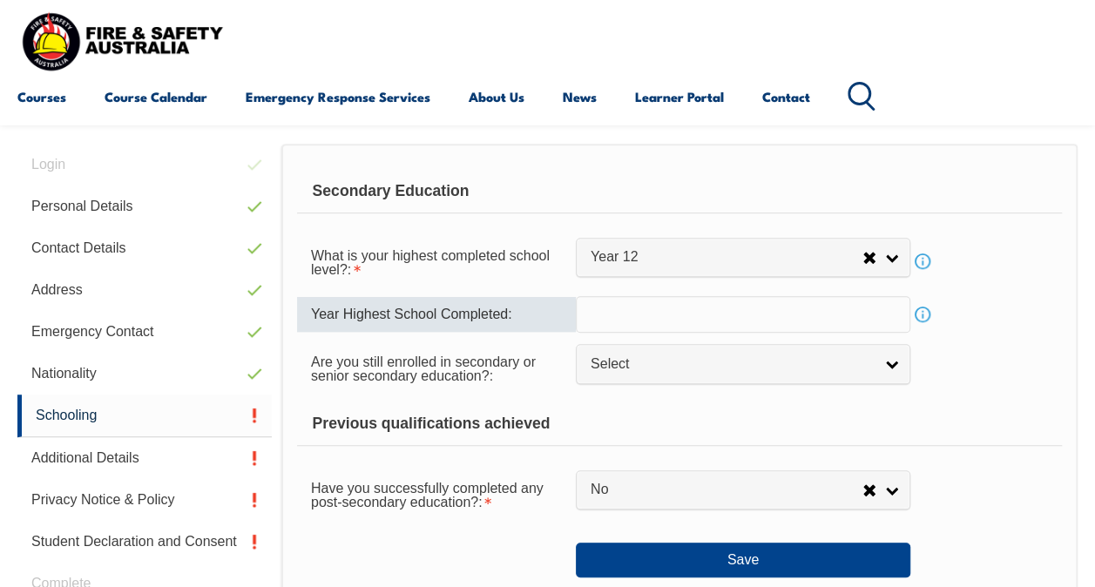
type input "c"
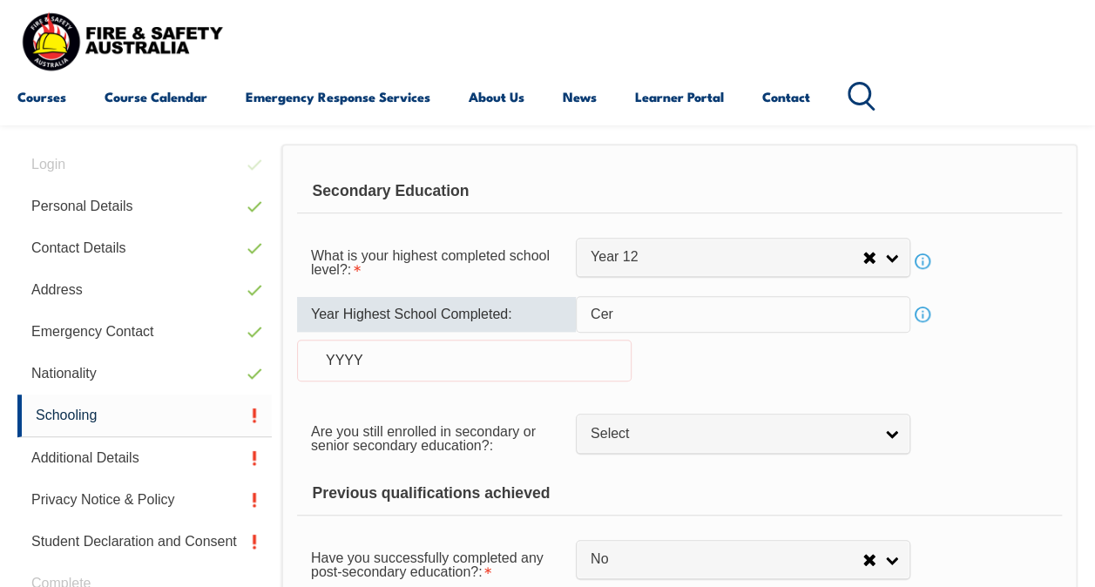
type input "Cert"
click at [619, 315] on input "Cert" at bounding box center [743, 314] width 334 height 37
drag, startPoint x: 618, startPoint y: 313, endPoint x: 549, endPoint y: 305, distance: 70.1
click at [549, 305] on div "Year Highest School Completed: Cert Info YYYY" at bounding box center [679, 349] width 765 height 106
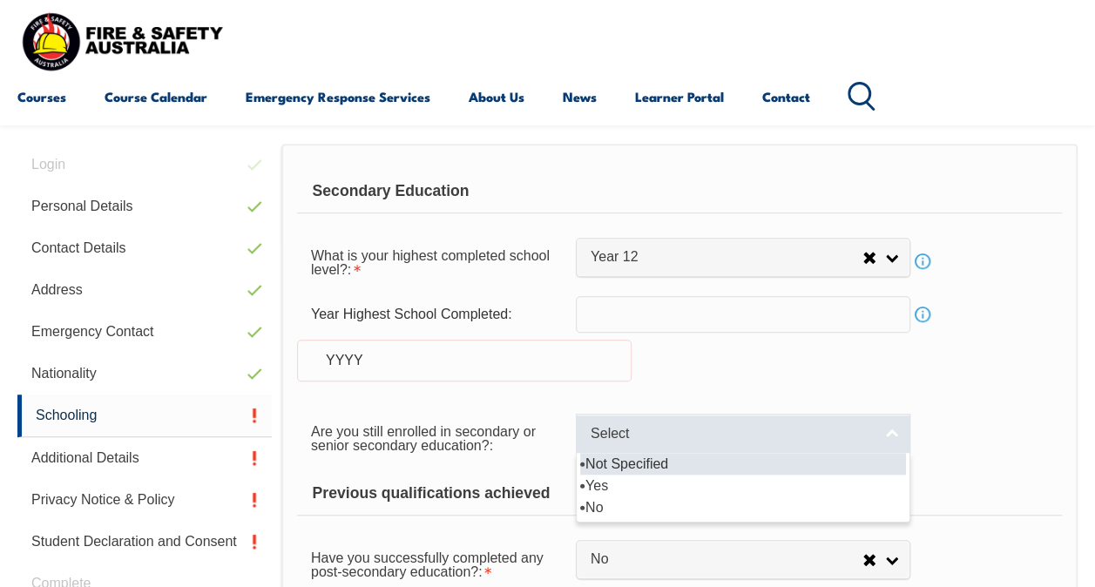
click at [642, 432] on span "Select" at bounding box center [731, 434] width 282 height 18
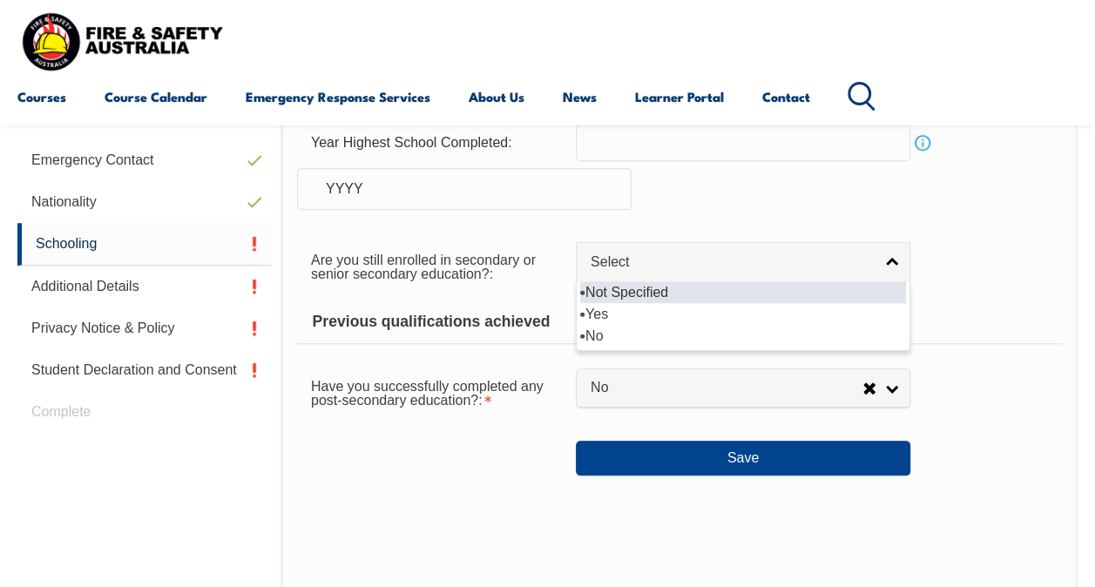
scroll to position [596, 0]
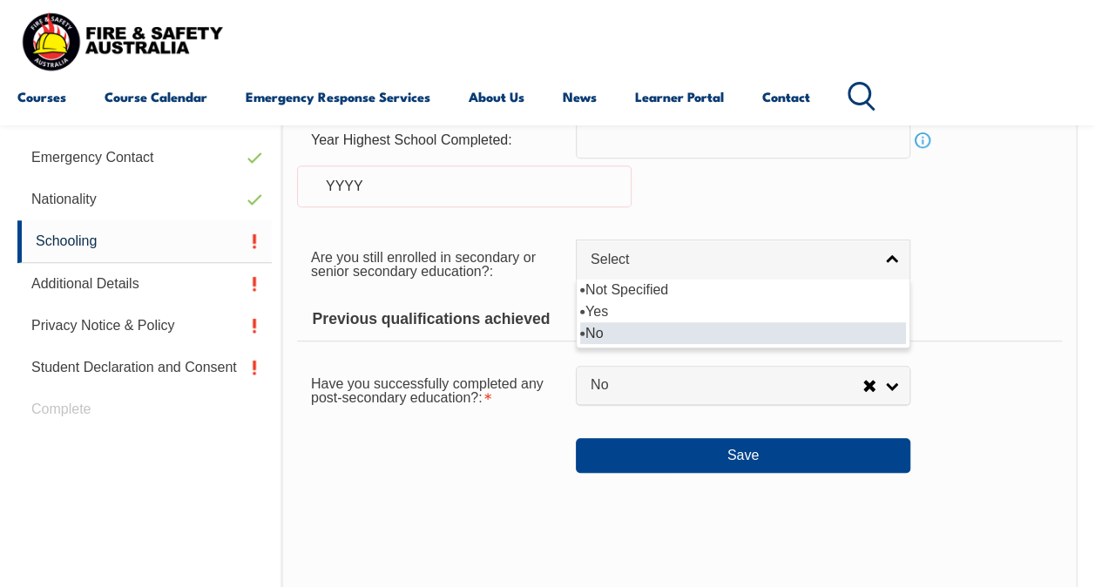
click at [609, 323] on li "No" at bounding box center [743, 333] width 326 height 22
select select "false"
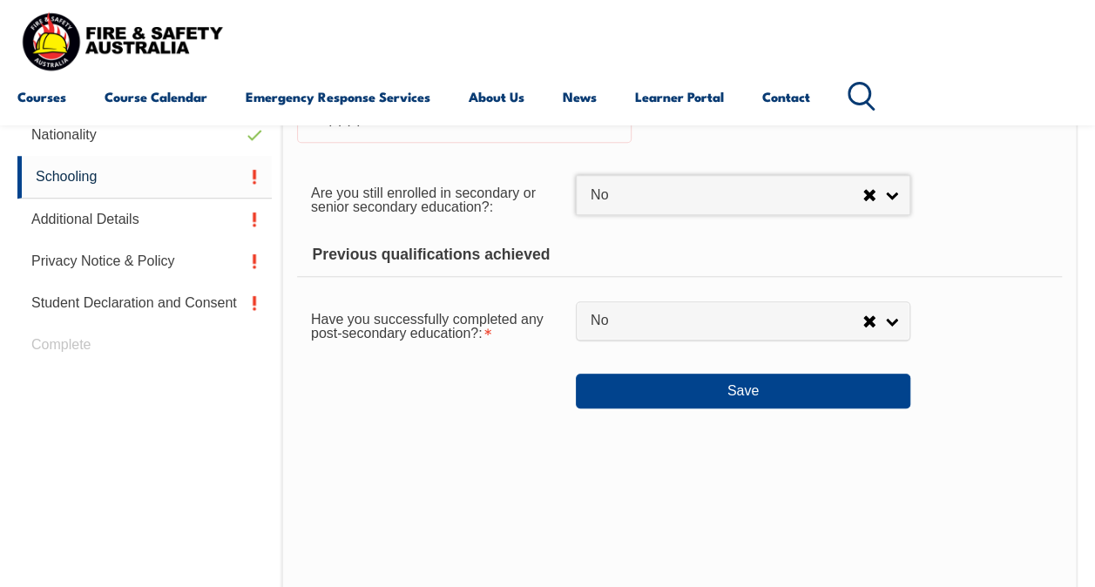
scroll to position [683, 0]
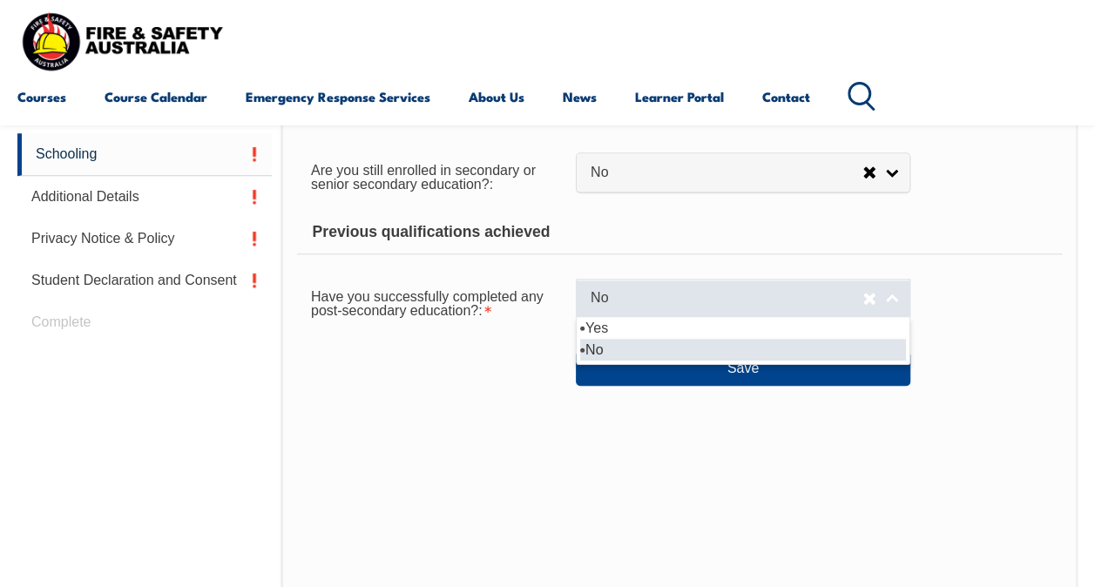
click at [613, 298] on span "No" at bounding box center [726, 298] width 272 height 18
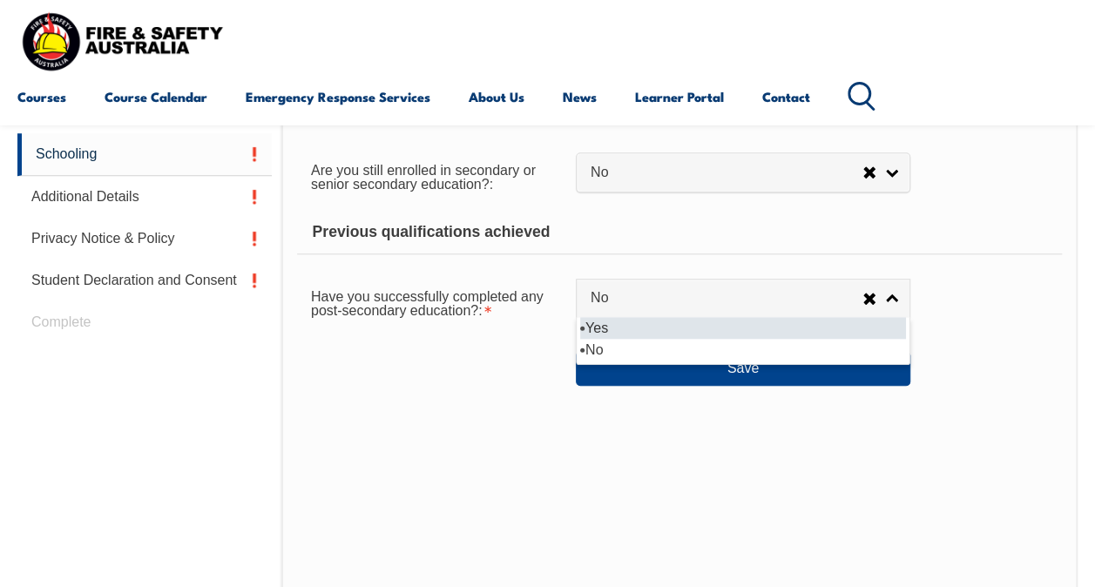
click at [610, 325] on li "Yes" at bounding box center [743, 328] width 326 height 22
select select "true"
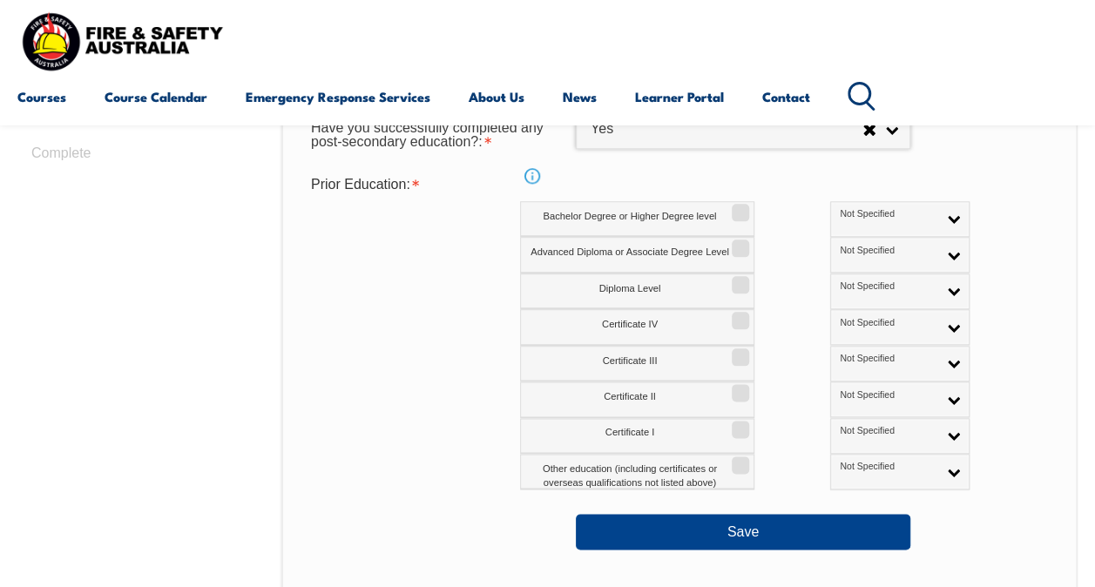
scroll to position [857, 0]
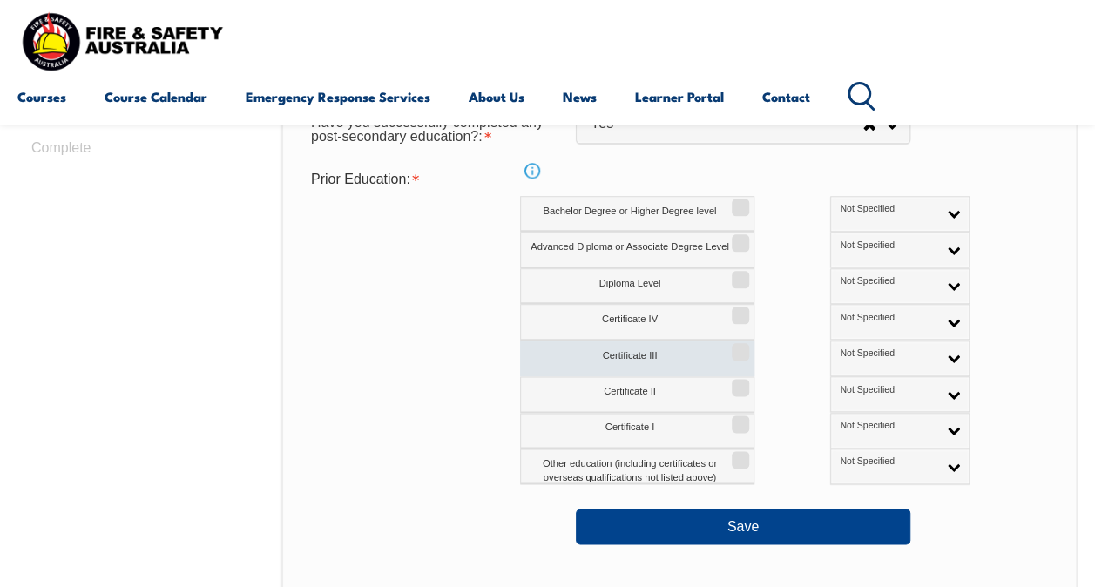
click at [691, 347] on label "Certificate III" at bounding box center [637, 359] width 234 height 36
click at [732, 347] on input "Certificate III" at bounding box center [737, 346] width 10 height 2
checkbox input "true"
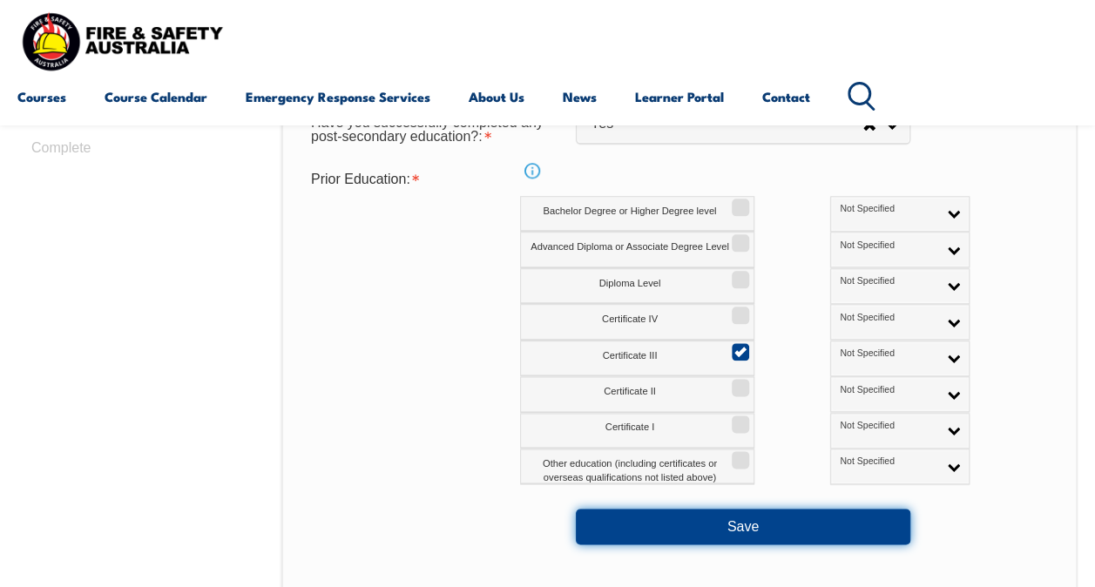
click at [783, 521] on button "Save" at bounding box center [743, 526] width 334 height 35
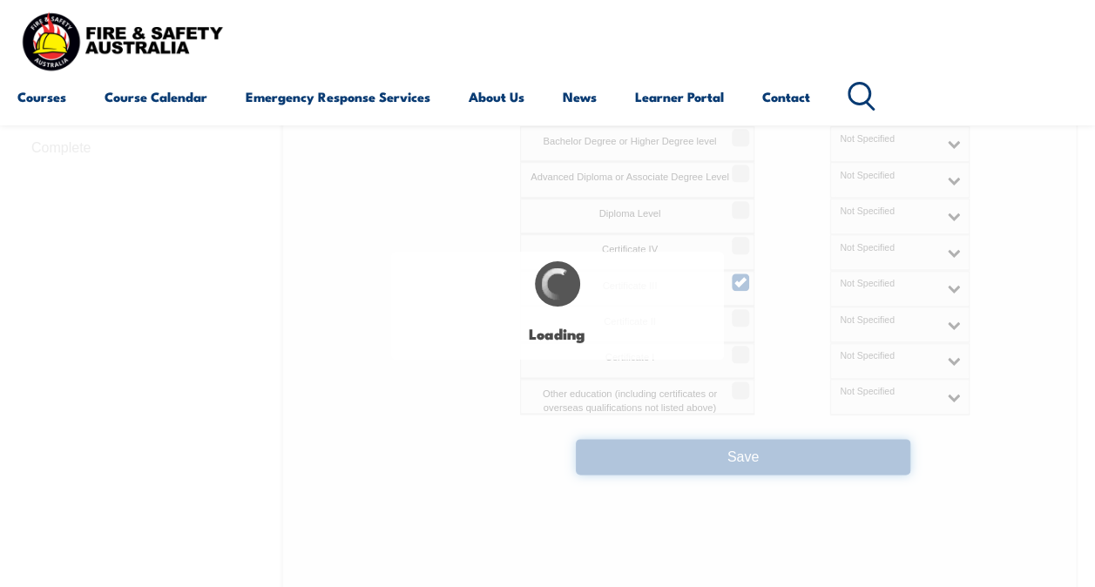
select select
select select "false"
select select "true"
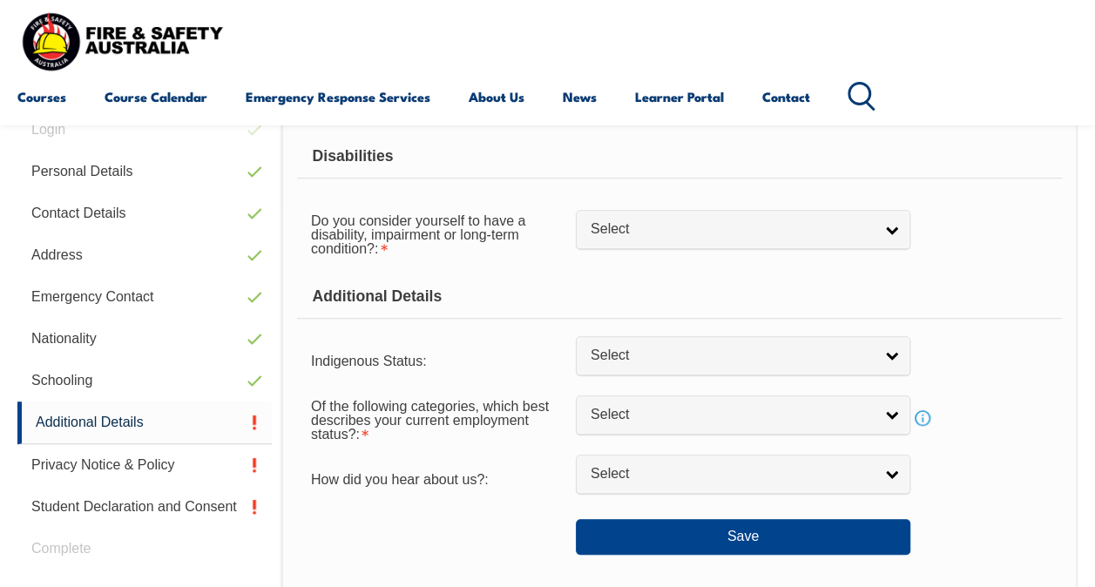
scroll to position [422, 0]
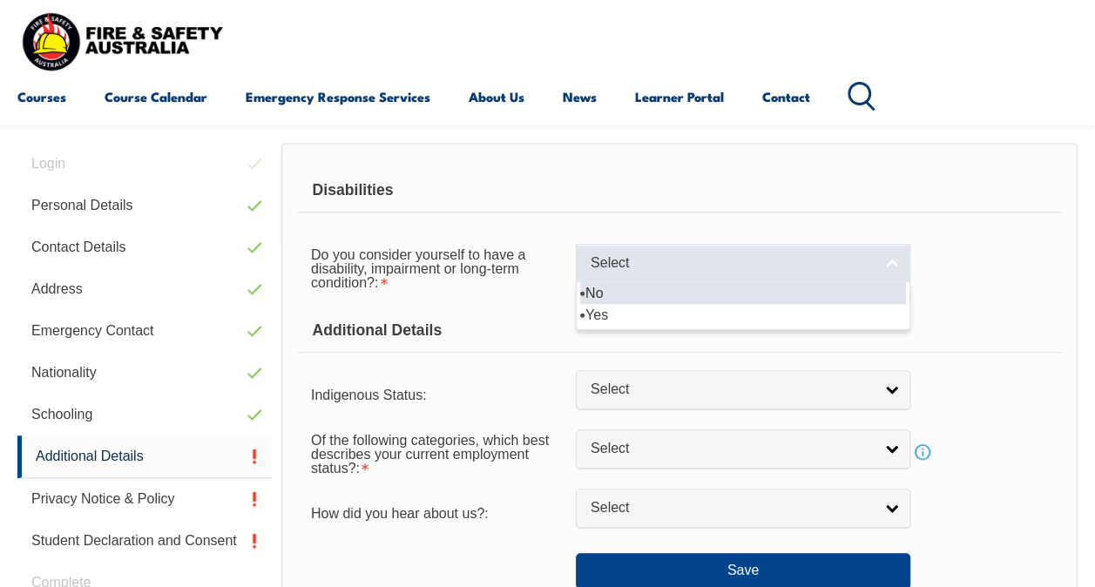
click at [717, 265] on span "Select" at bounding box center [731, 263] width 282 height 18
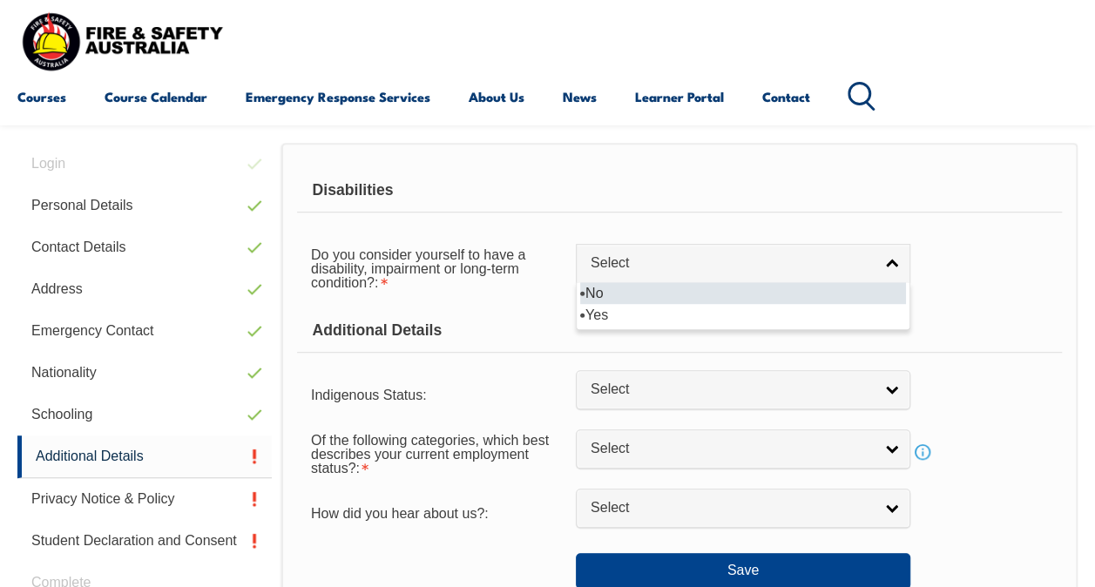
click at [620, 294] on li "No" at bounding box center [743, 293] width 326 height 22
select select "false"
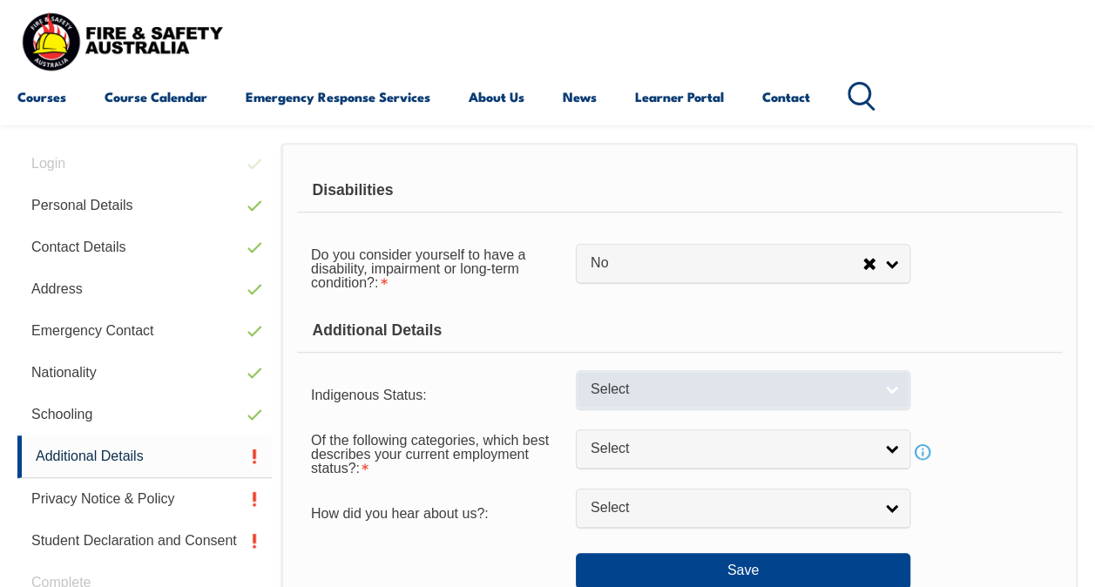
click at [651, 383] on span "Select" at bounding box center [731, 390] width 282 height 18
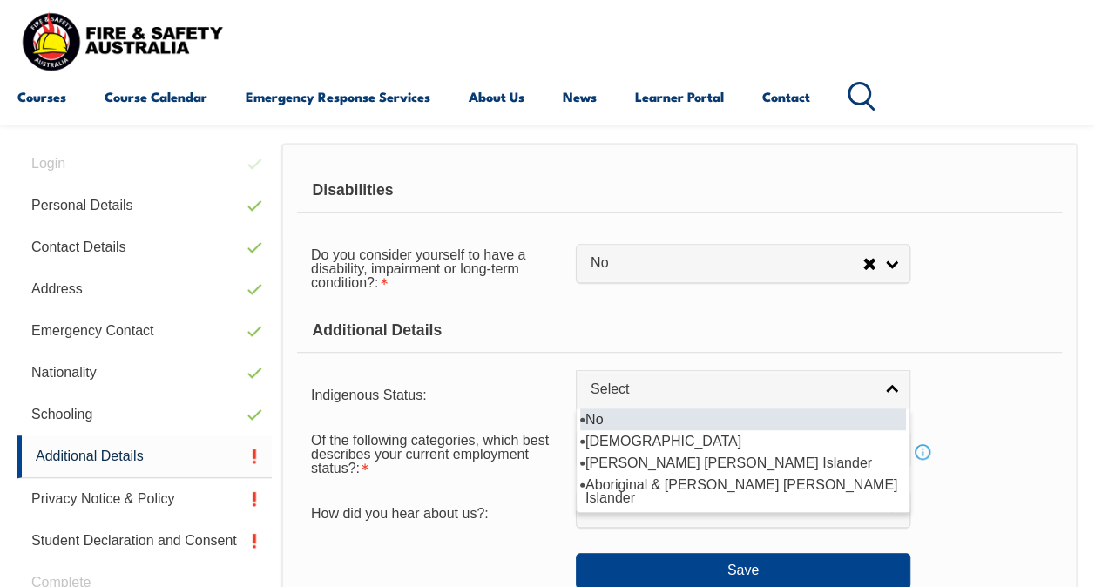
click at [640, 416] on li "No" at bounding box center [743, 419] width 326 height 22
select select "4"
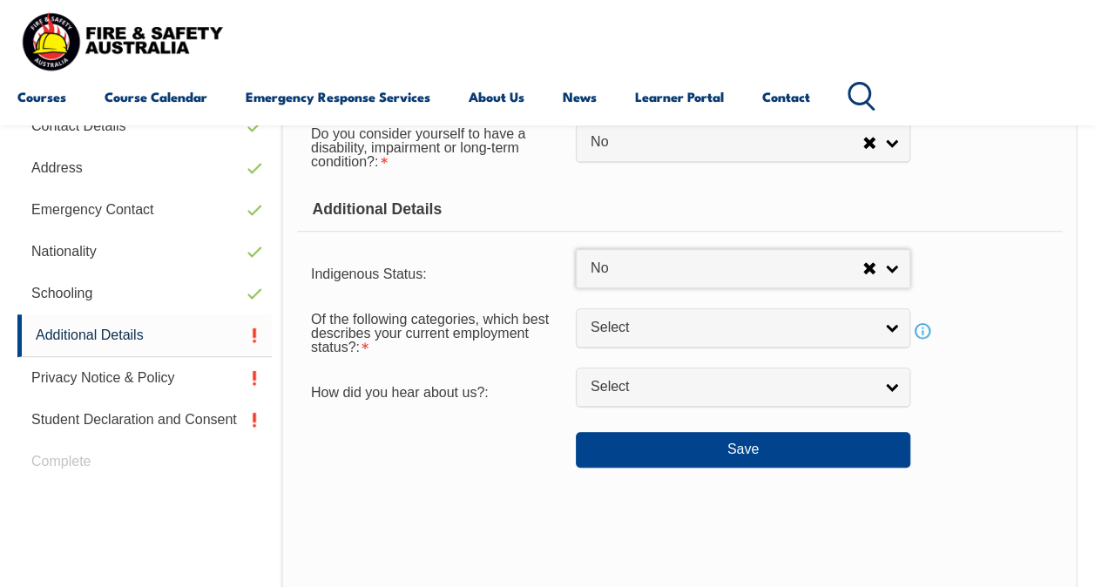
scroll to position [597, 0]
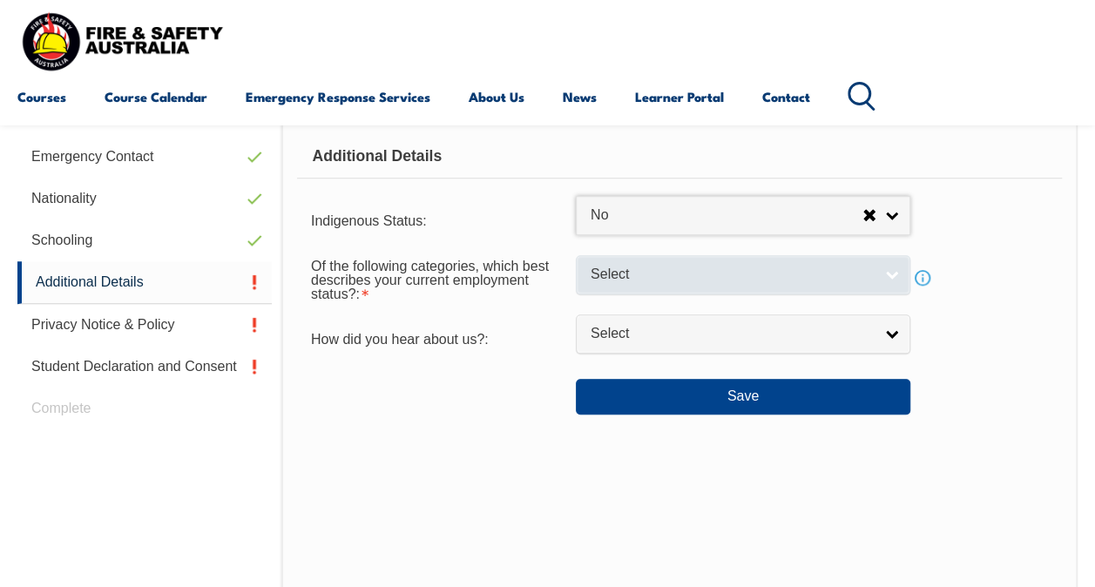
click at [623, 277] on span "Select" at bounding box center [731, 275] width 282 height 18
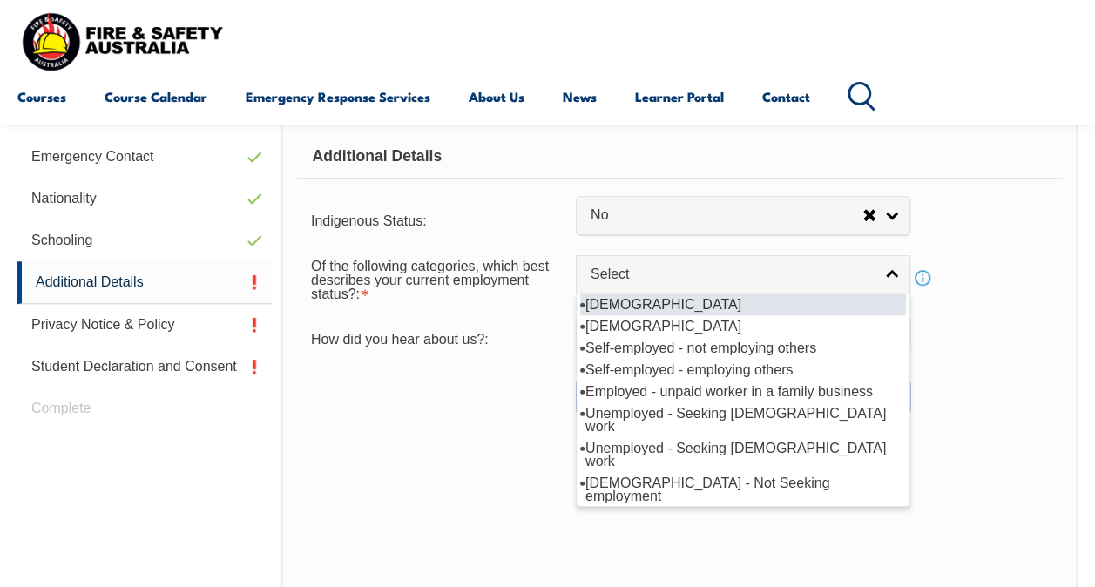
click at [617, 300] on li "[DEMOGRAPHIC_DATA]" at bounding box center [743, 304] width 326 height 22
select select "1"
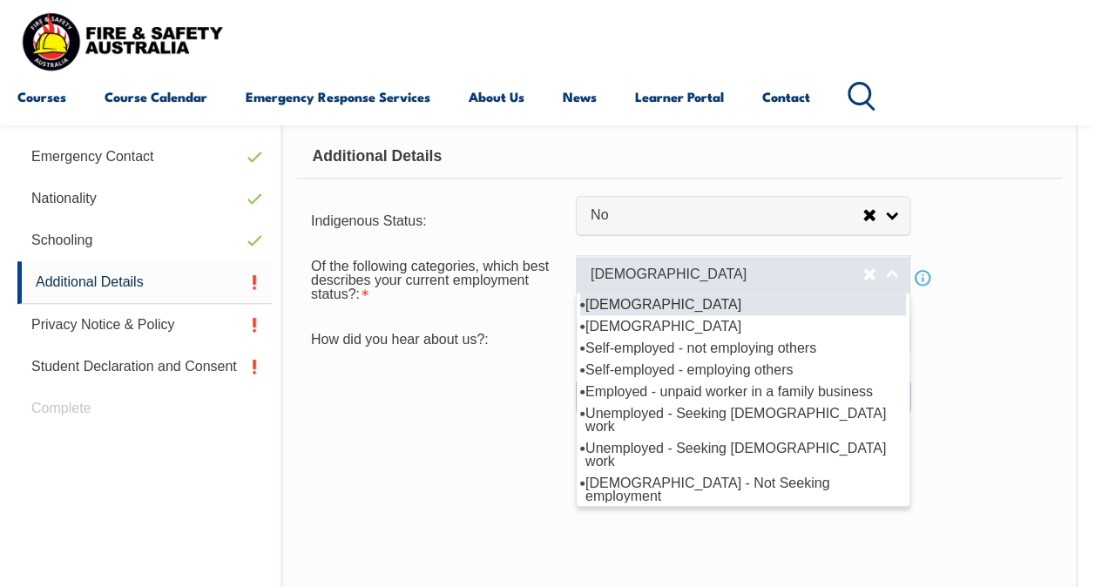
click at [610, 277] on span "[DEMOGRAPHIC_DATA]" at bounding box center [726, 275] width 272 height 18
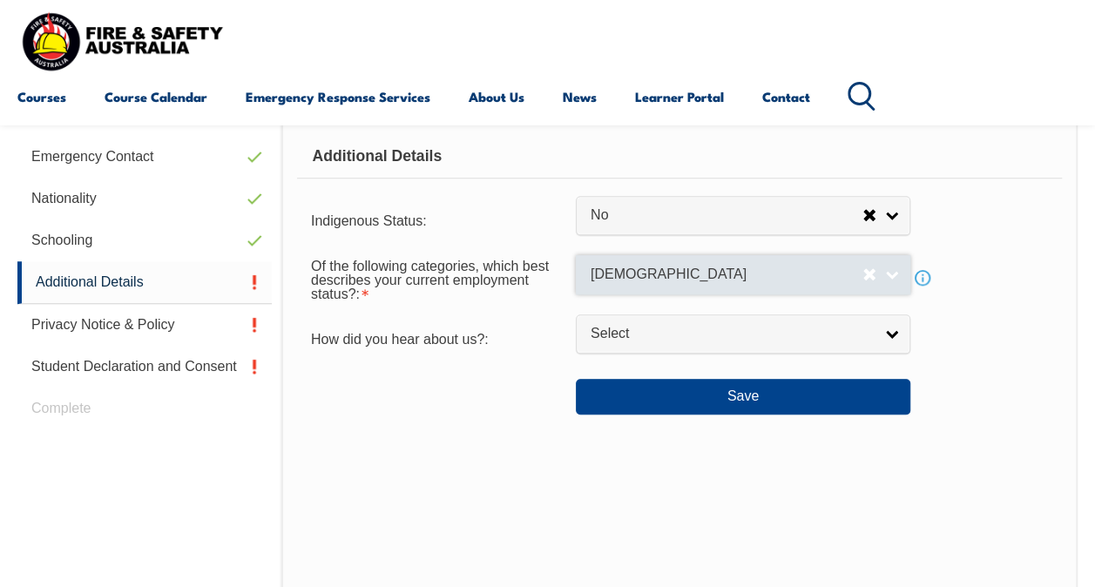
click at [610, 277] on span "[DEMOGRAPHIC_DATA]" at bounding box center [726, 275] width 272 height 18
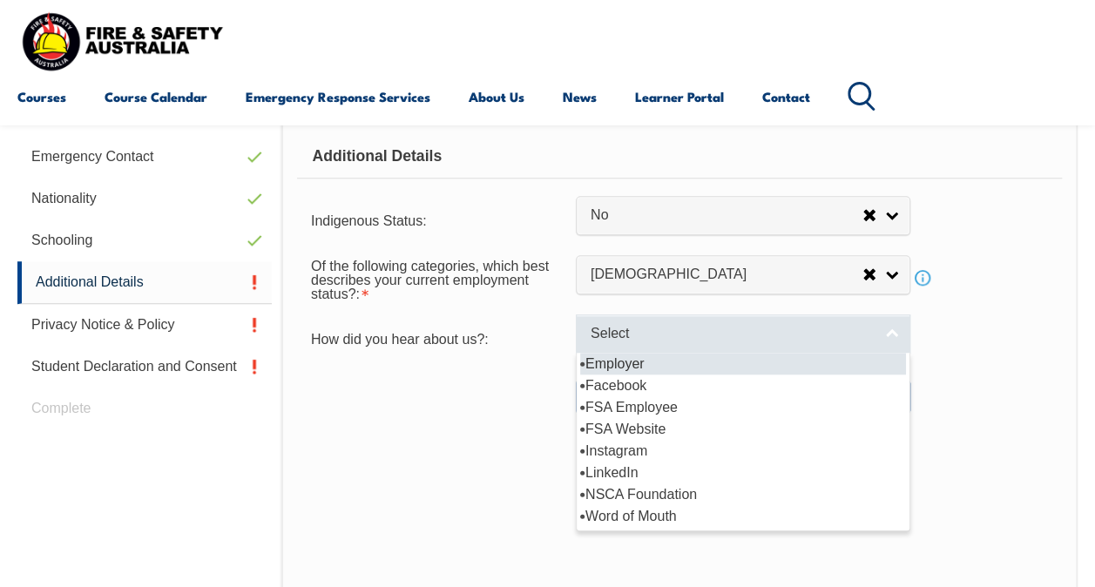
click at [608, 329] on span "Select" at bounding box center [731, 334] width 282 height 18
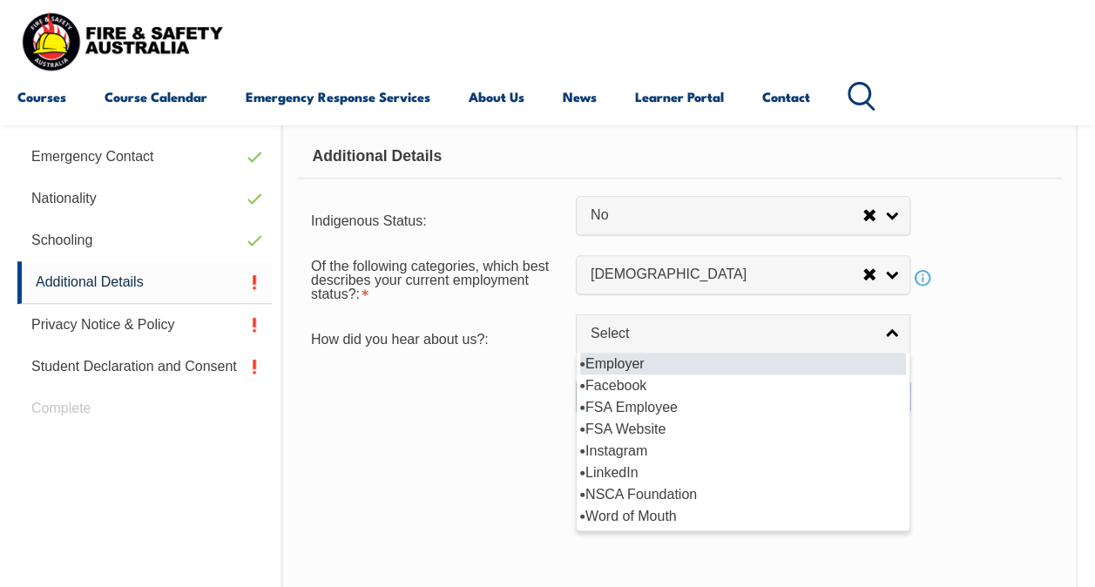
click at [614, 361] on li "Employer" at bounding box center [743, 364] width 326 height 22
select select "8019"
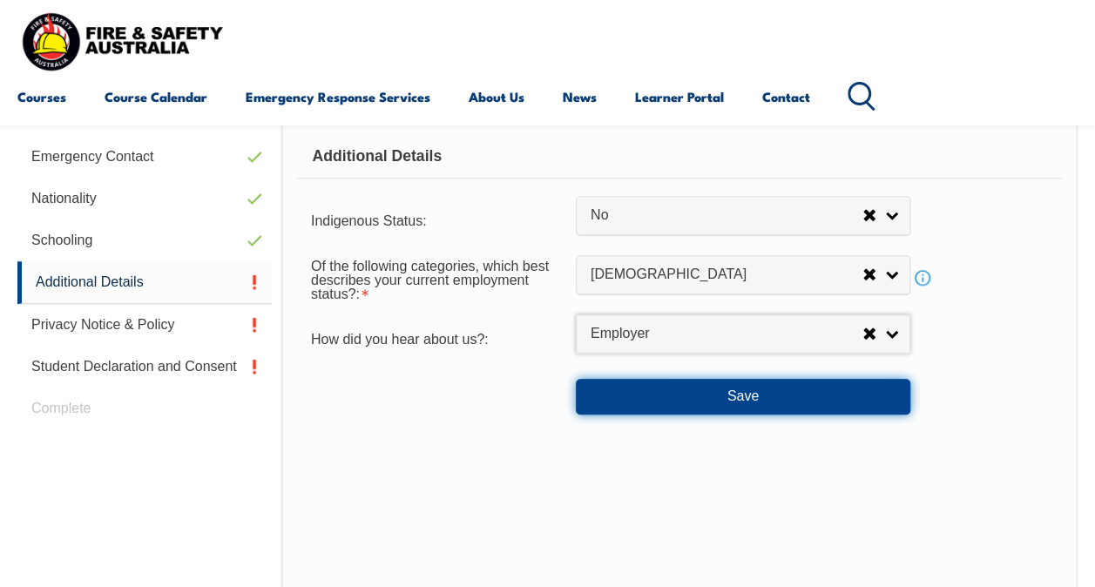
click at [671, 394] on button "Save" at bounding box center [743, 396] width 334 height 35
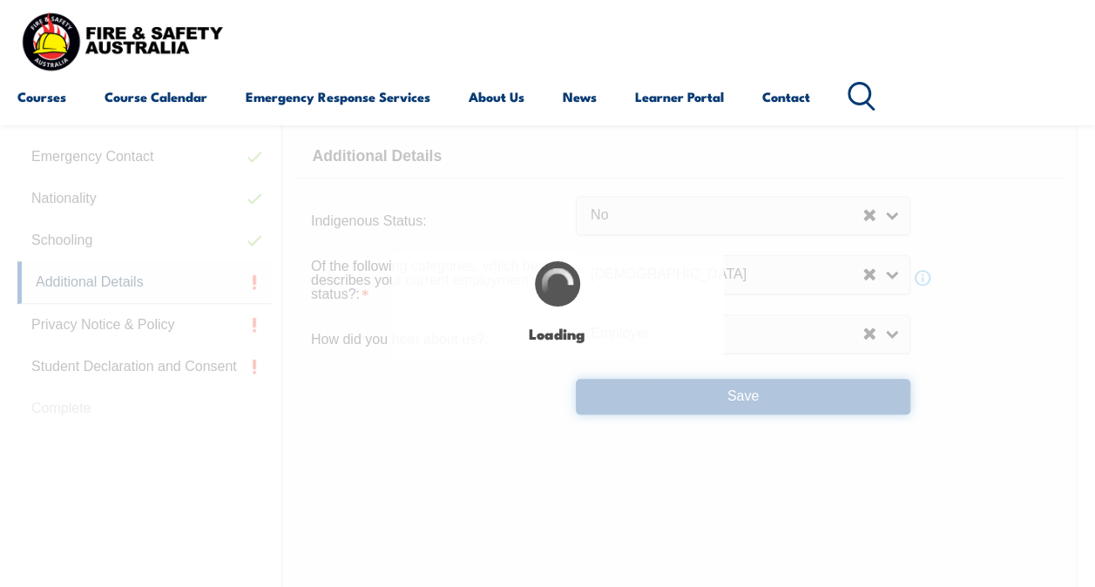
select select "false"
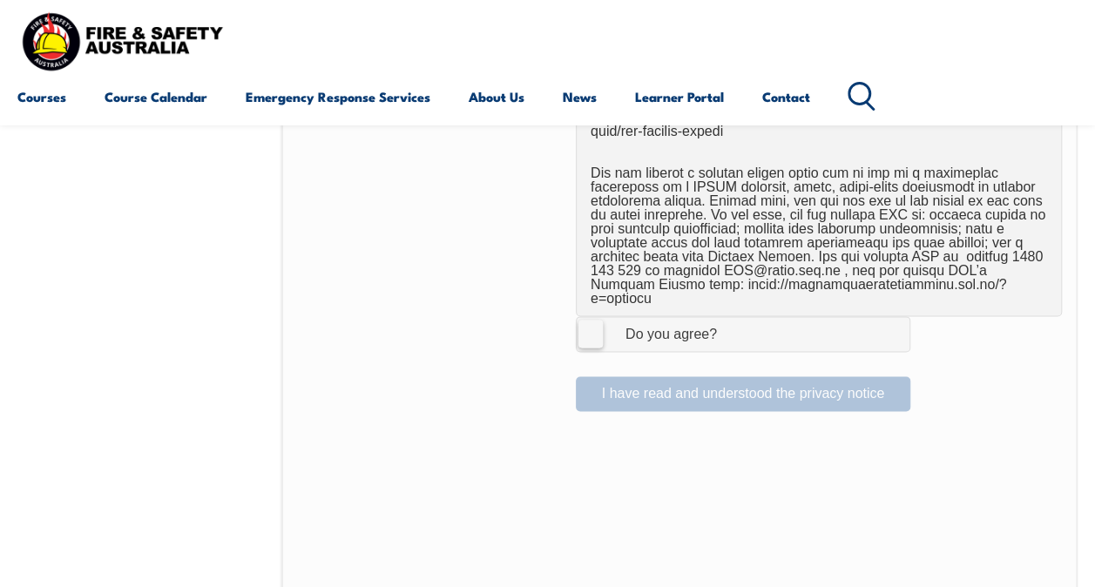
scroll to position [1205, 0]
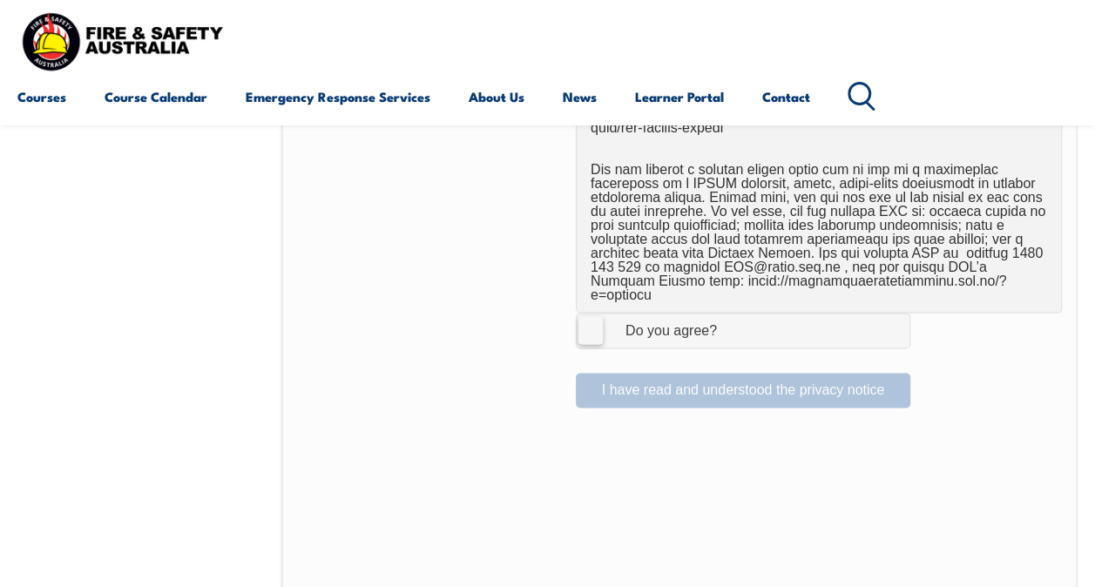
click at [593, 313] on label "I Agree Do you agree?" at bounding box center [743, 330] width 334 height 35
click at [731, 314] on input "I Agree Do you agree?" at bounding box center [746, 330] width 30 height 33
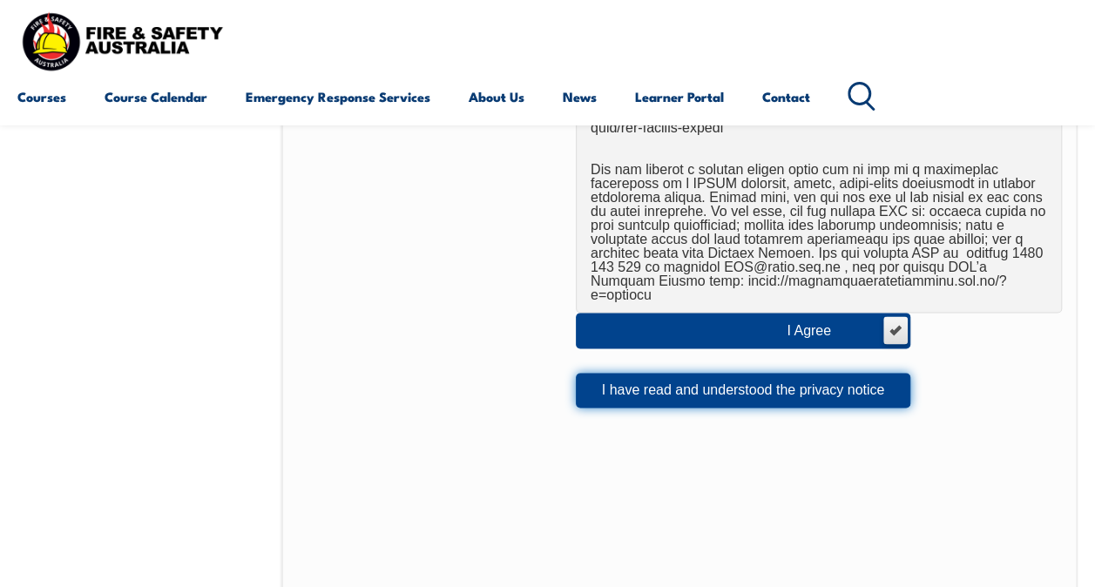
click at [655, 373] on button "I have read and understood the privacy notice" at bounding box center [743, 390] width 334 height 35
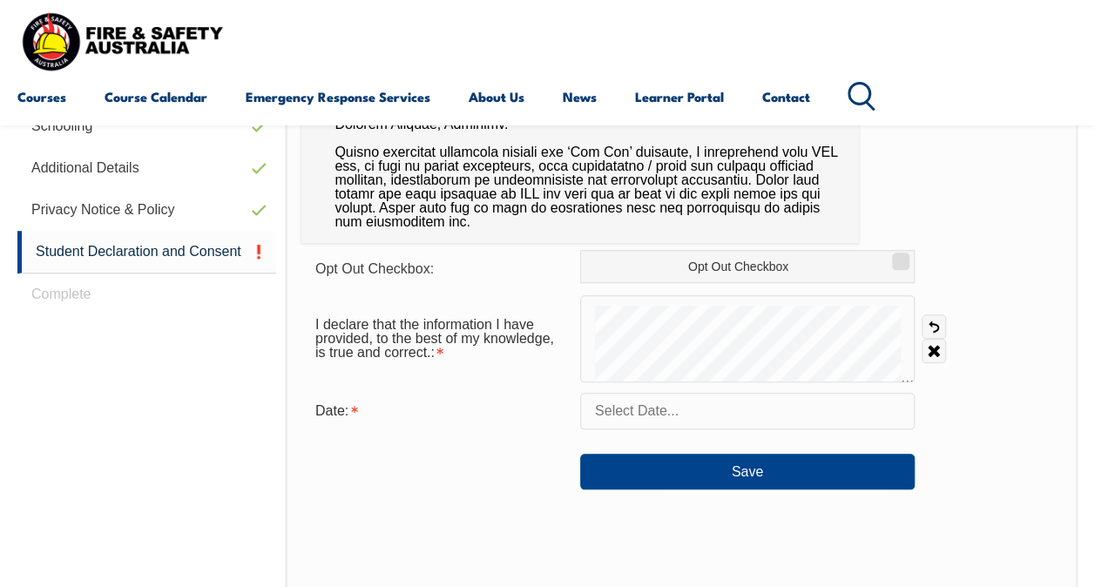
scroll to position [720, 0]
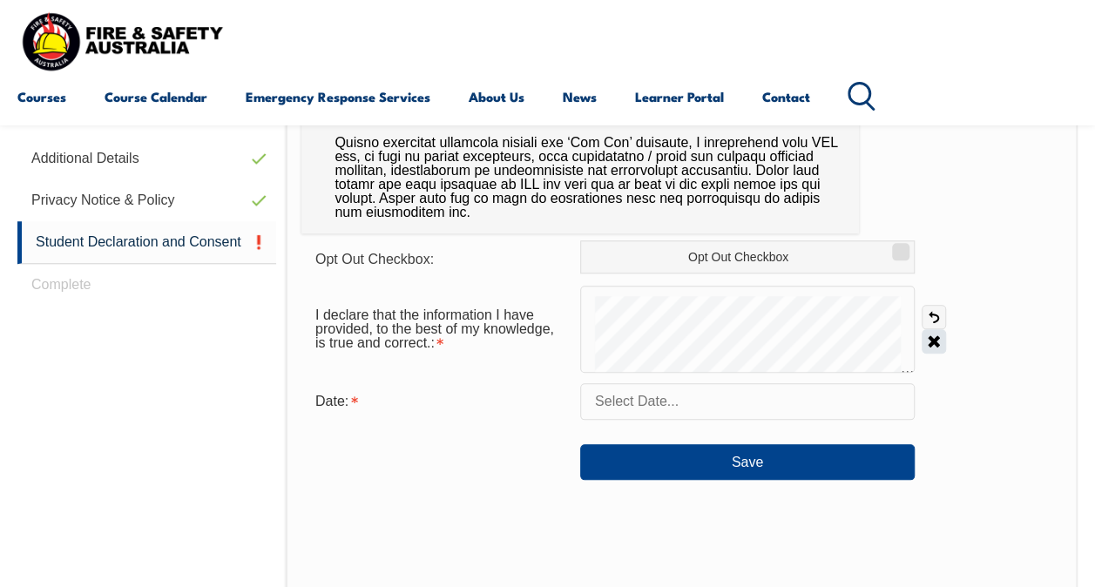
click at [936, 343] on link "Clear" at bounding box center [933, 341] width 24 height 24
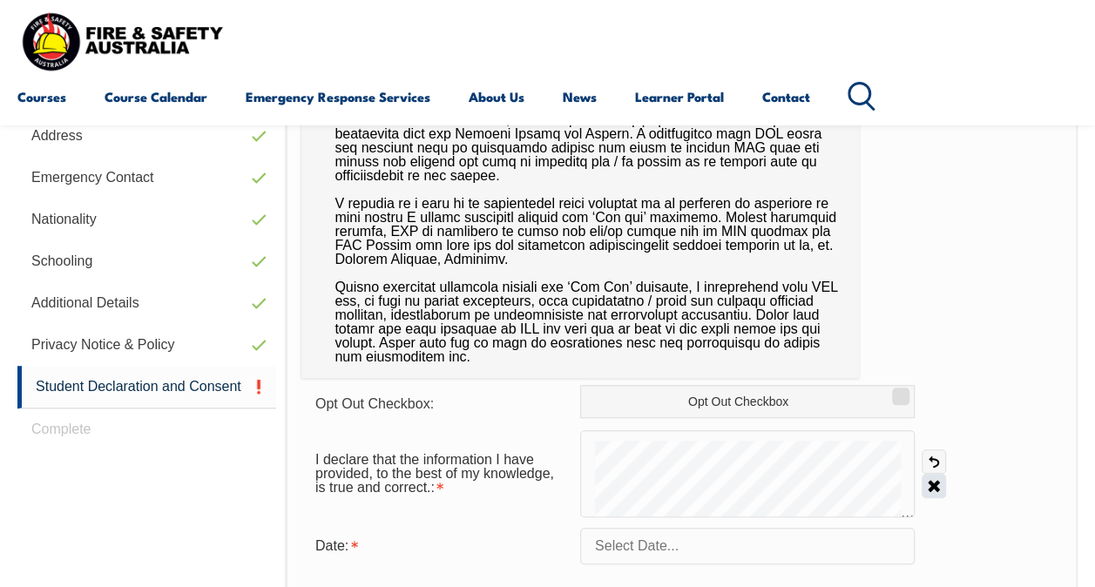
scroll to position [574, 0]
click at [933, 488] on link "Clear" at bounding box center [933, 487] width 24 height 24
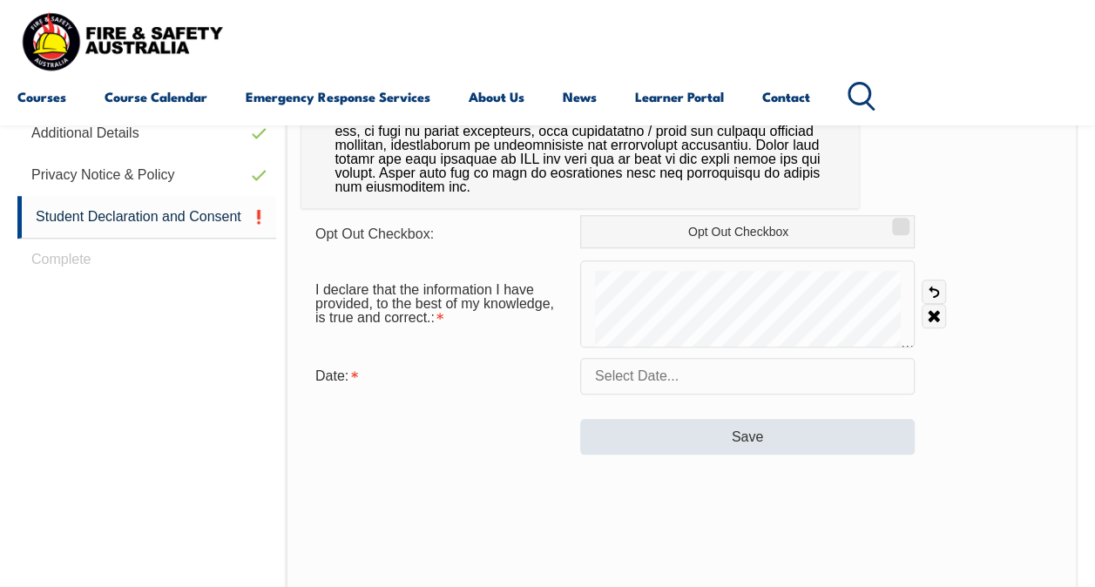
scroll to position [748, 0]
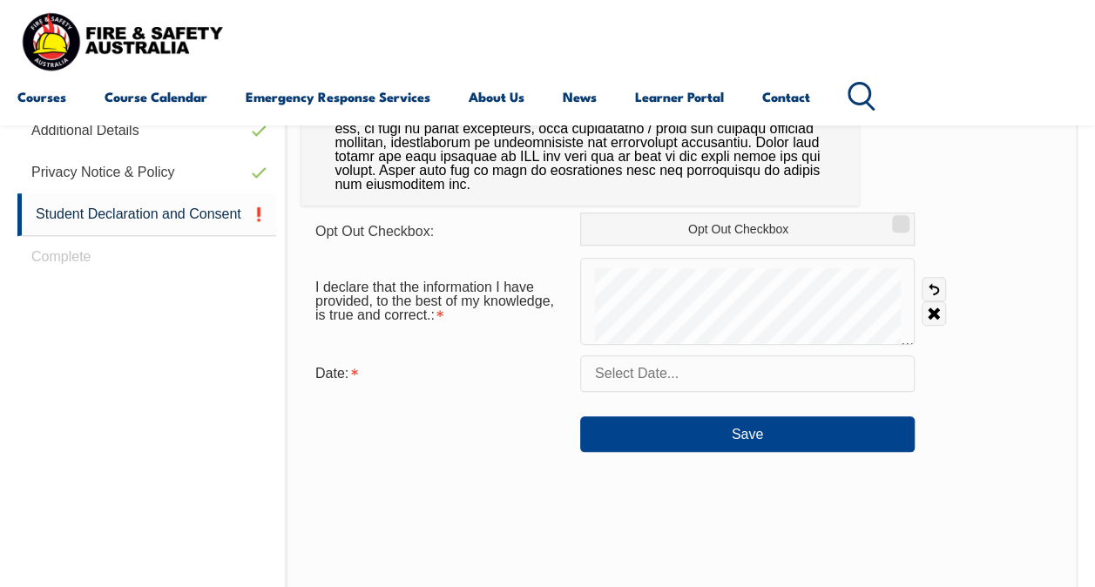
click at [665, 378] on input "text" at bounding box center [747, 373] width 334 height 37
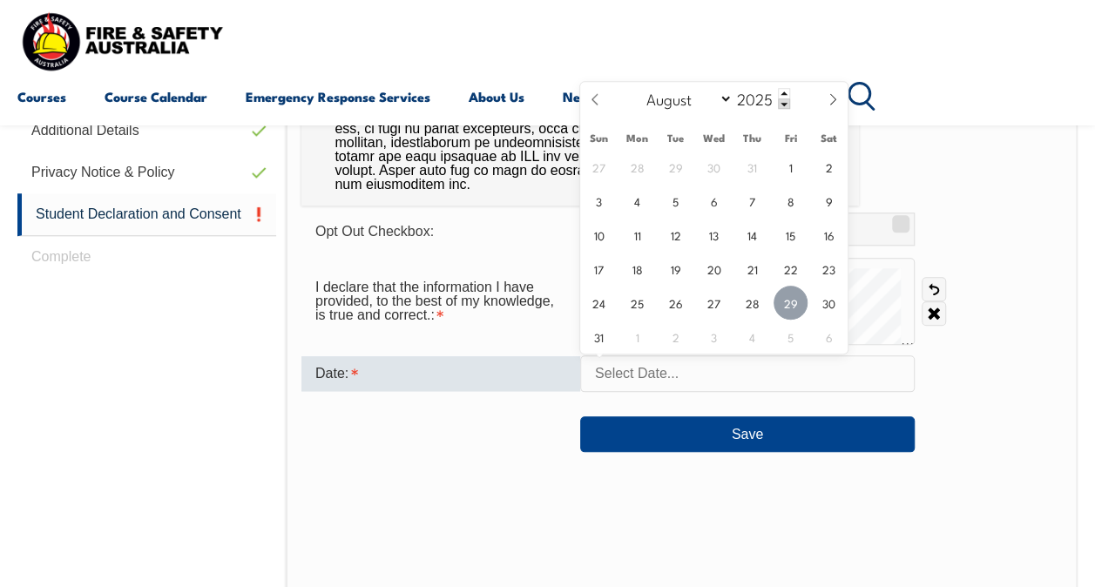
click at [793, 300] on span "29" at bounding box center [790, 303] width 34 height 34
type input "[DATE]"
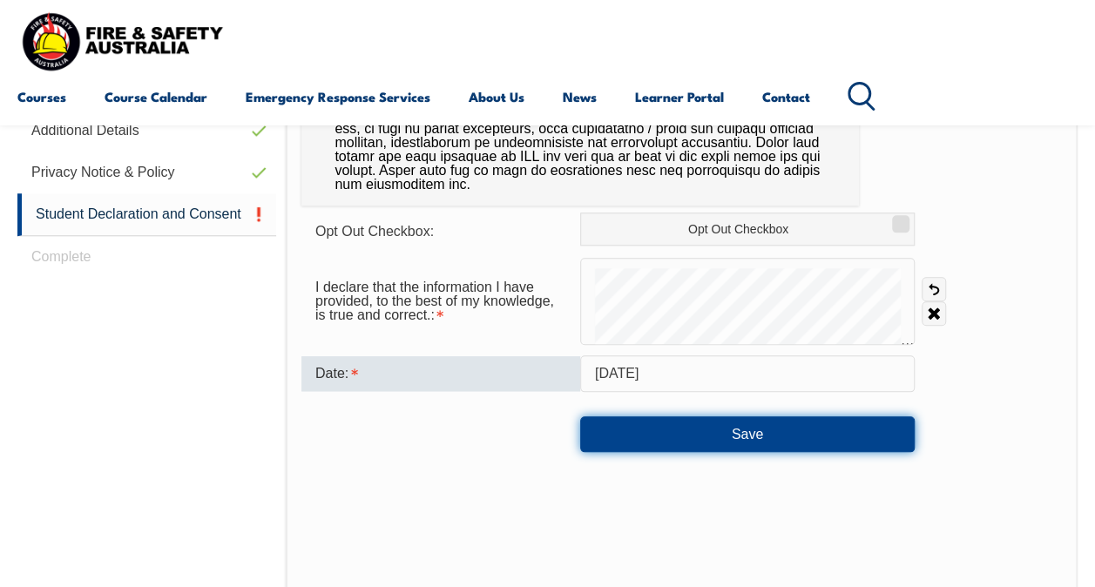
click at [692, 428] on button "Save" at bounding box center [747, 433] width 334 height 35
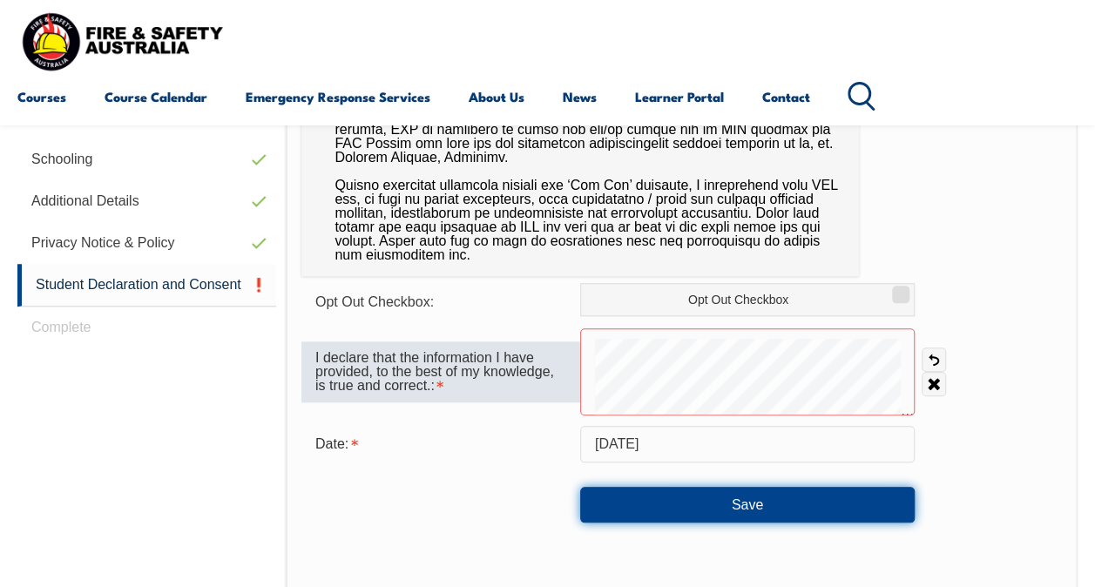
scroll to position [703, 0]
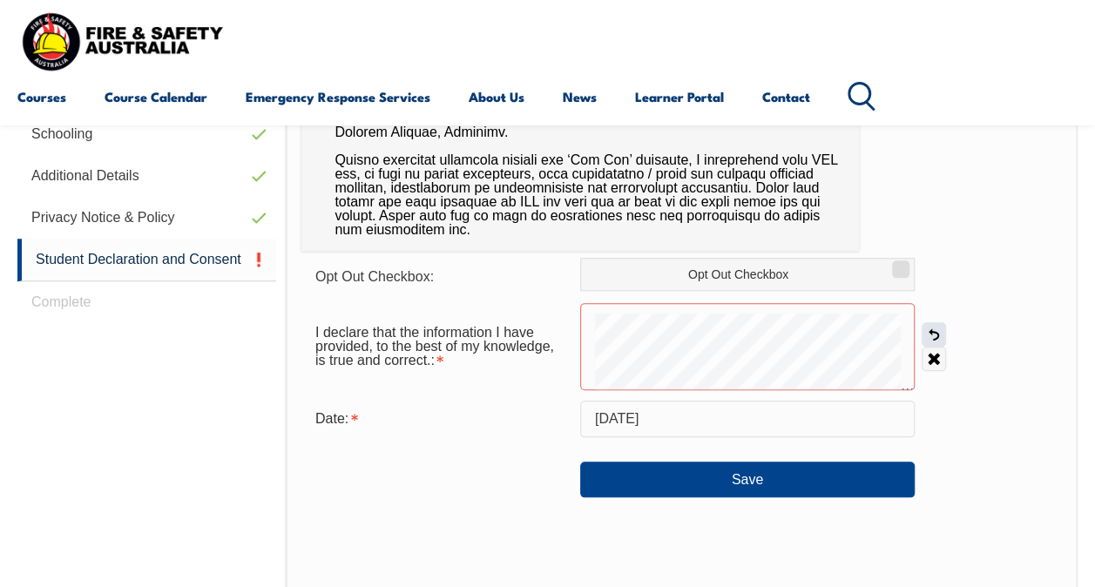
click at [932, 336] on link "Undo" at bounding box center [933, 334] width 24 height 24
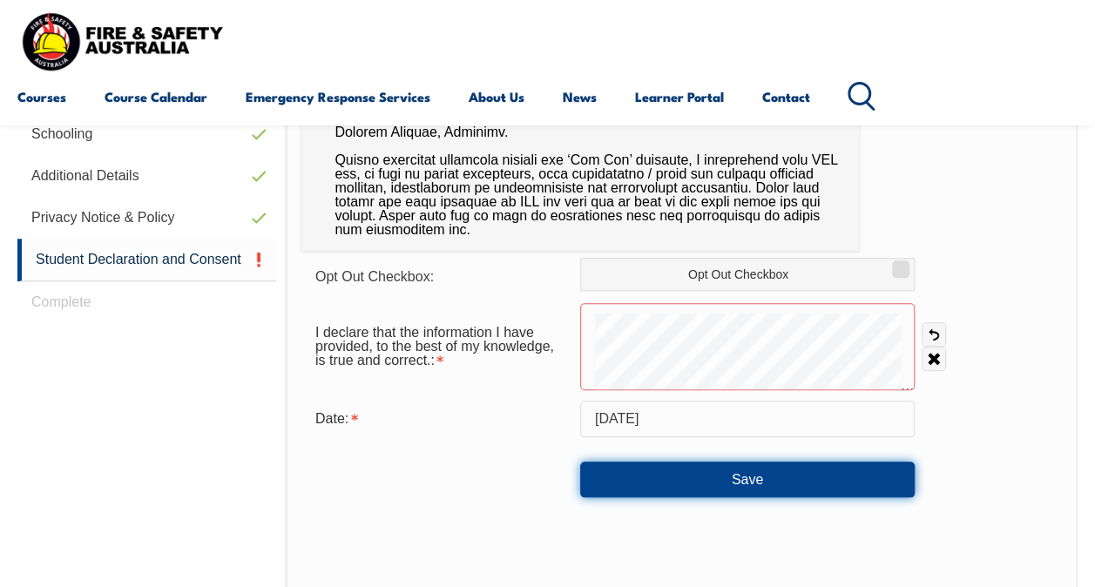
click at [752, 477] on button "Save" at bounding box center [747, 479] width 334 height 35
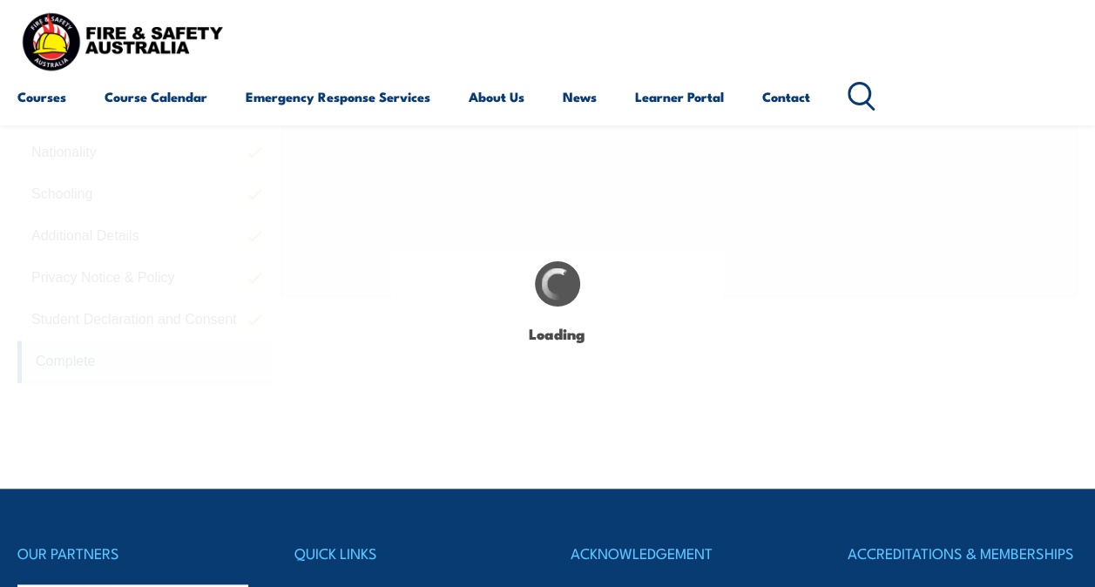
scroll to position [421, 0]
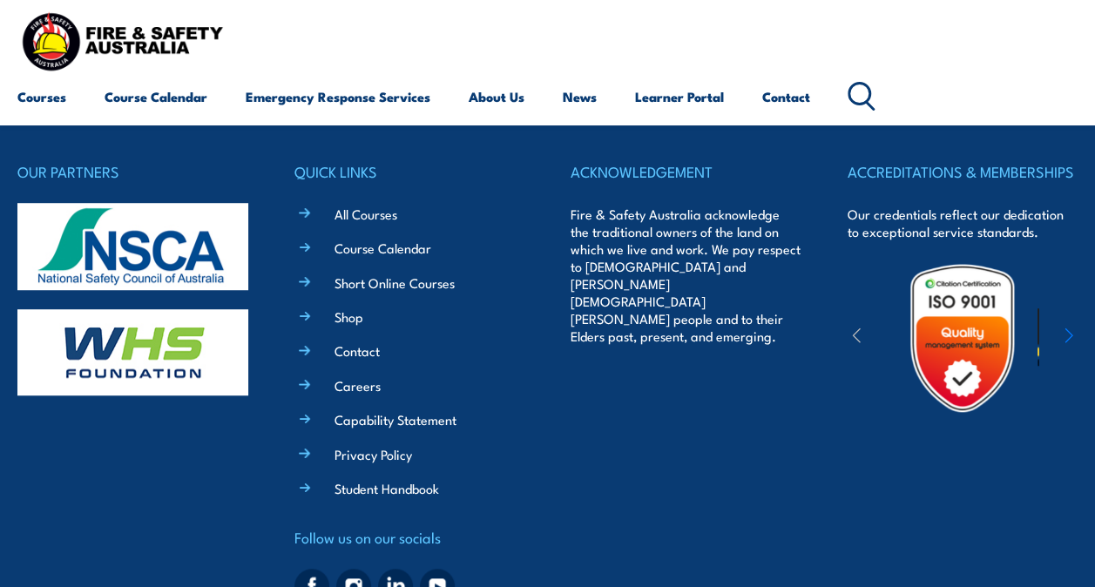
scroll to position [406, 0]
